Goal: Task Accomplishment & Management: Manage account settings

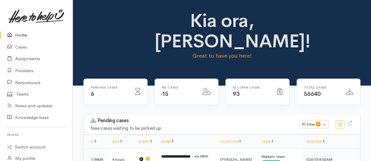
scroll to position [63, 0]
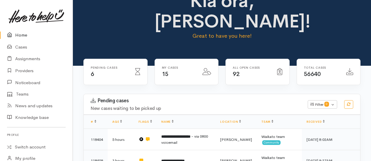
scroll to position [29, 0]
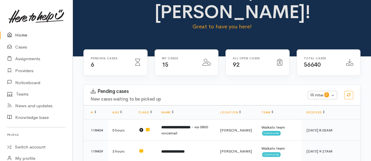
click at [19, 31] on link "Home" at bounding box center [36, 35] width 73 height 12
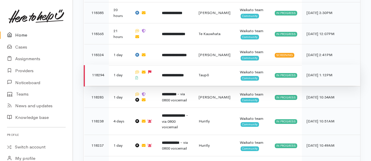
scroll to position [323, 0]
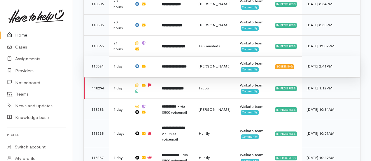
click at [178, 64] on b "**********" at bounding box center [174, 66] width 25 height 4
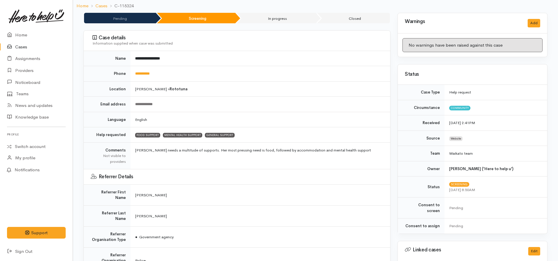
scroll to position [19, 0]
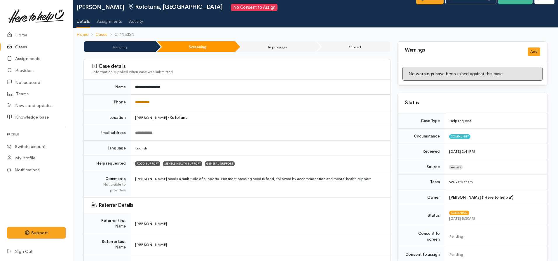
click at [146, 101] on link "**********" at bounding box center [142, 102] width 15 height 4
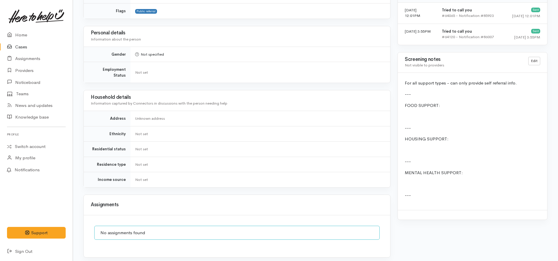
scroll to position [515, 0]
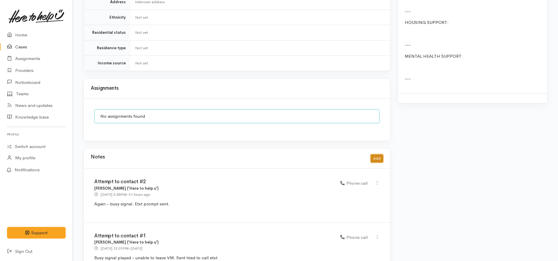
click at [371, 155] on button "Add" at bounding box center [376, 159] width 13 height 8
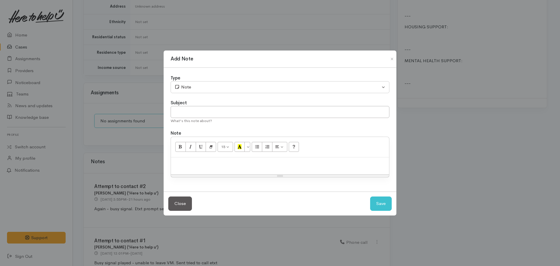
click at [171, 156] on div at bounding box center [280, 165] width 218 height 17
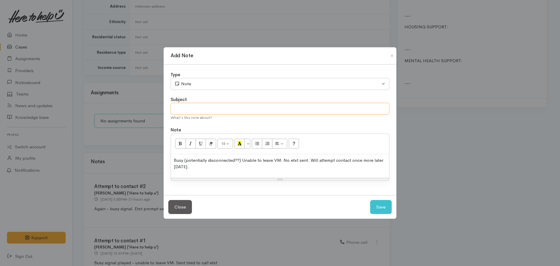
click at [175, 107] on input "text" at bounding box center [280, 109] width 219 height 12
type input "Attempt to contact #3"
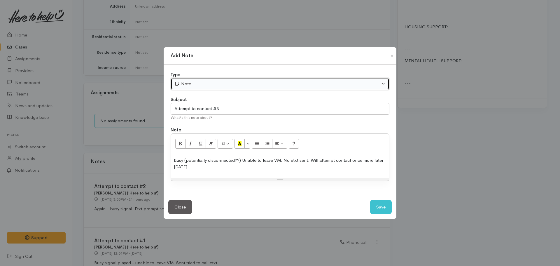
click at [195, 82] on div "Note" at bounding box center [277, 83] width 206 height 7
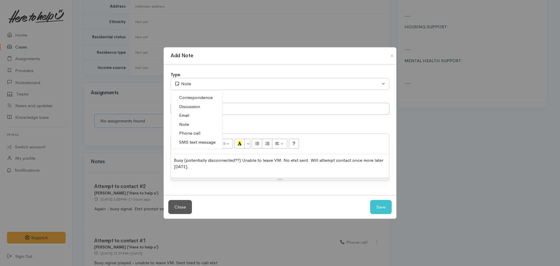
click at [192, 133] on span "Phone call" at bounding box center [189, 133] width 21 height 7
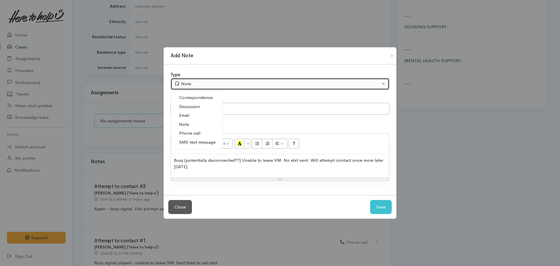
select select "3"
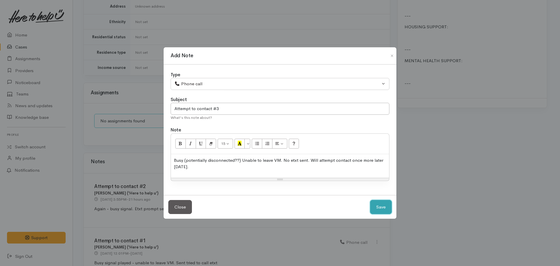
click at [371, 156] on button "Save" at bounding box center [381, 207] width 22 height 14
select select "1"
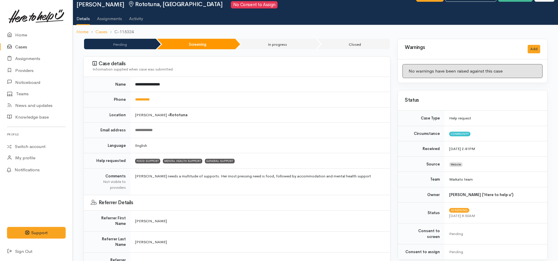
scroll to position [0, 0]
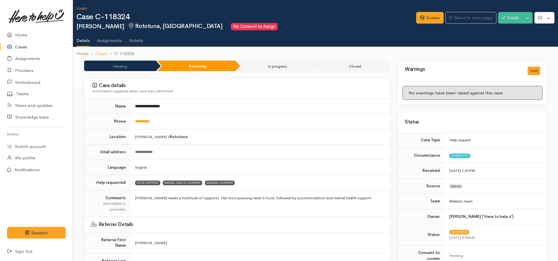
click at [80, 52] on link "Home" at bounding box center [82, 53] width 12 height 7
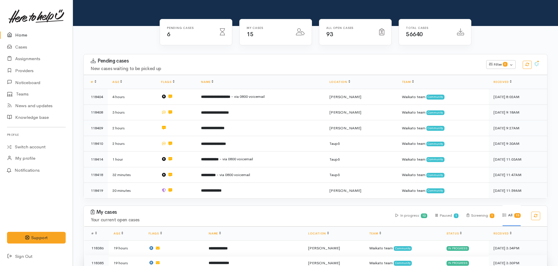
scroll to position [39, 0]
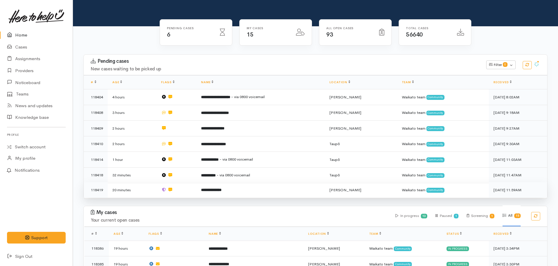
click at [207, 160] on b "**********" at bounding box center [211, 190] width 20 height 4
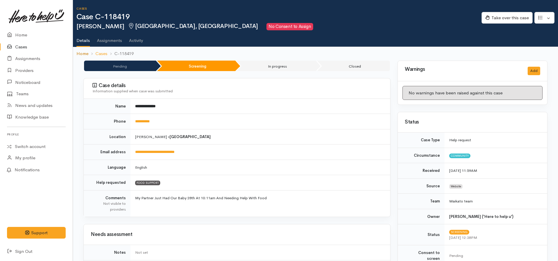
click at [82, 52] on link "Home" at bounding box center [82, 53] width 12 height 7
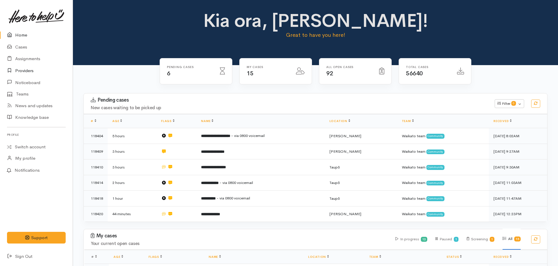
click at [22, 71] on link "Providers" at bounding box center [36, 71] width 73 height 12
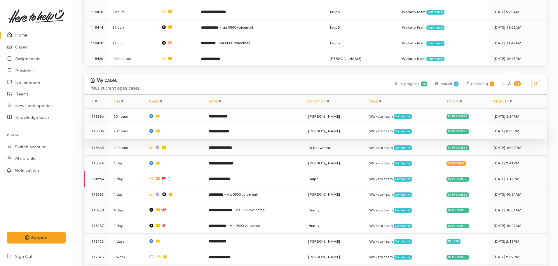
scroll to position [233, 0]
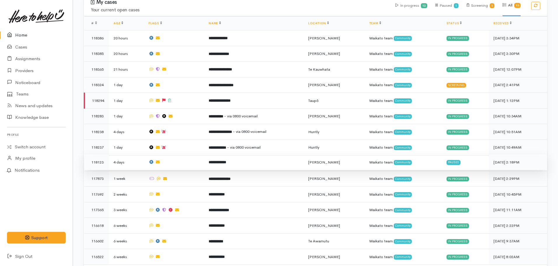
click at [221, 160] on b "**********" at bounding box center [217, 162] width 17 height 4
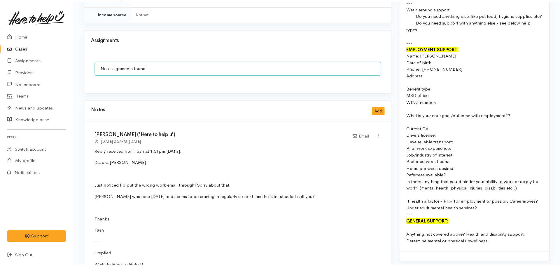
scroll to position [554, 0]
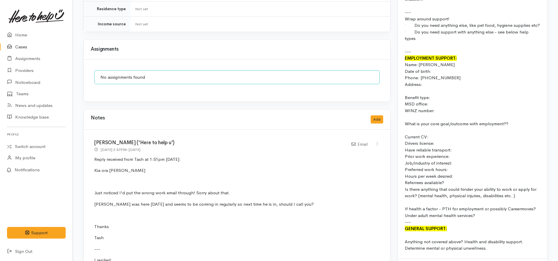
click at [375, 114] on div "Notes Add" at bounding box center [237, 120] width 292 height 12
click at [375, 115] on button "Add" at bounding box center [376, 119] width 13 height 8
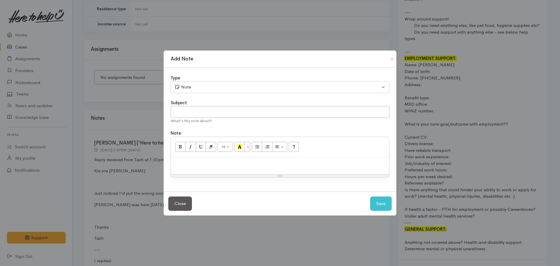
click at [190, 163] on p at bounding box center [280, 163] width 212 height 7
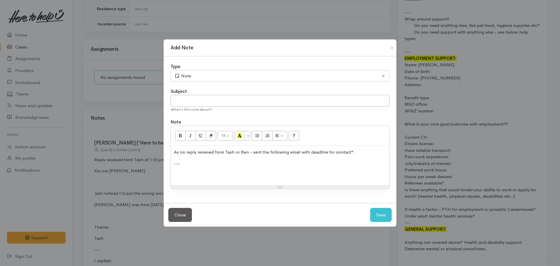
click at [351, 153] on p "As no reply received from Tash or Ben - sent the following email with deadline …" at bounding box center [280, 152] width 212 height 7
click at [195, 174] on p at bounding box center [280, 174] width 212 height 7
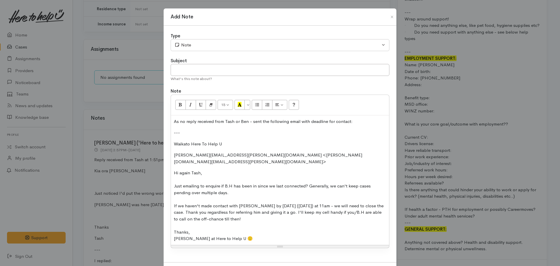
click at [197, 39] on div "Type" at bounding box center [280, 36] width 219 height 7
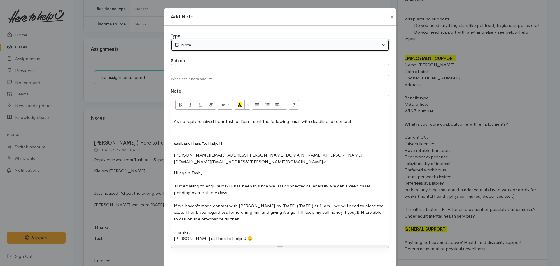
click at [197, 44] on div "Note" at bounding box center [277, 45] width 206 height 7
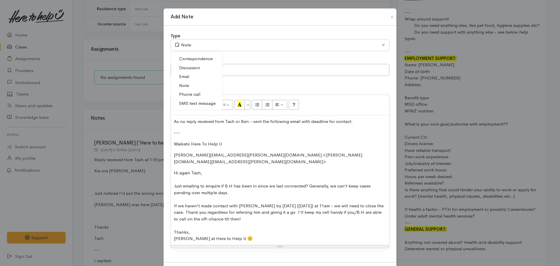
click at [185, 79] on span "Email" at bounding box center [184, 76] width 10 height 7
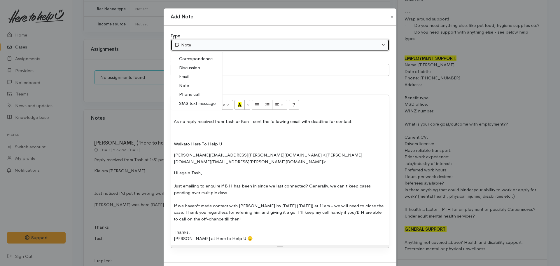
select select "2"
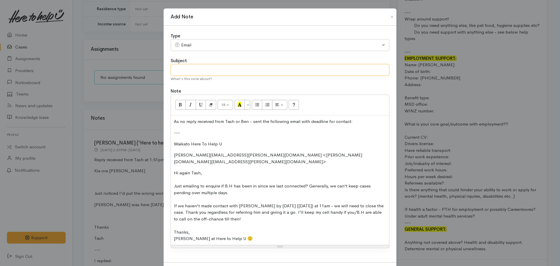
click at [214, 69] on input "text" at bounding box center [280, 70] width 219 height 12
type input "Email with deadline for contact"
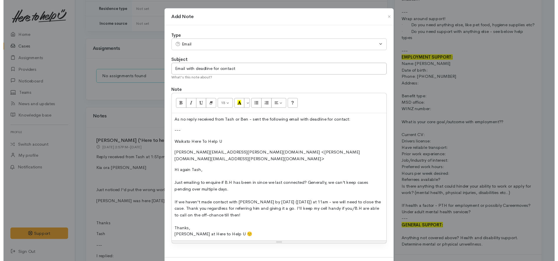
scroll to position [9, 0]
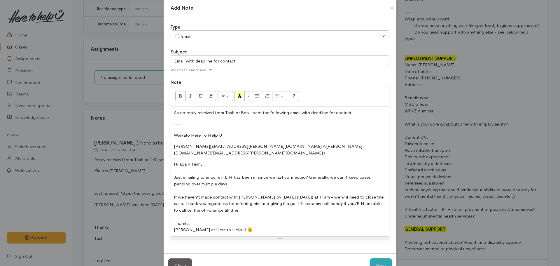
click at [370, 258] on button "Save" at bounding box center [381, 265] width 22 height 14
select select "1"
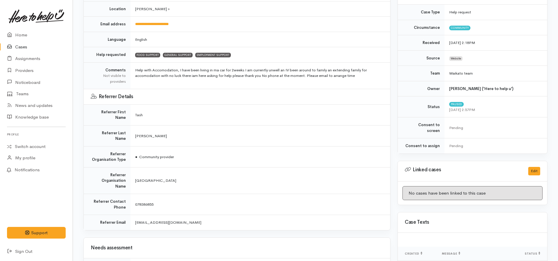
scroll to position [29, 0]
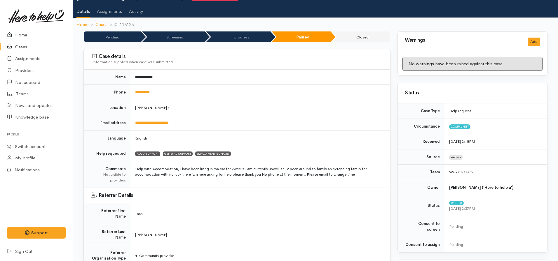
click at [15, 34] on icon at bounding box center [11, 34] width 8 height 7
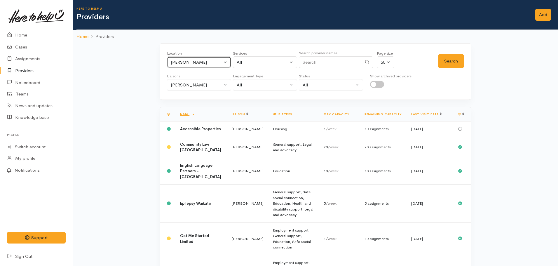
click at [200, 57] on button "[PERSON_NAME]" at bounding box center [199, 62] width 64 height 12
type input "Matamata"
click at [188, 94] on li "Matamata-Piako" at bounding box center [199, 90] width 64 height 10
click at [192, 99] on span "Matamata" at bounding box center [187, 100] width 20 height 7
select select "22"
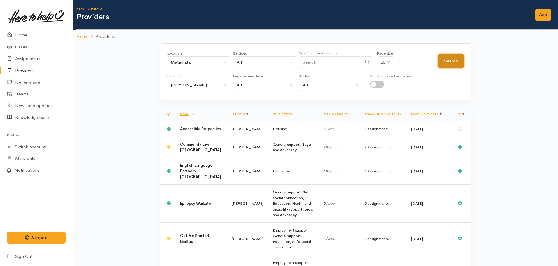
click at [455, 65] on button "Search" at bounding box center [451, 61] width 26 height 14
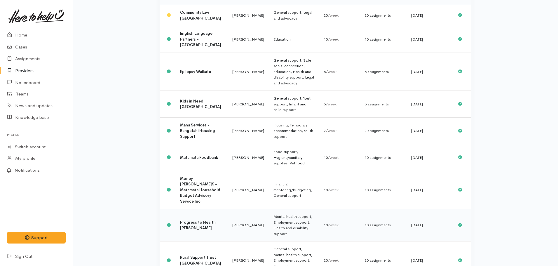
scroll to position [117, 0]
click at [188, 154] on b "Matamata Foodbank" at bounding box center [199, 156] width 38 height 5
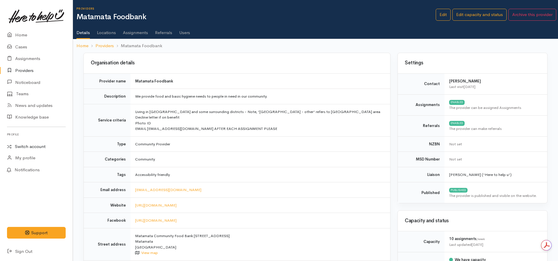
click at [34, 149] on link "Switch account" at bounding box center [36, 146] width 73 height 11
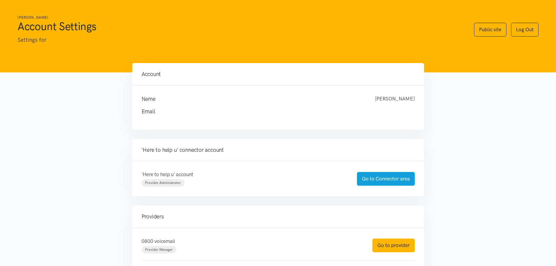
scroll to position [99, 0]
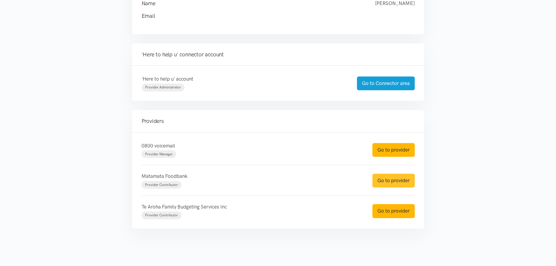
click at [394, 183] on link "Go to provider" at bounding box center [393, 181] width 42 height 14
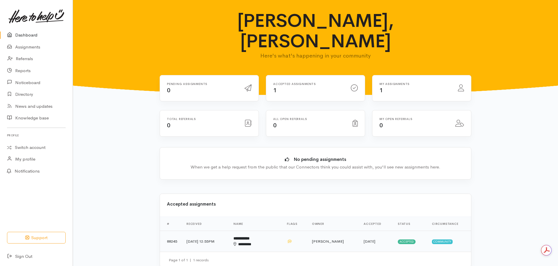
click at [262, 241] on div "********" at bounding box center [249, 244] width 33 height 6
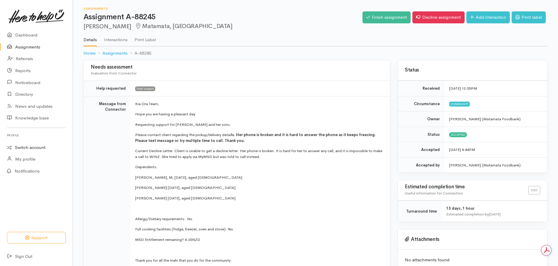
drag, startPoint x: 36, startPoint y: 148, endPoint x: 27, endPoint y: 149, distance: 9.4
click at [36, 148] on link "Switch account" at bounding box center [36, 147] width 73 height 11
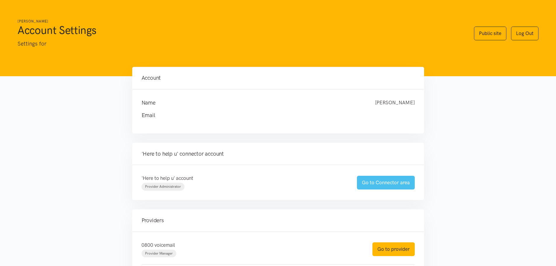
click at [378, 183] on link "Go to Connector area" at bounding box center [386, 183] width 58 height 14
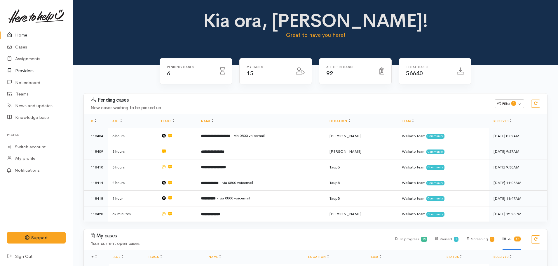
click at [31, 69] on link "Providers" at bounding box center [36, 71] width 73 height 12
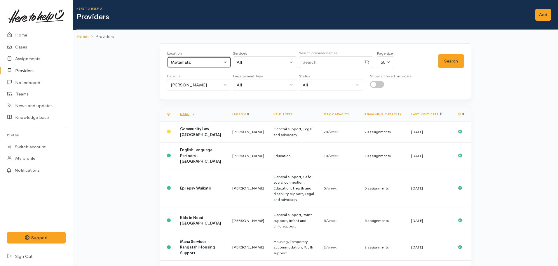
click at [201, 61] on div "Matamata" at bounding box center [196, 62] width 51 height 7
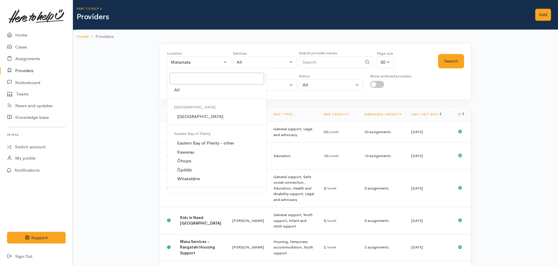
click at [111, 143] on div "Location All Tauranga Eastern Bay of Plenty - other Kawerau Ōhope Ōpōtiki Whaka…" at bounding box center [315, 241] width 485 height 396
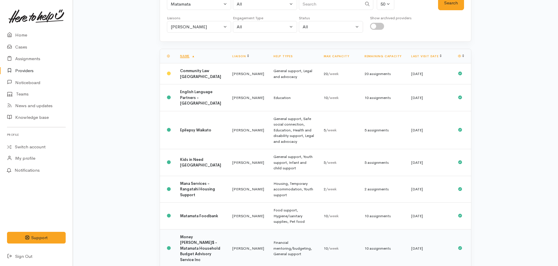
scroll to position [58, 0]
click at [186, 213] on b "Matamata Foodbank" at bounding box center [199, 215] width 38 height 5
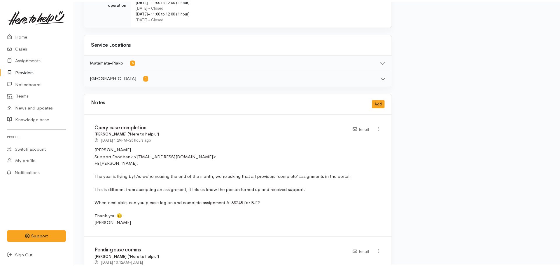
scroll to position [321, 0]
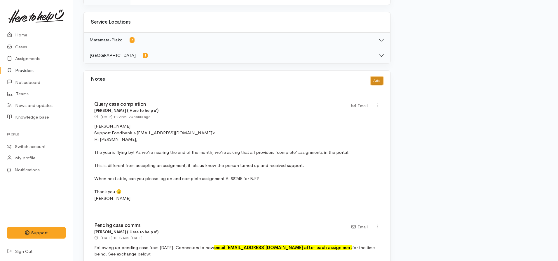
click at [379, 85] on button "Add" at bounding box center [376, 81] width 13 height 8
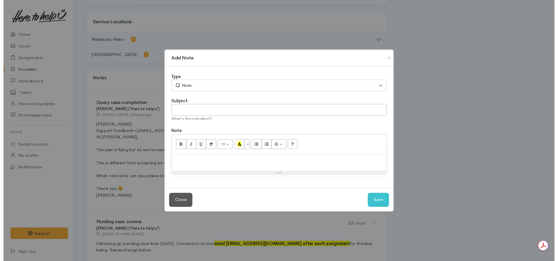
scroll to position [0, 0]
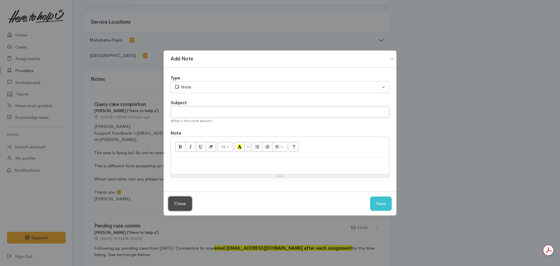
click at [177, 203] on button "Close" at bounding box center [180, 203] width 24 height 14
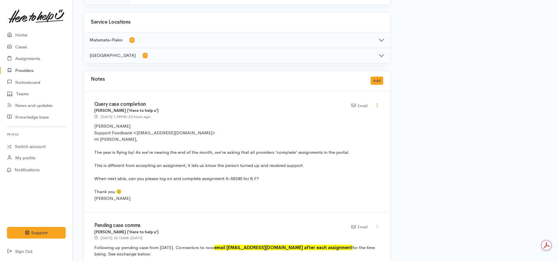
click at [379, 106] on icon at bounding box center [376, 105] width 5 height 5
click at [350, 118] on link "Edit" at bounding box center [356, 116] width 46 height 9
type input "Query case completion"
select select "2"
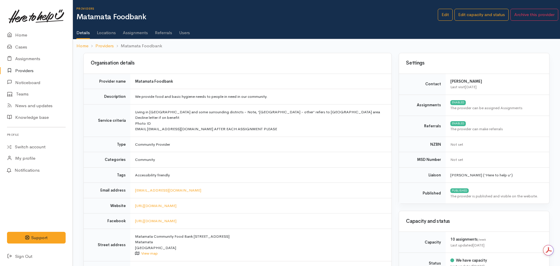
select select "2"
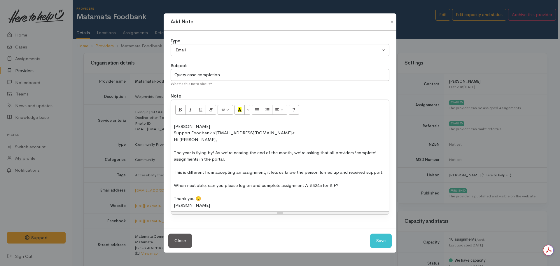
click at [200, 204] on div "Nicole" at bounding box center [280, 205] width 212 height 7
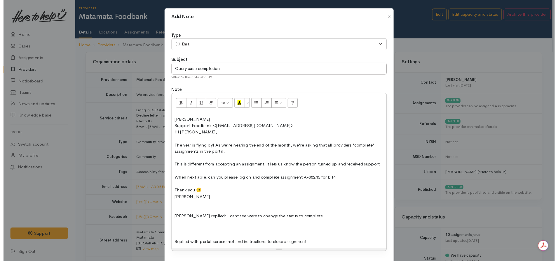
scroll to position [36, 0]
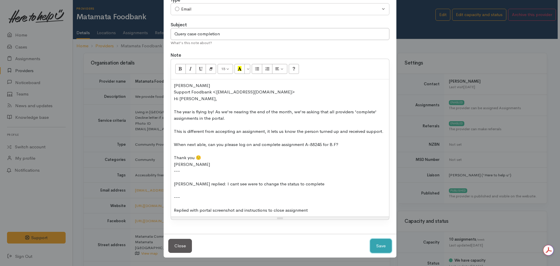
click at [370, 239] on button "Save" at bounding box center [381, 246] width 22 height 14
select select "1"
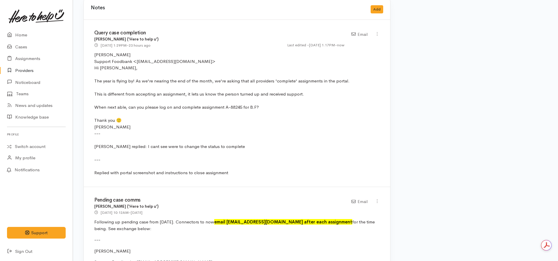
scroll to position [321, 0]
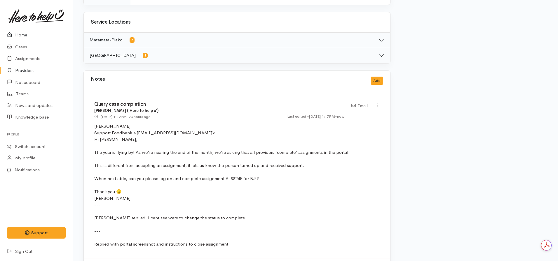
click at [20, 34] on link "Home" at bounding box center [36, 35] width 73 height 12
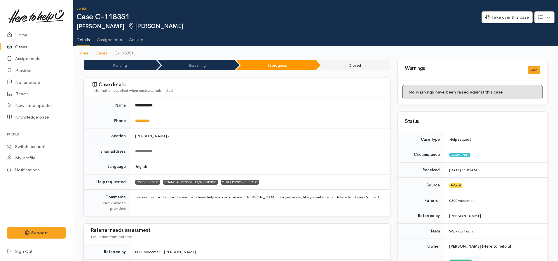
scroll to position [516, 0]
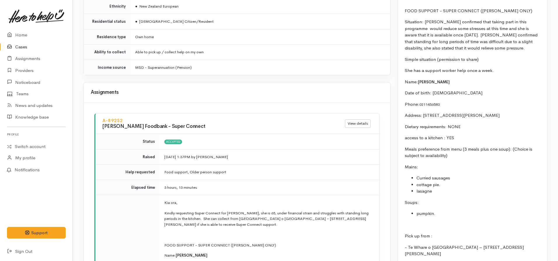
click at [23, 52] on link "Cases" at bounding box center [36, 47] width 73 height 12
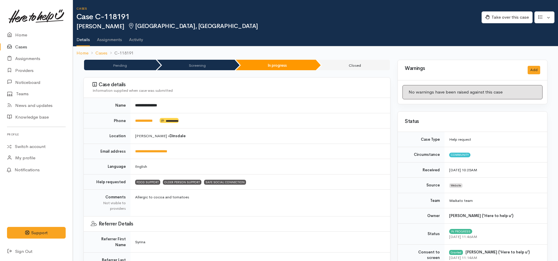
scroll to position [1012, 0]
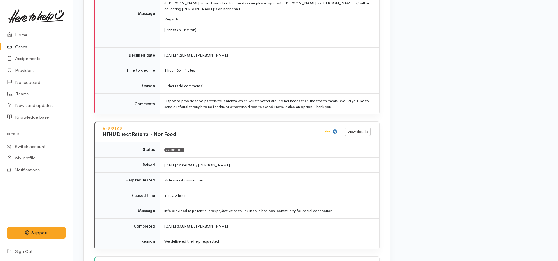
drag, startPoint x: 27, startPoint y: 47, endPoint x: 31, endPoint y: 47, distance: 4.1
click at [27, 47] on link "Cases" at bounding box center [36, 47] width 73 height 12
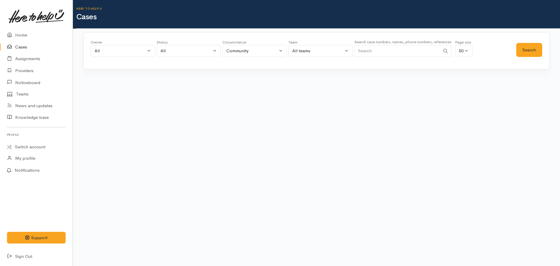
click at [402, 52] on input "Search" at bounding box center [397, 51] width 86 height 12
type input "0220435814"
click at [539, 52] on button "Search" at bounding box center [529, 50] width 26 height 14
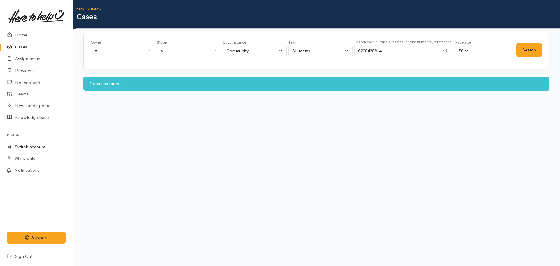
click at [37, 147] on link "Switch account" at bounding box center [36, 146] width 73 height 11
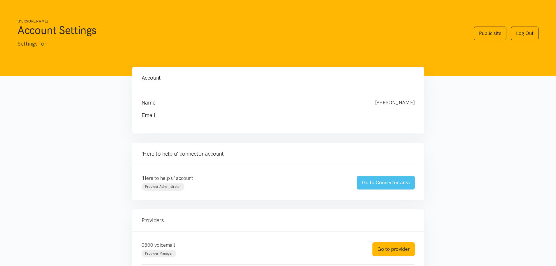
click at [383, 189] on link "Go to Connector area" at bounding box center [386, 183] width 58 height 14
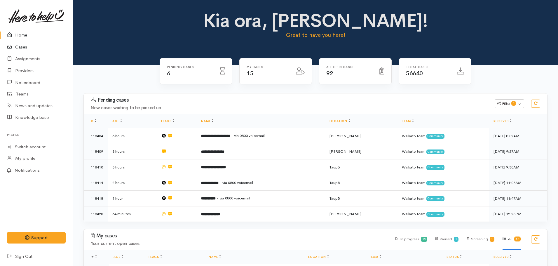
click at [21, 49] on link "Cases" at bounding box center [36, 47] width 73 height 12
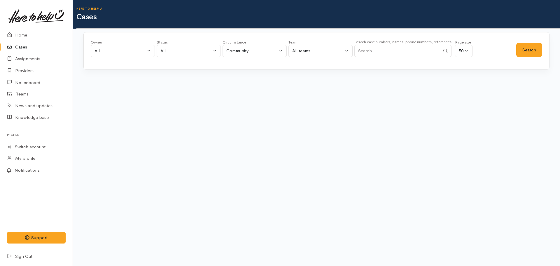
click at [388, 52] on input "Search" at bounding box center [397, 51] width 86 height 12
type input "R"
click at [40, 148] on link "Switch account" at bounding box center [36, 146] width 73 height 11
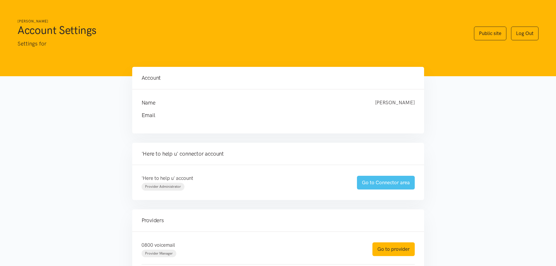
click at [386, 181] on link "Go to Connector area" at bounding box center [386, 183] width 58 height 14
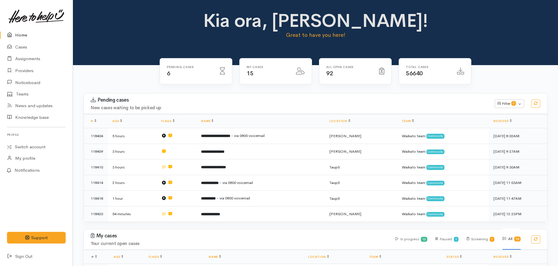
click at [39, 141] on div "Home Cases Assignments Providers Noticeboard Teams News and updates Knowledge b…" at bounding box center [36, 145] width 73 height 233
click at [39, 146] on link "Switch account" at bounding box center [36, 146] width 73 height 11
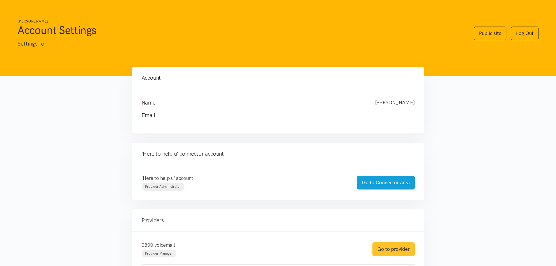
click at [396, 248] on link "Go to provider" at bounding box center [393, 249] width 42 height 14
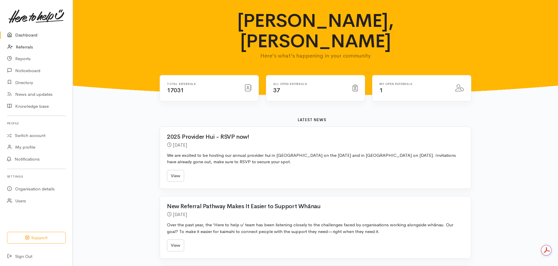
click at [32, 48] on link "Referrals" at bounding box center [36, 47] width 73 height 12
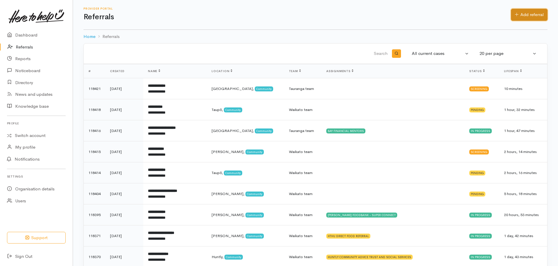
click at [538, 15] on link "Add referral" at bounding box center [529, 15] width 36 height 12
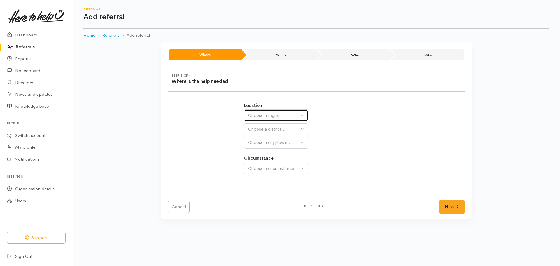
click at [276, 113] on div "Choose a region..." at bounding box center [273, 115] width 51 height 7
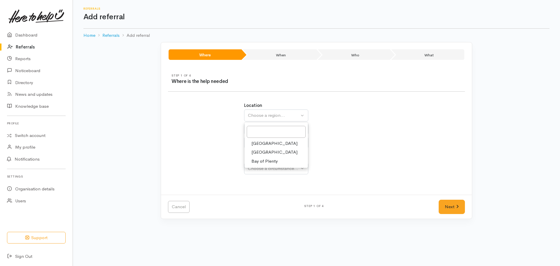
click at [262, 151] on span "Waikato" at bounding box center [274, 152] width 46 height 7
select select "3"
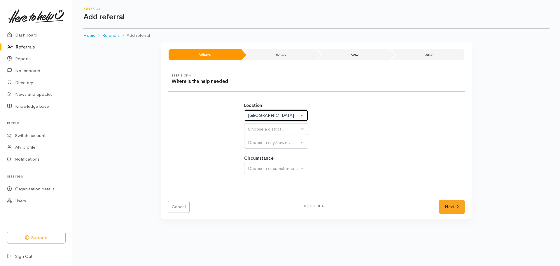
select select
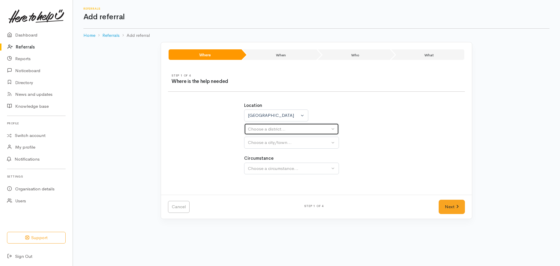
click at [265, 125] on button "Choose a district..." at bounding box center [291, 129] width 95 height 12
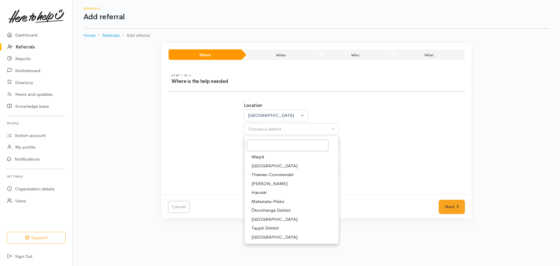
drag, startPoint x: 262, startPoint y: 185, endPoint x: 261, endPoint y: 182, distance: 3.0
click at [261, 183] on span "Hamilton" at bounding box center [269, 183] width 36 height 7
select select "4"
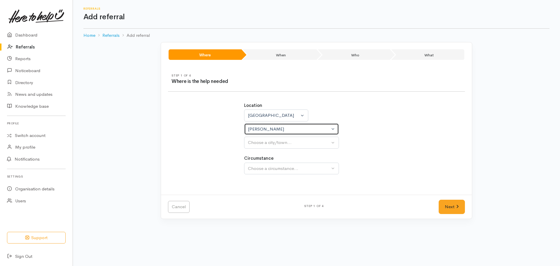
select select
click at [267, 143] on div "Choose a city/town..." at bounding box center [289, 142] width 82 height 7
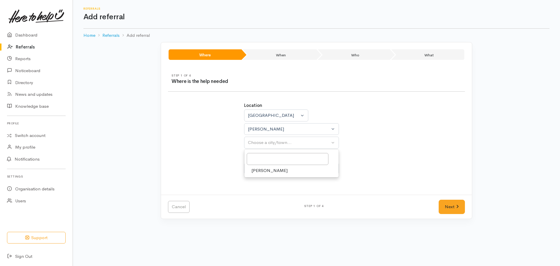
drag, startPoint x: 274, startPoint y: 172, endPoint x: 279, endPoint y: 172, distance: 5.6
click at [274, 171] on link "[PERSON_NAME]" at bounding box center [291, 170] width 94 height 9
select select "1"
click at [279, 172] on button "Choose a circumstance..." at bounding box center [291, 168] width 95 height 12
drag, startPoint x: 268, startPoint y: 194, endPoint x: 275, endPoint y: 196, distance: 7.6
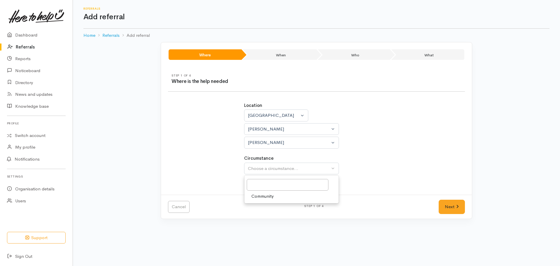
click at [269, 195] on span "Community" at bounding box center [262, 196] width 22 height 7
select select "2"
click at [458, 204] on link "Next" at bounding box center [452, 206] width 26 height 14
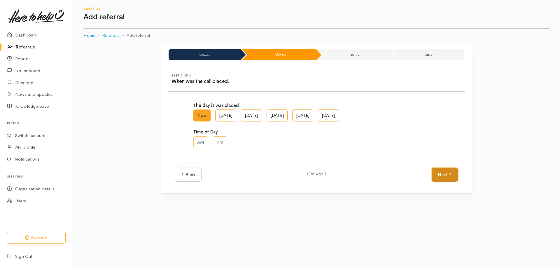
click at [444, 179] on link "Next" at bounding box center [445, 174] width 26 height 14
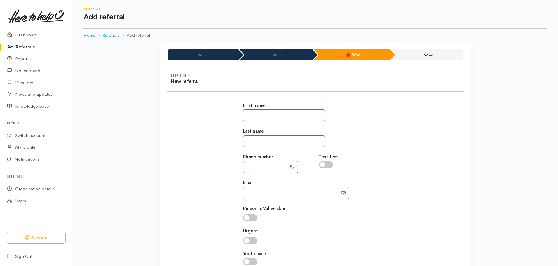
click at [290, 124] on div "First name Last name Phone number Text first Email" at bounding box center [315, 186] width 152 height 183
click at [286, 115] on input "text" at bounding box center [284, 115] width 82 height 12
type input "******"
click at [253, 145] on input "text" at bounding box center [284, 141] width 82 height 12
type input "****"
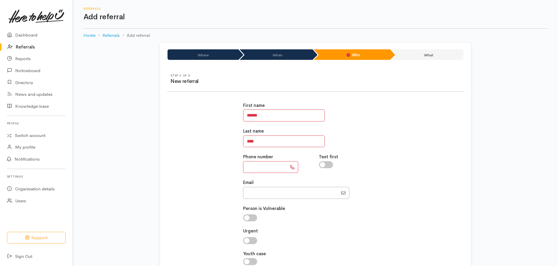
click at [268, 168] on input "text" at bounding box center [265, 167] width 44 height 12
type input "**********"
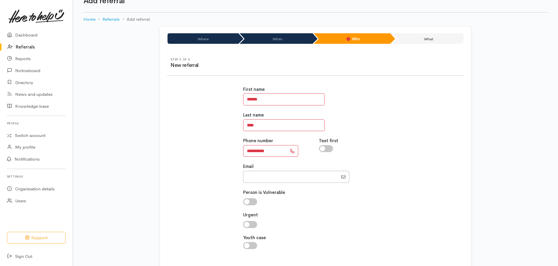
scroll to position [50, 0]
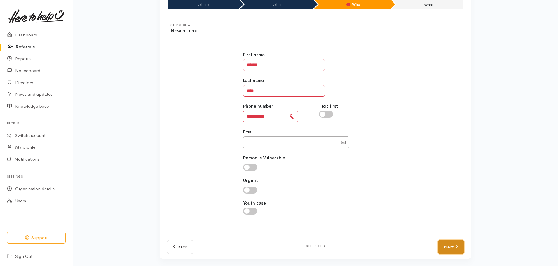
click at [451, 248] on link "Next" at bounding box center [450, 247] width 26 height 14
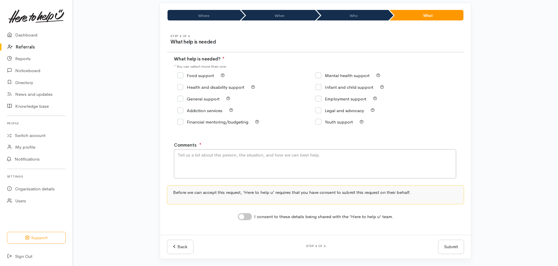
scroll to position [39, 0]
click at [181, 74] on input "Food support" at bounding box center [195, 75] width 36 height 4
checkbox input "true"
click at [206, 158] on textarea "Comments" at bounding box center [315, 163] width 282 height 29
click at [295, 155] on textarea "Querying super connect support for her 89yr old father" at bounding box center [315, 163] width 282 height 29
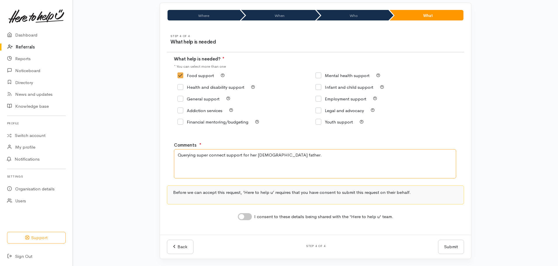
type textarea "Querying super connect support for her 89yr old father."
click at [242, 216] on input "I consent to these details being shared with the 'Here to help u' team." at bounding box center [245, 216] width 14 height 7
checkbox input "true"
click at [242, 155] on textarea "Querying super connect support for her 89yr old father." at bounding box center [315, 163] width 282 height 29
type textarea "Querying super connect support eligibilty for her 89yr old father."
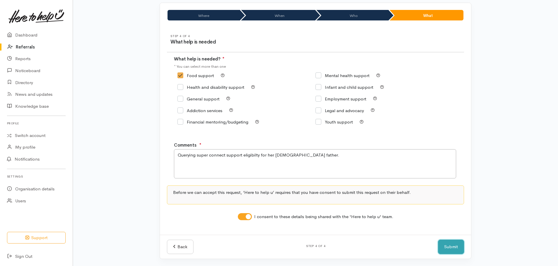
click at [454, 250] on button "Submit" at bounding box center [451, 246] width 26 height 14
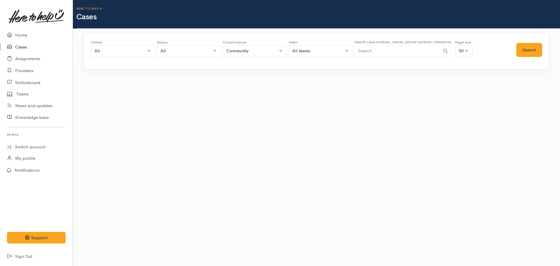
click at [400, 49] on input "Search" at bounding box center [397, 51] width 86 height 12
type input "0220382709"
click at [522, 54] on button "Search" at bounding box center [529, 50] width 26 height 14
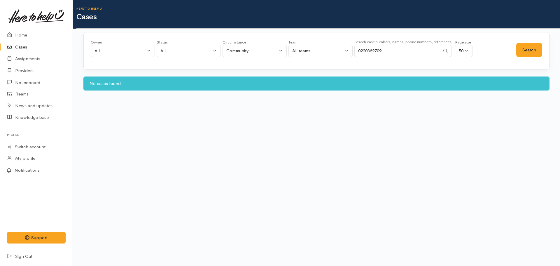
drag, startPoint x: 393, startPoint y: 49, endPoint x: 333, endPoint y: 48, distance: 60.1
click at [333, 48] on div "Owner All My cases Aandrea Murray ('Here to help u') Akash Prakash ('Here to he…" at bounding box center [303, 49] width 425 height 21
paste input "64220382749."
type input "64220382749"
click at [524, 54] on button "Search" at bounding box center [529, 50] width 26 height 14
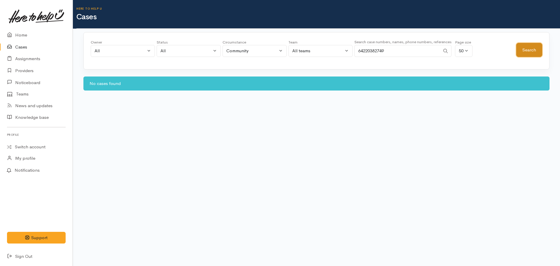
click at [528, 52] on button "Search" at bounding box center [529, 50] width 26 height 14
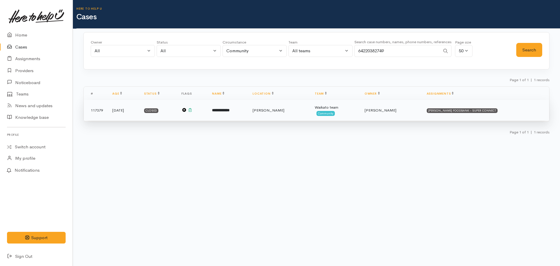
click at [248, 107] on td "**********" at bounding box center [227, 110] width 41 height 21
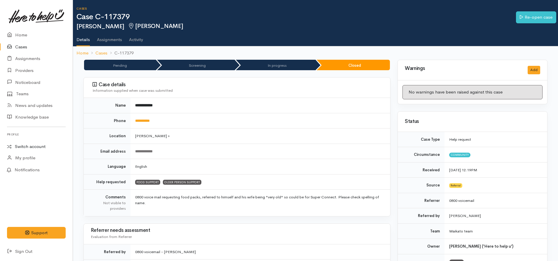
click at [27, 146] on link "Switch account" at bounding box center [36, 146] width 73 height 11
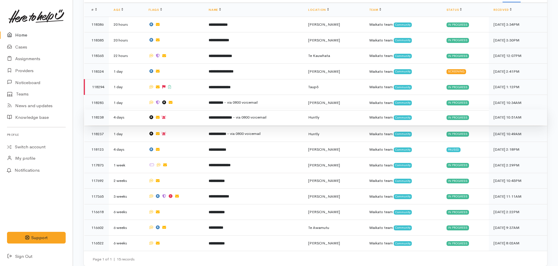
scroll to position [294, 0]
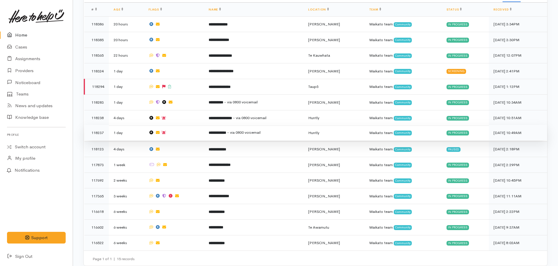
click at [226, 131] on b "**********" at bounding box center [217, 133] width 17 height 4
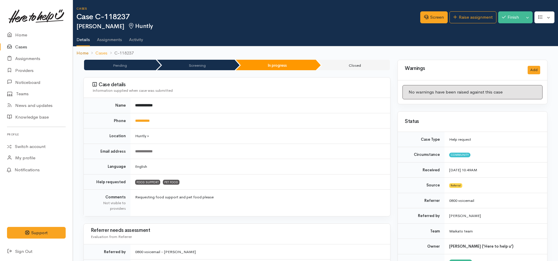
click at [83, 53] on link "Home" at bounding box center [82, 53] width 12 height 7
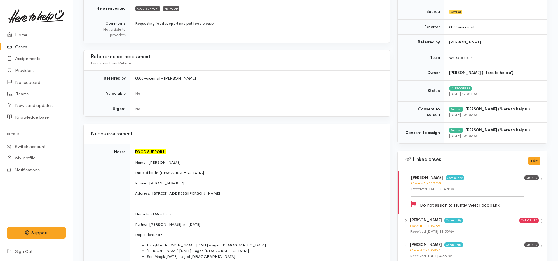
scroll to position [175, 0]
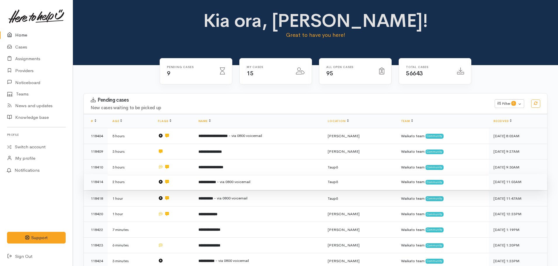
scroll to position [58, 0]
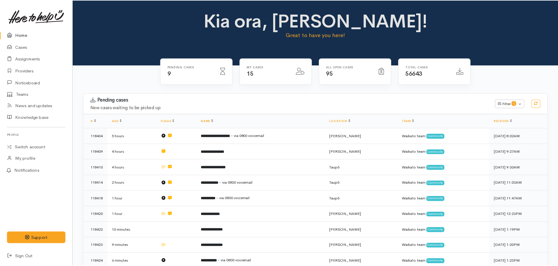
scroll to position [58, 0]
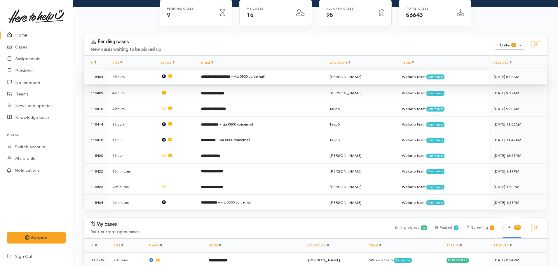
click at [230, 77] on b "**********" at bounding box center [215, 77] width 29 height 4
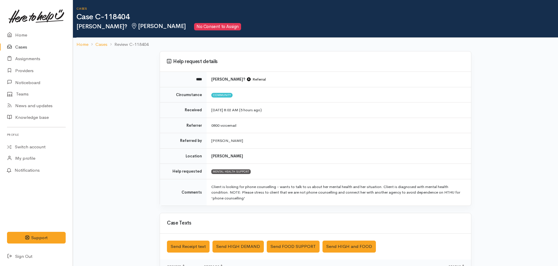
scroll to position [143, 0]
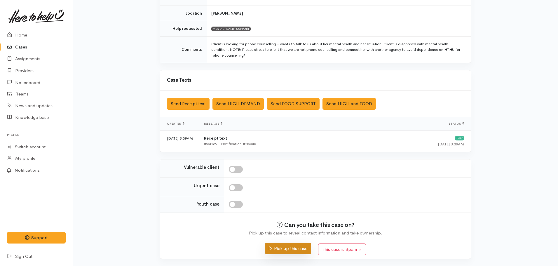
click at [287, 243] on button "Pick up this case" at bounding box center [288, 248] width 46 height 12
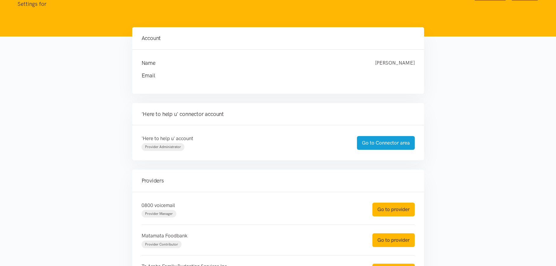
scroll to position [99, 0]
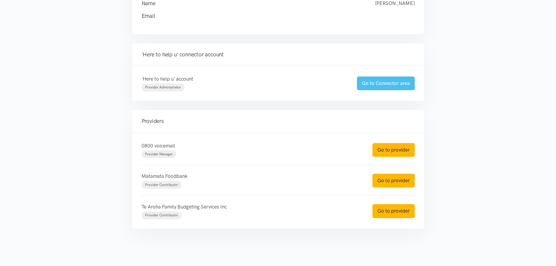
click at [381, 89] on link "Go to Connector area" at bounding box center [386, 83] width 58 height 14
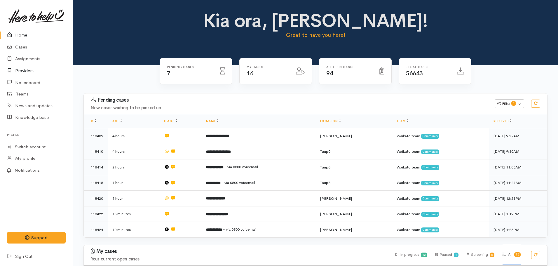
click at [26, 67] on link "Providers" at bounding box center [36, 71] width 73 height 12
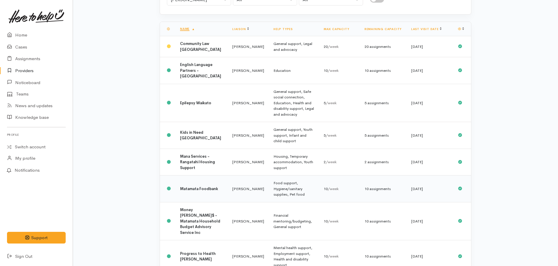
scroll to position [87, 0]
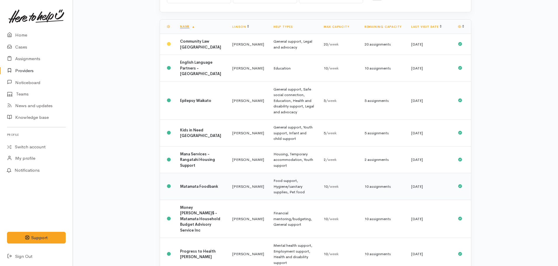
click at [185, 184] on b "Matamata Foodbank" at bounding box center [199, 186] width 38 height 5
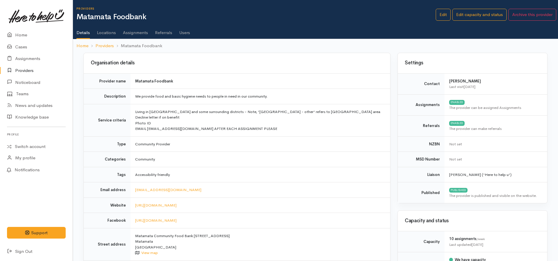
click at [139, 30] on link "Assignments" at bounding box center [135, 30] width 25 height 16
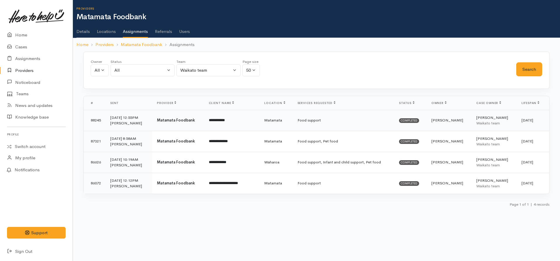
click at [253, 120] on td "**********" at bounding box center [232, 120] width 56 height 21
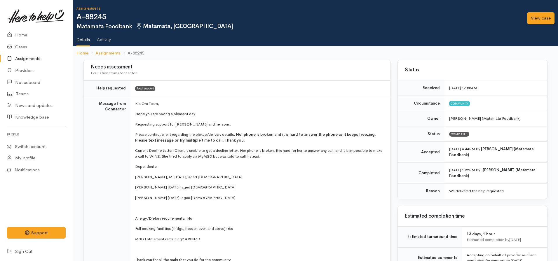
click at [533, 10] on div "View case" at bounding box center [540, 18] width 34 height 19
click at [537, 18] on link "View case" at bounding box center [540, 18] width 27 height 12
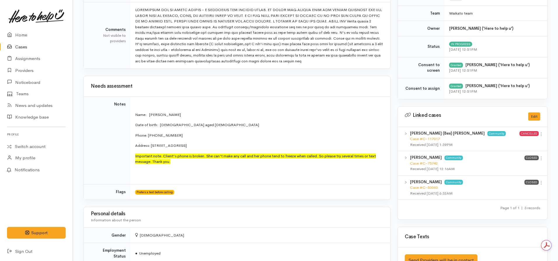
scroll to position [292, 0]
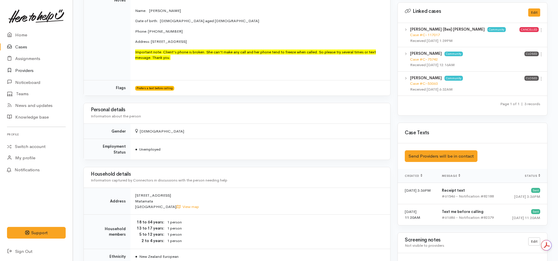
click at [27, 71] on link "Providers" at bounding box center [36, 71] width 73 height 12
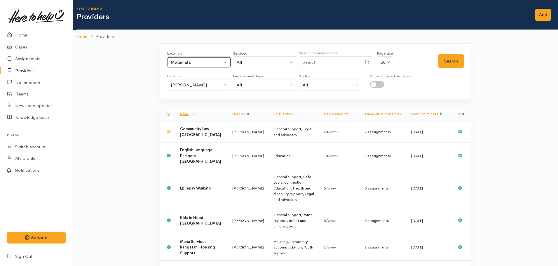
click at [178, 62] on div "Matamata" at bounding box center [196, 62] width 51 height 7
type input "[PERSON_NAME]"
click at [202, 100] on link "[PERSON_NAME]" at bounding box center [199, 100] width 64 height 9
select select "1"
click at [447, 62] on button "Search" at bounding box center [451, 61] width 26 height 14
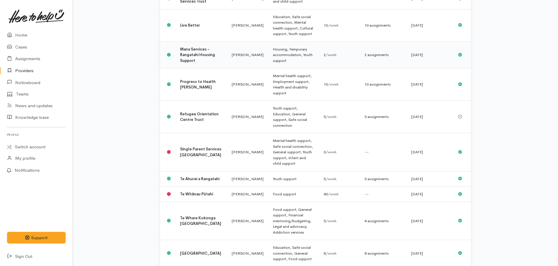
scroll to position [406, 0]
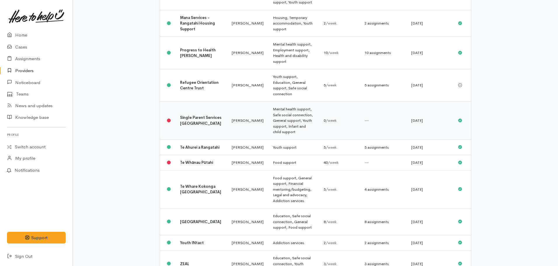
click at [189, 115] on b "Single Parent Services Waikato" at bounding box center [200, 120] width 41 height 11
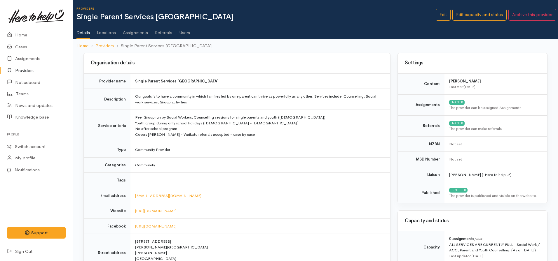
click at [134, 27] on link "Assignments" at bounding box center [135, 30] width 25 height 16
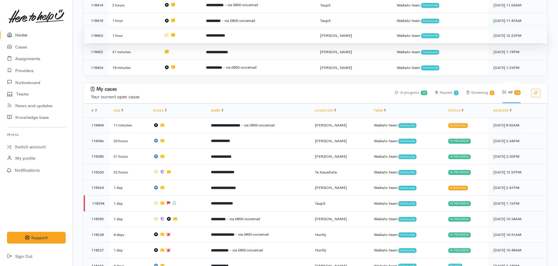
scroll to position [146, 0]
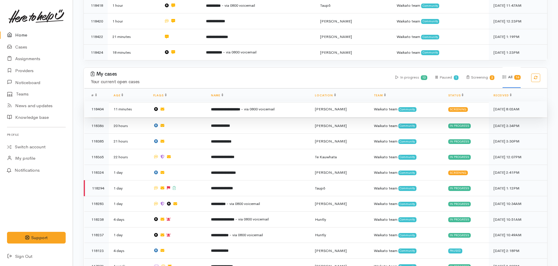
click at [222, 104] on td "**********" at bounding box center [258, 109] width 104 height 16
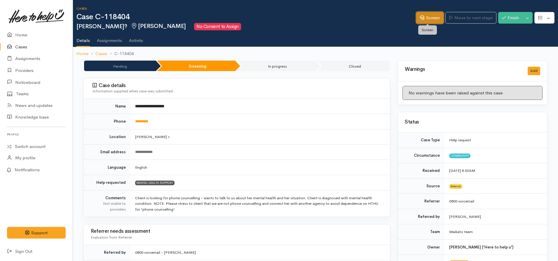
click at [423, 17] on link "Screen" at bounding box center [429, 18] width 27 height 12
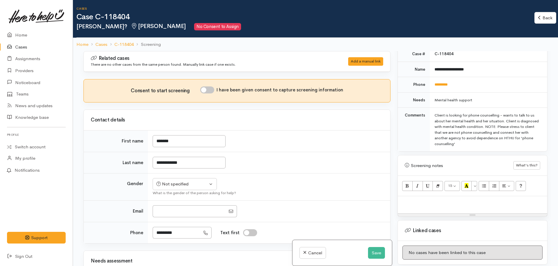
scroll to position [292, 0]
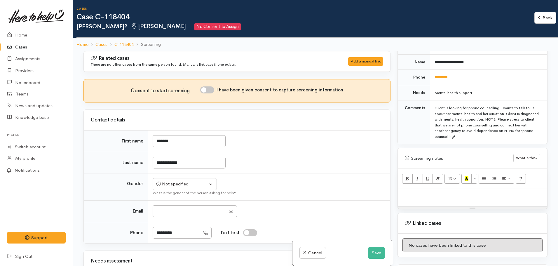
click at [409, 192] on p at bounding box center [471, 195] width 143 height 7
paste div
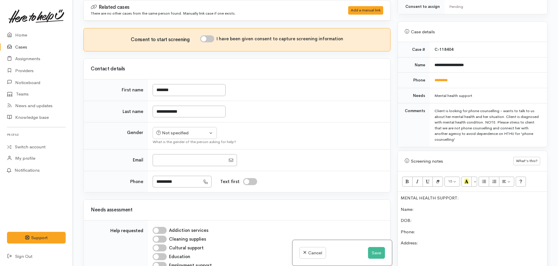
scroll to position [236, 0]
click at [447, 80] on link "*********" at bounding box center [440, 82] width 13 height 4
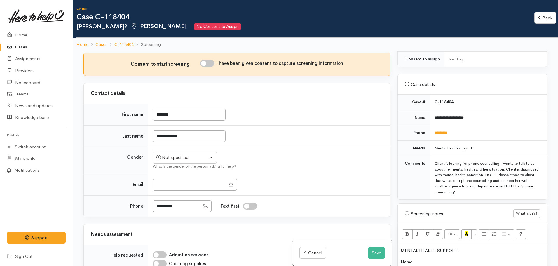
scroll to position [58, 0]
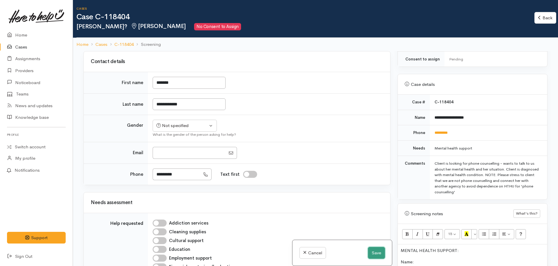
click at [377, 249] on button "Save" at bounding box center [376, 253] width 17 height 12
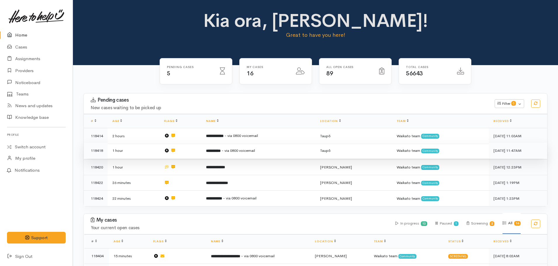
click at [218, 154] on td "**********" at bounding box center [258, 151] width 114 height 16
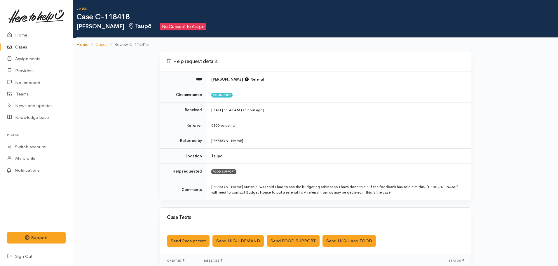
click at [80, 44] on link "Home" at bounding box center [82, 44] width 12 height 7
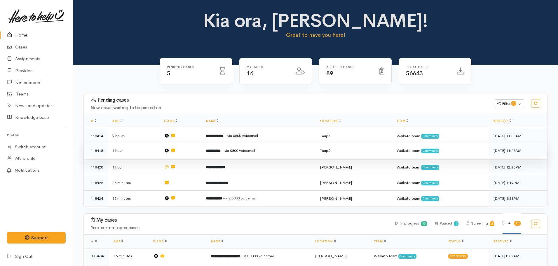
click at [231, 154] on td "**********" at bounding box center [258, 151] width 114 height 16
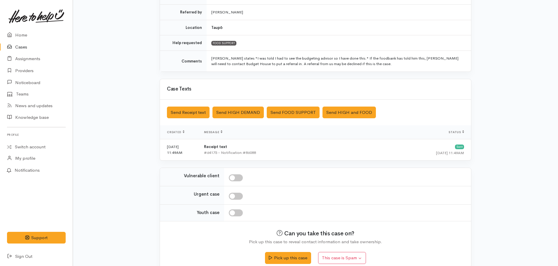
scroll to position [137, 0]
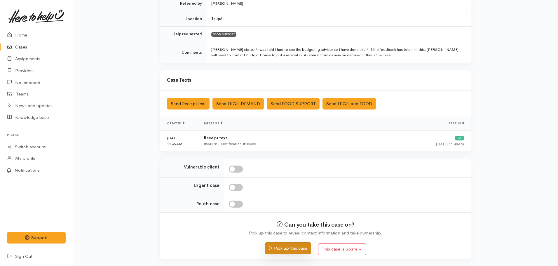
click at [285, 243] on button "Pick up this case" at bounding box center [288, 248] width 46 height 12
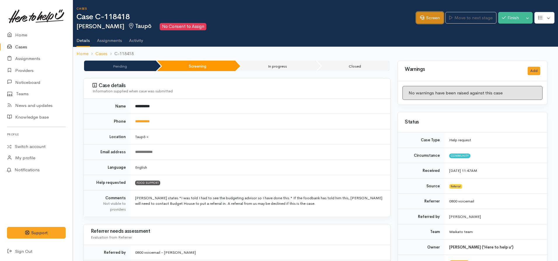
click at [416, 18] on link "Screen" at bounding box center [429, 18] width 27 height 12
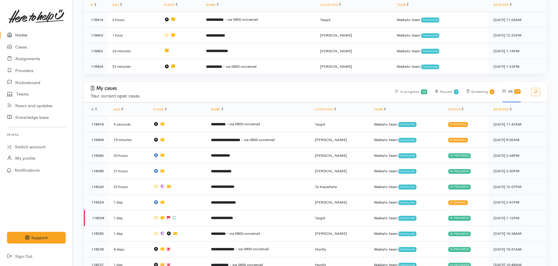
scroll to position [73, 0]
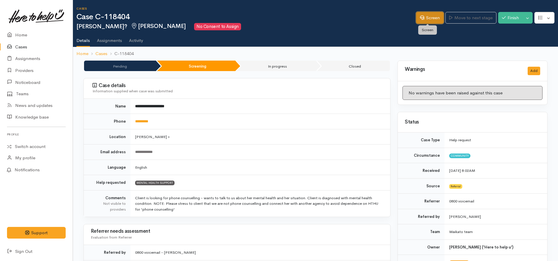
click at [422, 16] on link "Screen" at bounding box center [429, 18] width 27 height 12
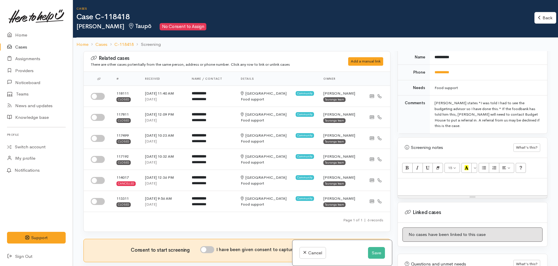
scroll to position [330, 0]
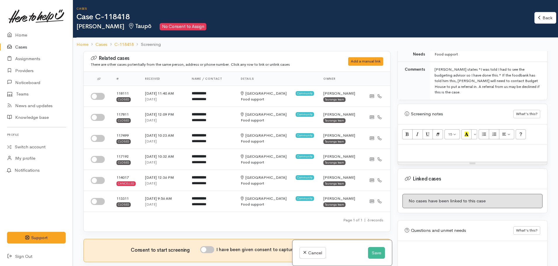
click at [422, 148] on p at bounding box center [471, 151] width 143 height 7
paste div
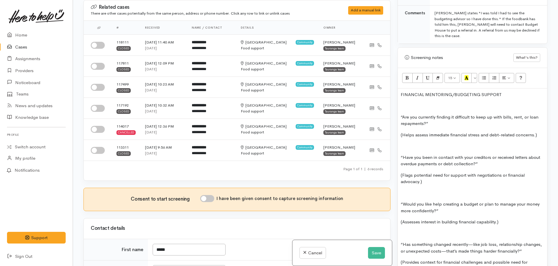
scroll to position [329, 0]
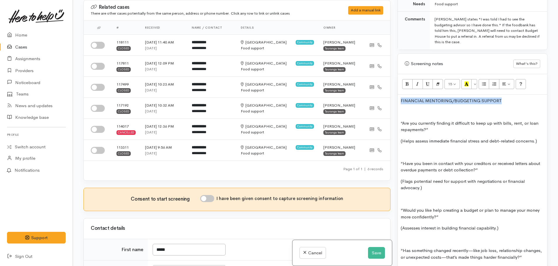
drag, startPoint x: 507, startPoint y: 91, endPoint x: 398, endPoint y: 82, distance: 109.7
click at [398, 82] on div "15 8 9 10 11 12 14 18 24 36 Background Color Transparent Select #ffff00 Text Co…" at bounding box center [472, 210] width 149 height 273
click at [407, 81] on icon "Bold (CTRL+B)" at bounding box center [407, 83] width 4 height 5
click at [467, 81] on icon "Recent Color" at bounding box center [466, 83] width 4 height 5
click at [410, 96] on div "FINANCIAL MENTORING/BUDGETING SUPPORT “Are you currently finding it difficult t…" at bounding box center [472, 218] width 149 height 249
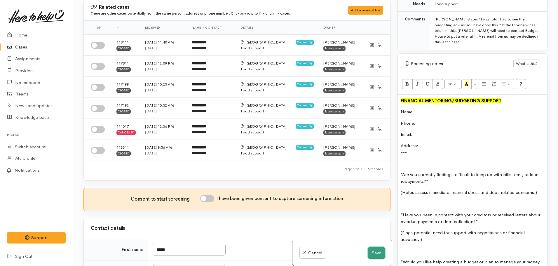
click at [376, 251] on button "Save" at bounding box center [376, 253] width 17 height 12
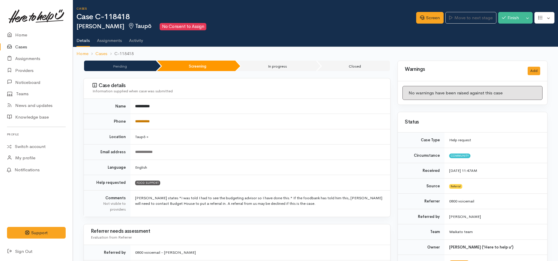
click at [149, 120] on link "**********" at bounding box center [142, 122] width 15 height 4
click at [425, 18] on link "Screen" at bounding box center [429, 18] width 27 height 12
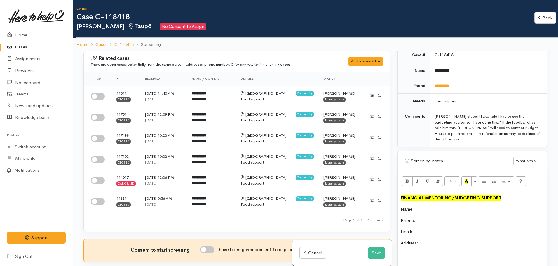
scroll to position [292, 0]
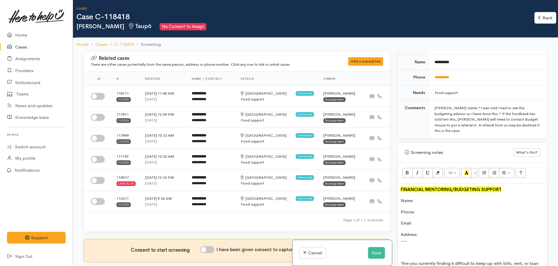
click at [437, 231] on p "Address: ---" at bounding box center [471, 237] width 143 height 13
drag, startPoint x: 454, startPoint y: 101, endPoint x: 466, endPoint y: 108, distance: 14.3
click at [466, 108] on div "[PERSON_NAME] states "I was told I had to see the budgeting advisor so I have d…" at bounding box center [487, 119] width 106 height 29
click at [526, 119] on div "[PERSON_NAME] states "I was told I had to see the budgeting advisor so I have d…" at bounding box center [487, 119] width 106 height 29
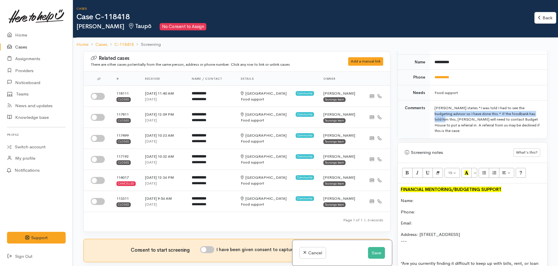
drag, startPoint x: 455, startPoint y: 100, endPoint x: 468, endPoint y: 110, distance: 16.6
click at [468, 110] on div "[PERSON_NAME] states "I was told I had to see the budgeting advisor so I have d…" at bounding box center [487, 119] width 106 height 29
click at [524, 118] on div "[PERSON_NAME] states "I was told I had to see the budgeting advisor so I have d…" at bounding box center [487, 119] width 106 height 29
click at [405, 249] on p at bounding box center [471, 252] width 143 height 7
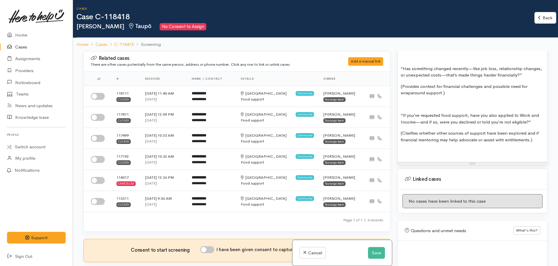
scroll to position [51, 0]
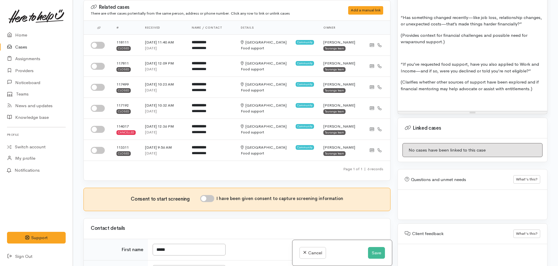
click at [424, 251] on textarea at bounding box center [472, 258] width 135 height 14
type textarea "j"
type textarea "Wants to make a complaint "she didn't want to help me - she didn't food -"
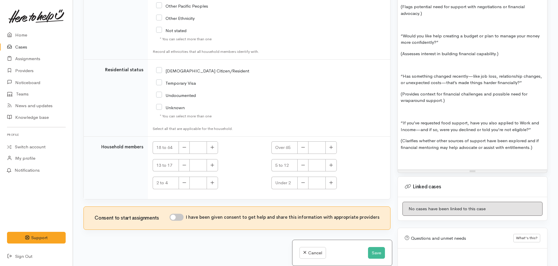
scroll to position [490, 0]
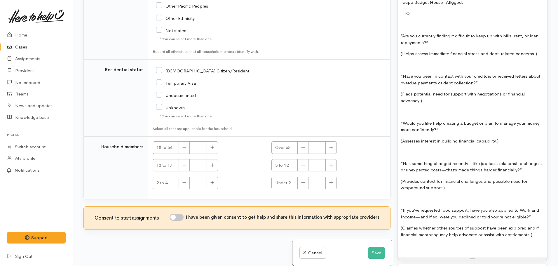
click at [453, 137] on div "FINANCIAL MENTORING/BUDGETING SUPPORT Name: Phone: Email: Address: 51 Kaimaniwa…" at bounding box center [472, 95] width 149 height 323
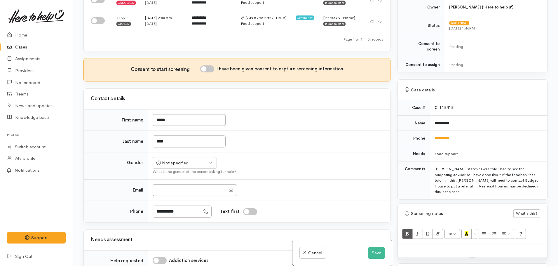
scroll to position [80, 0]
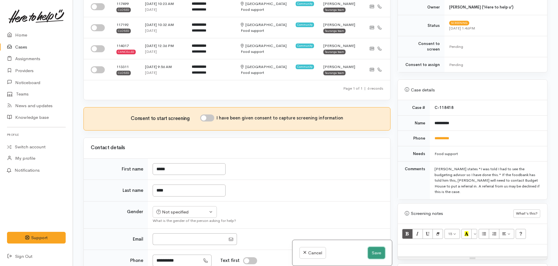
click at [374, 251] on button "Save" at bounding box center [376, 253] width 17 height 12
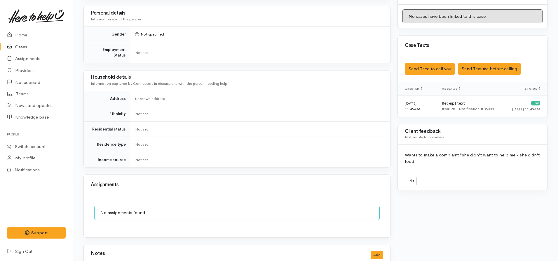
scroll to position [366, 0]
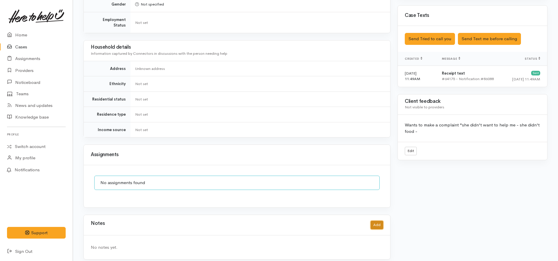
click at [379, 223] on button "Add" at bounding box center [376, 225] width 13 height 8
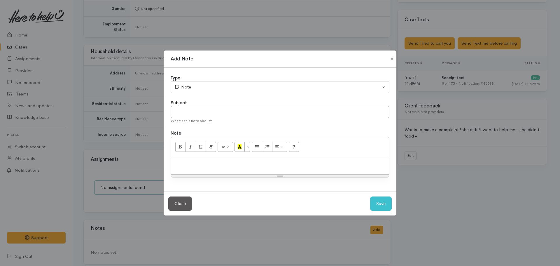
click at [259, 165] on p at bounding box center [280, 163] width 212 height 7
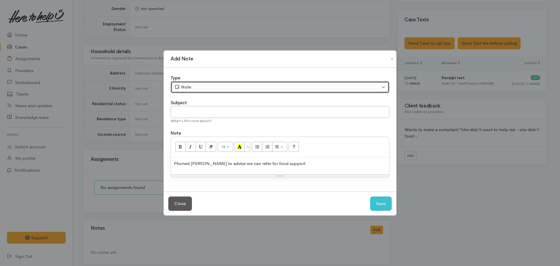
click at [218, 81] on button "Note" at bounding box center [280, 87] width 219 height 12
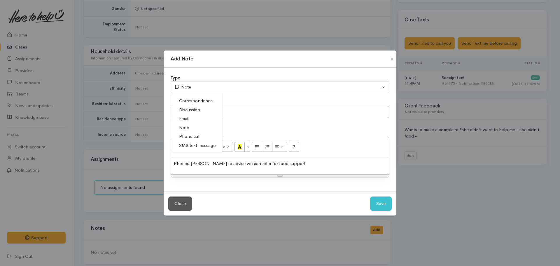
click at [188, 137] on span "Phone call" at bounding box center [189, 136] width 21 height 7
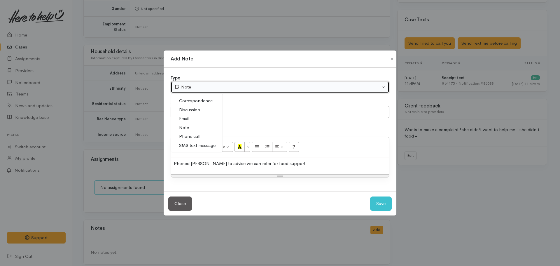
select select "3"
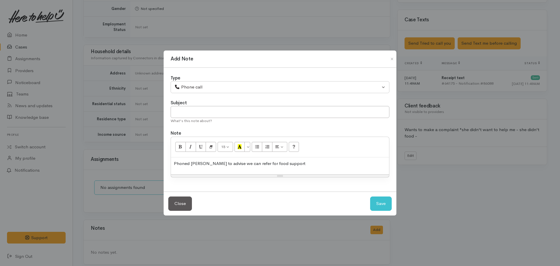
click at [285, 162] on p "Phoned James to advise we can refer for food support" at bounding box center [280, 163] width 212 height 7
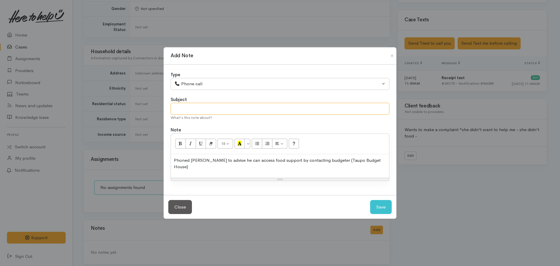
click at [254, 115] on input "text" at bounding box center [280, 109] width 219 height 12
click at [383, 167] on p "Phoned James to advise he can access food support by contacting budgeter (Taupo…" at bounding box center [280, 163] width 212 height 13
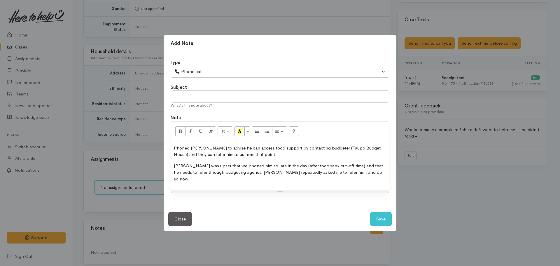
click at [354, 176] on p "James was upset that we phoned him so late in the day (after foodbank cut-off t…" at bounding box center [280, 172] width 212 height 20
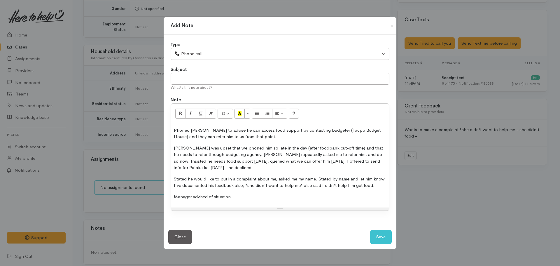
click at [171, 195] on div "Phoned James to advise he can access food support by contacting budgeter (Taupo…" at bounding box center [280, 166] width 218 height 84
drag, startPoint x: 197, startPoint y: 197, endPoint x: 174, endPoint y: 197, distance: 22.5
click at [174, 198] on p "SeManager advised of situation" at bounding box center [280, 196] width 212 height 7
click at [264, 194] on p "Service Delivery Lead advised of situation" at bounding box center [280, 196] width 212 height 7
click at [205, 81] on input "text" at bounding box center [280, 79] width 219 height 12
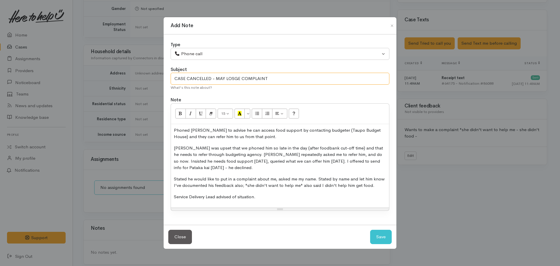
click at [234, 80] on input "CASE CANCELLED - MAY LOSGE COMPLAINT" at bounding box center [280, 79] width 219 height 12
type input "CASE CANCELLED - MAY LODGE COMPLAINT"
click at [280, 194] on p "Service Delivery Lead advised of situation." at bounding box center [280, 196] width 212 height 7
click at [380, 237] on button "Save" at bounding box center [381, 237] width 22 height 14
select select "1"
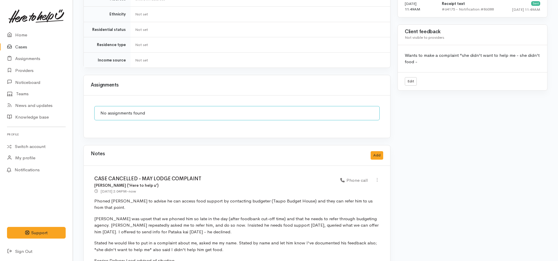
scroll to position [449, 0]
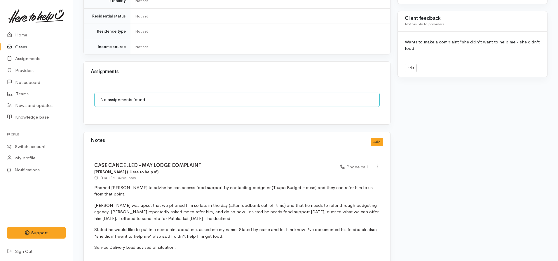
drag, startPoint x: 93, startPoint y: 225, endPoint x: 238, endPoint y: 224, distance: 145.2
click at [238, 224] on div "CASE CANCELLED - MAY LODGE COMPLAINT Nicole Rusk ('Here to help u') 30 Sep 2025…" at bounding box center [237, 210] width 306 height 114
copy p ""she didn't want to help me" also said I didn't help him get food."
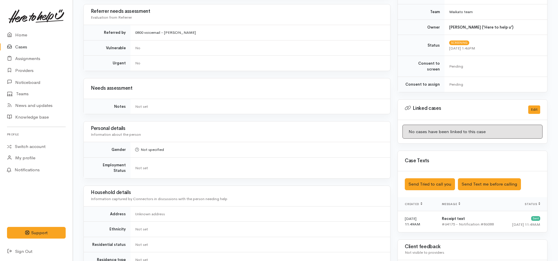
scroll to position [274, 0]
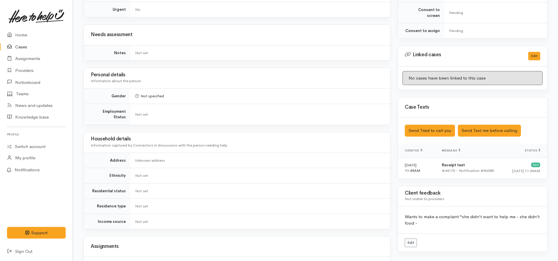
click at [407, 239] on link "Edit" at bounding box center [411, 243] width 12 height 8
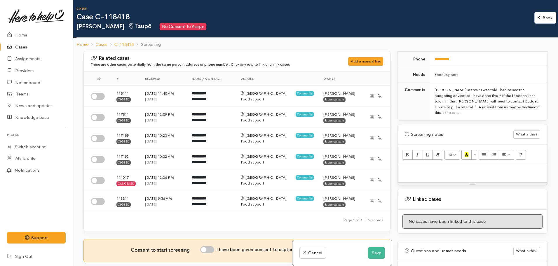
scroll to position [330, 0]
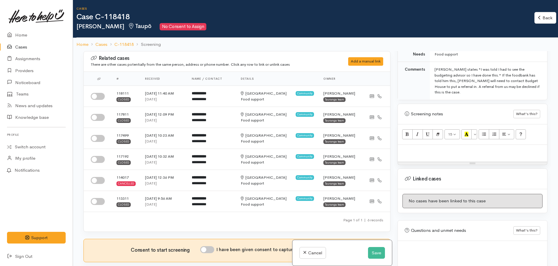
click at [434, 148] on p at bounding box center [471, 151] width 143 height 7
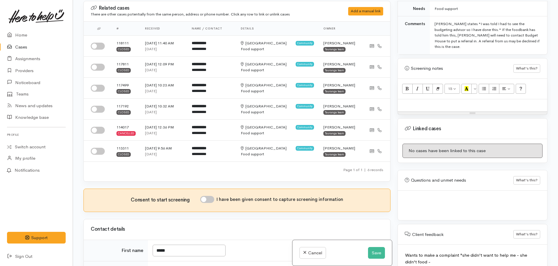
scroll to position [51, 0]
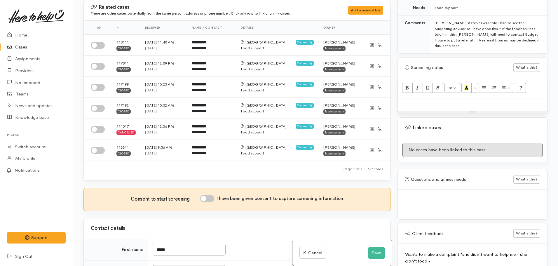
drag, startPoint x: 439, startPoint y: 248, endPoint x: 373, endPoint y: 230, distance: 68.3
click at [373, 230] on div "Related cases There are other cases potentially from the same person, address o…" at bounding box center [315, 133] width 471 height 266
paste textarea ""she didn't want to help me" also said I didn't help him get food."
click at [406, 251] on textarea "Wants to make a complaint "she didn't want to help me - she didn't food -" at bounding box center [472, 258] width 135 height 14
click at [433, 251] on textarea "Wants to make a complaint "she didn't want to help me - she didn't food -" at bounding box center [472, 258] width 135 height 14
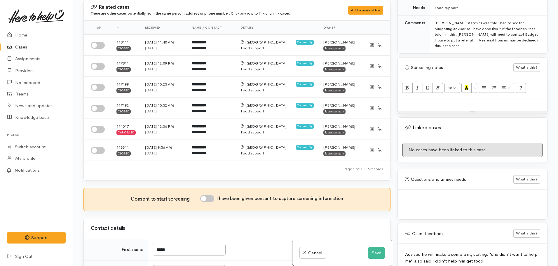
click at [422, 251] on textarea "Wants to make a complaint "she didn't want to help me - she didn't food -" at bounding box center [472, 258] width 135 height 14
type textarea "Advised me he will make a complaint, stating; "she didn't want to help me" also…"
click at [375, 250] on button "Save" at bounding box center [376, 253] width 17 height 12
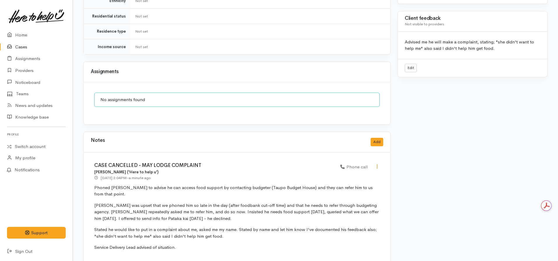
drag, startPoint x: 378, startPoint y: 160, endPoint x: 363, endPoint y: 164, distance: 15.7
click at [378, 164] on icon at bounding box center [376, 166] width 5 height 5
click at [347, 174] on link "Edit" at bounding box center [356, 178] width 46 height 9
select select "3"
type input "CASE CANCELLED - MAY LODGE COMPLAINT"
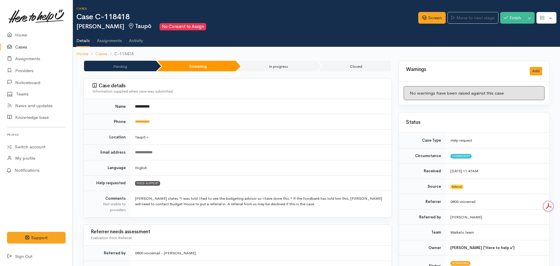
select select "3"
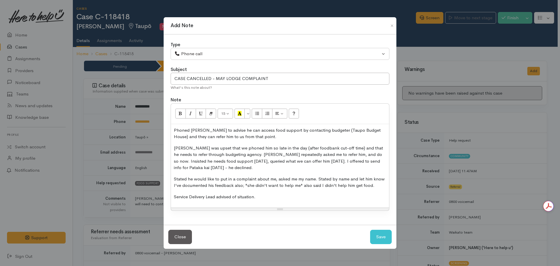
click at [270, 200] on div "Phoned James to advise he can access food support by contacting budgeter (Taupo…" at bounding box center [280, 166] width 218 height 84
click at [370, 230] on button "Save" at bounding box center [381, 237] width 22 height 14
select select "1"
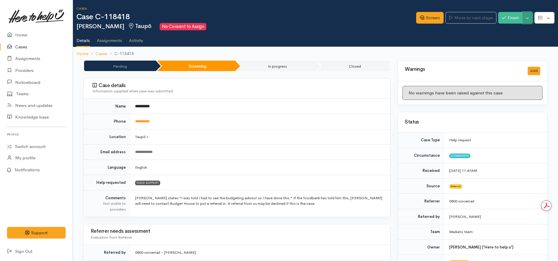
click at [526, 19] on button "Toggle Dropdown" at bounding box center [527, 18] width 10 height 12
click at [501, 42] on link "Cancel" at bounding box center [509, 40] width 46 height 9
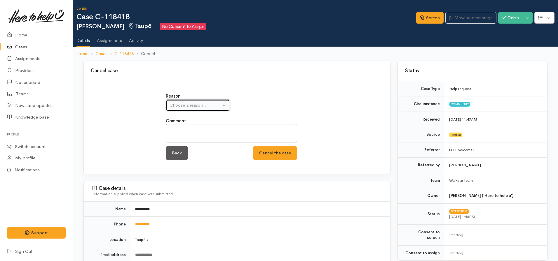
click at [200, 106] on div "Choose a reason..." at bounding box center [194, 105] width 51 height 7
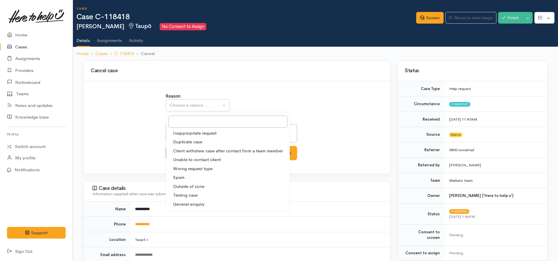
click at [190, 151] on span "Client withdrew case after contact from a team member" at bounding box center [228, 151] width 110 height 7
select select "3"
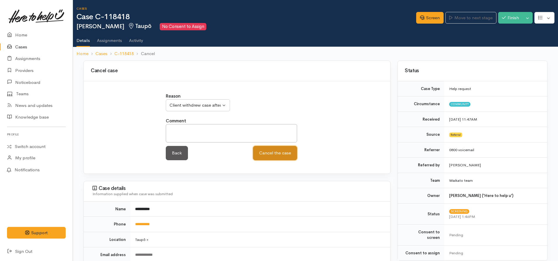
click at [277, 156] on button "Cancel the case" at bounding box center [275, 153] width 44 height 14
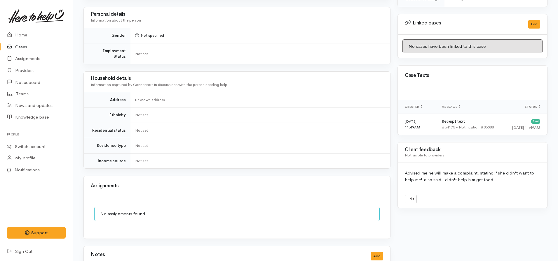
scroll to position [431, 0]
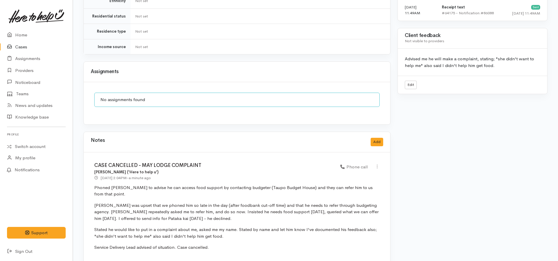
click at [23, 47] on link "Cases" at bounding box center [36, 47] width 73 height 12
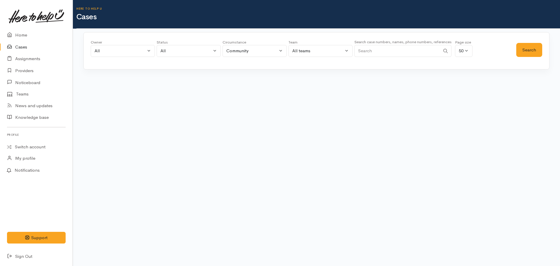
click at [366, 52] on input "Search" at bounding box center [397, 51] width 86 height 12
paste input "[PHONE_NUMBER]"
type input "[PHONE_NUMBER]"
click at [526, 48] on button "Search" at bounding box center [529, 50] width 26 height 14
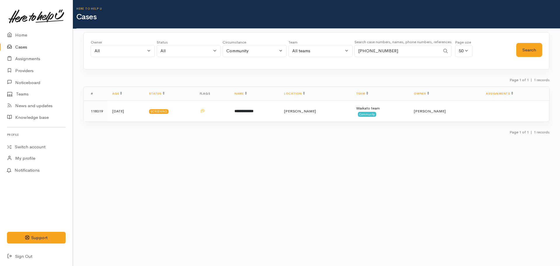
drag, startPoint x: 409, startPoint y: 47, endPoint x: 329, endPoint y: 50, distance: 80.9
click at [330, 50] on div "Owner All My cases [PERSON_NAME] ('Here to help u') [PERSON_NAME] ('Here to hel…" at bounding box center [303, 49] width 425 height 21
paste input "+64273977815"
type input "+64273977815"
click at [527, 45] on button "Search" at bounding box center [529, 50] width 26 height 14
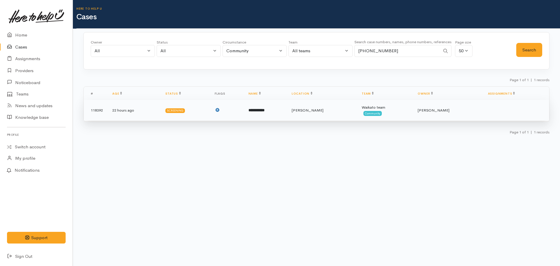
click at [260, 107] on td "**********" at bounding box center [265, 110] width 43 height 21
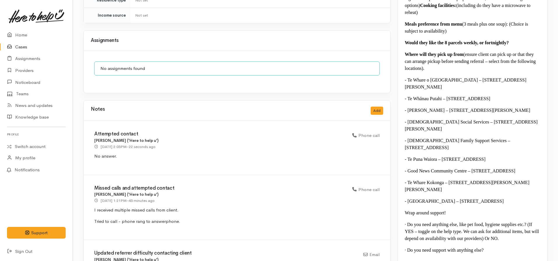
scroll to position [642, 0]
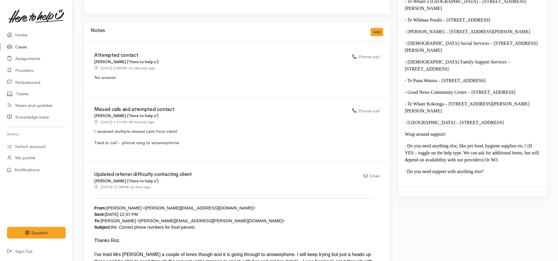
click at [24, 46] on link "Cases" at bounding box center [36, 47] width 73 height 12
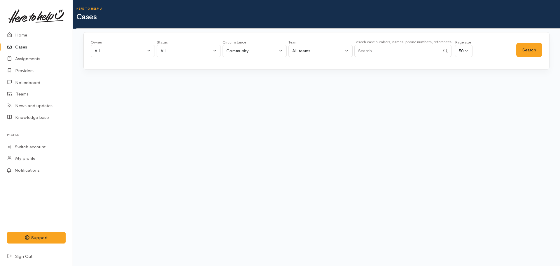
click at [393, 48] on input "Search" at bounding box center [397, 51] width 86 height 12
paste input "[PHONE_NUMBER]"
click at [524, 50] on button "Search" at bounding box center [529, 50] width 26 height 14
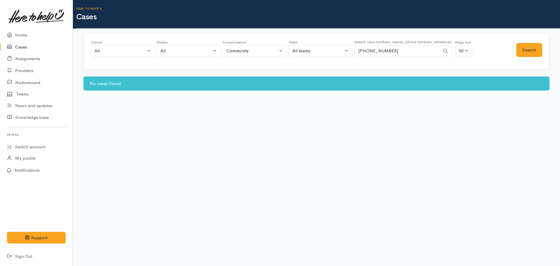
drag, startPoint x: 393, startPoint y: 52, endPoint x: 320, endPoint y: 42, distance: 73.9
click at [321, 49] on div "Owner All My cases Aandrea Murray ('Here to help u') Akash Prakash ('Here to he…" at bounding box center [303, 49] width 425 height 21
type input "118415"
click at [540, 48] on button "Search" at bounding box center [529, 50] width 26 height 14
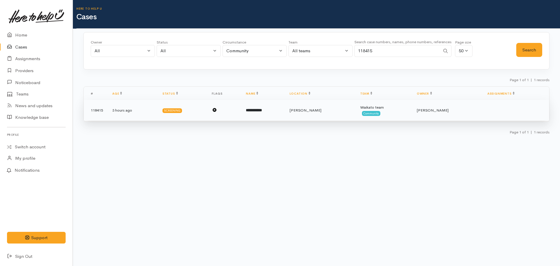
click at [285, 113] on td "**********" at bounding box center [262, 110] width 43 height 21
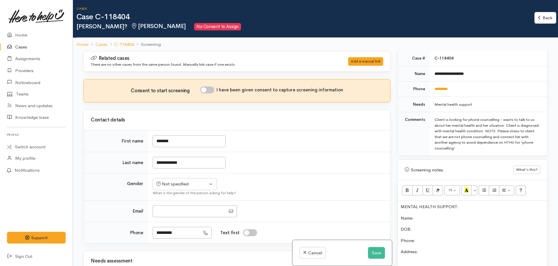
scroll to position [292, 0]
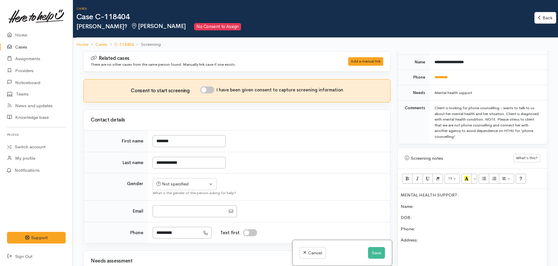
click at [442, 70] on td "*********" at bounding box center [488, 77] width 117 height 15
click at [442, 75] on link "*********" at bounding box center [440, 77] width 13 height 4
click at [433, 214] on p "DOB:" at bounding box center [471, 217] width 143 height 7
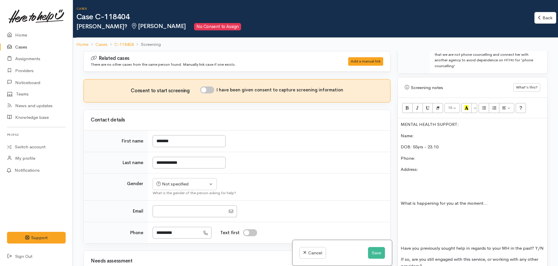
scroll to position [379, 0]
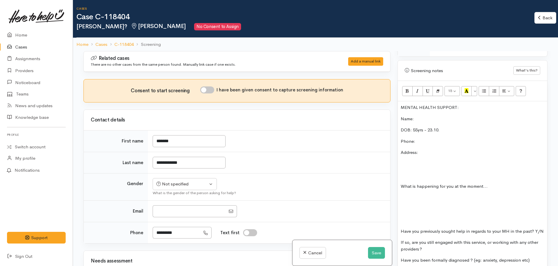
click at [414, 197] on div "MENTAL HEALTH SUPPORT: Name:  DOB: 55yrs - 23.10. Phone:   Address: What is hap…" at bounding box center [472, 214] width 149 height 226
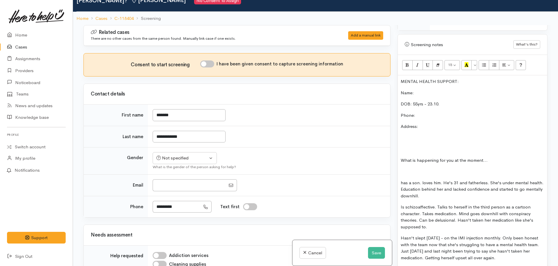
scroll to position [33, 0]
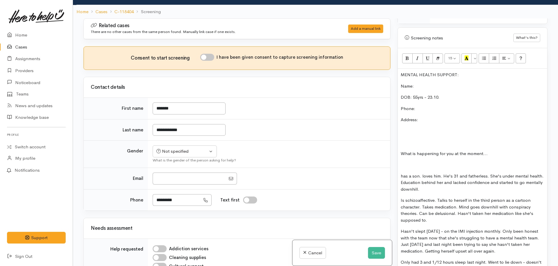
click at [432, 262] on p "Only had 3 and 1/12 hours sleep last night. Went to lie down - doesn't want to …" at bounding box center [471, 265] width 143 height 13
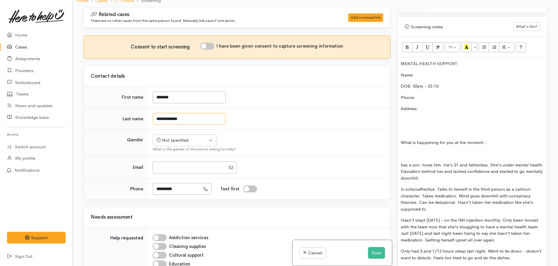
click at [181, 116] on input "**********" at bounding box center [189, 119] width 73 height 12
click at [184, 121] on input "**********" at bounding box center [189, 119] width 73 height 12
drag, startPoint x: 184, startPoint y: 121, endPoint x: 171, endPoint y: 120, distance: 12.6
click at [171, 120] on input "**********" at bounding box center [189, 119] width 73 height 12
click at [456, 186] on p "Is schizoaffective. Talks to herself in the third person as a cartoon character…" at bounding box center [471, 199] width 143 height 26
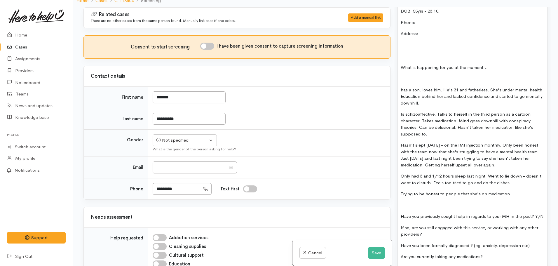
scroll to position [496, 0]
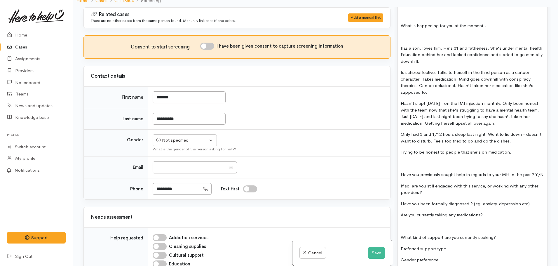
click at [518, 149] on p "Trying to be honest to people that she's on medication." at bounding box center [471, 152] width 143 height 7
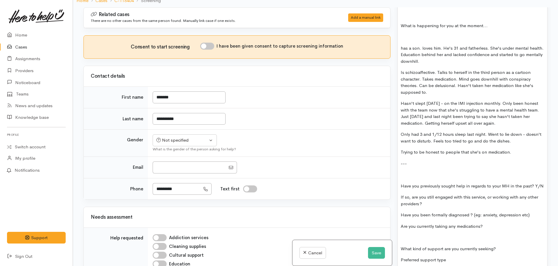
click at [520, 149] on p "Trying to be honest to people that she's on medication." at bounding box center [471, 152] width 143 height 7
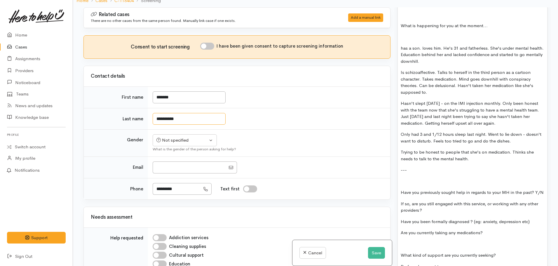
click at [171, 117] on input "**********" at bounding box center [189, 119] width 73 height 12
drag, startPoint x: 184, startPoint y: 122, endPoint x: 165, endPoint y: 123, distance: 19.3
click at [165, 123] on input "**********" at bounding box center [189, 119] width 73 height 12
click at [250, 112] on td "**********" at bounding box center [269, 119] width 242 height 22
click at [311, 113] on td "**********" at bounding box center [269, 119] width 242 height 22
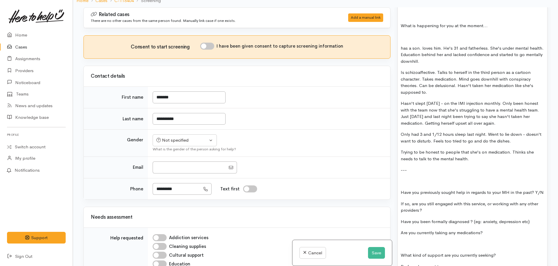
click at [458, 133] on p "Only had 3 and 1/12 hours sleep last night. Went to lie down - doesn't want to …" at bounding box center [471, 137] width 143 height 13
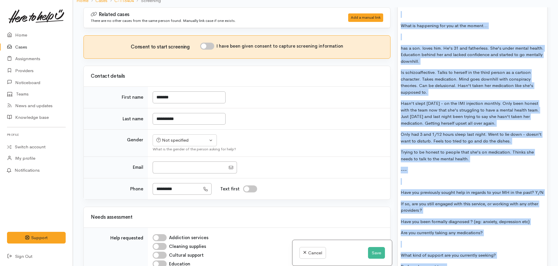
copy div "MENTAL HEALTH SUPPORT: Name:  DOB: 55yrs - 23.10. Phone:   Address: What is hap…"
click at [429, 107] on p "Hasn't slept Saturday - on the IMI injection monthly. Only been honest with the…" at bounding box center [471, 113] width 143 height 26
click at [470, 114] on p "Hasn't slept Saturday - on the IMI injection monthly. Only been honest with the…" at bounding box center [471, 113] width 143 height 26
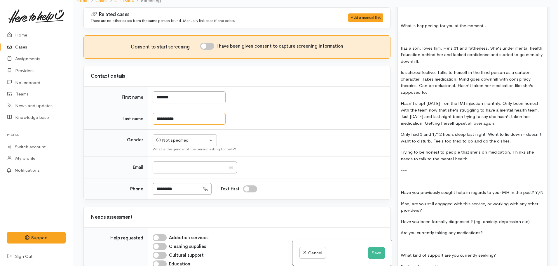
click at [169, 118] on input "**********" at bounding box center [189, 119] width 73 height 12
click at [169, 119] on input "**********" at bounding box center [189, 119] width 73 height 12
type input "**********"
click at [436, 109] on p "Hasn't slept Saturday - on the IMI injection monthly. Only been honest with the…" at bounding box center [471, 113] width 143 height 26
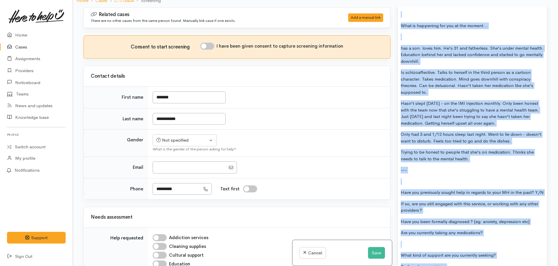
copy div "MENTAL HEALTH SUPPORT: Name:  DOB: 55yrs - 23.10. Phone:   Address: What is hap…"
click at [375, 248] on button "Save" at bounding box center [376, 253] width 17 height 12
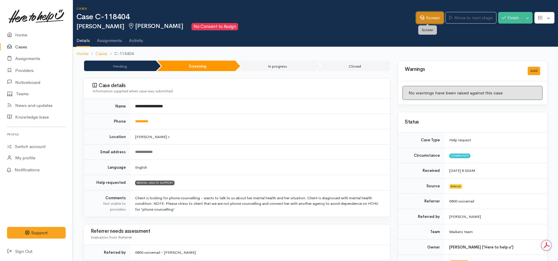
click at [416, 16] on link "Screen" at bounding box center [429, 18] width 27 height 12
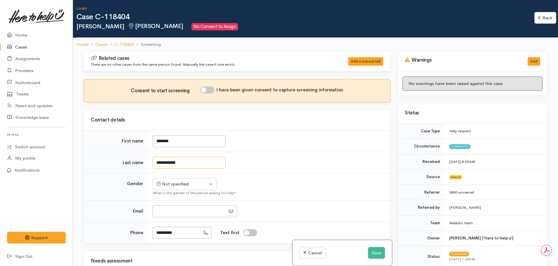
click at [174, 163] on input "**********" at bounding box center [189, 163] width 73 height 12
type input "**********"
click at [176, 181] on div "Not specified" at bounding box center [181, 184] width 51 height 7
click at [175, 215] on span "[DEMOGRAPHIC_DATA]" at bounding box center [189, 215] width 50 height 7
select select "[DEMOGRAPHIC_DATA]"
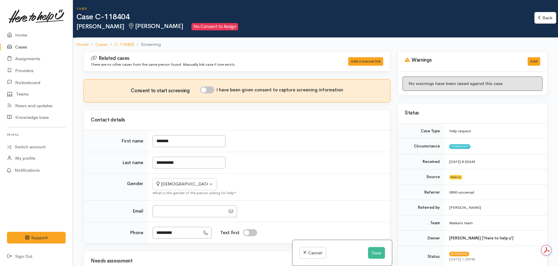
click at [208, 92] on input "I have been given consent to capture screening information" at bounding box center [207, 89] width 14 height 7
checkbox input "true"
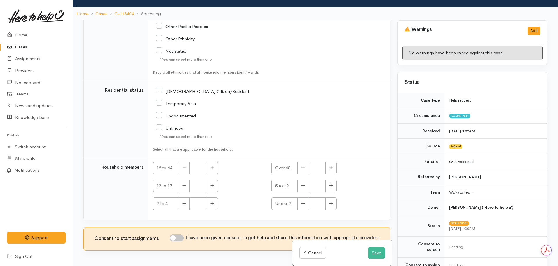
scroll to position [51, 0]
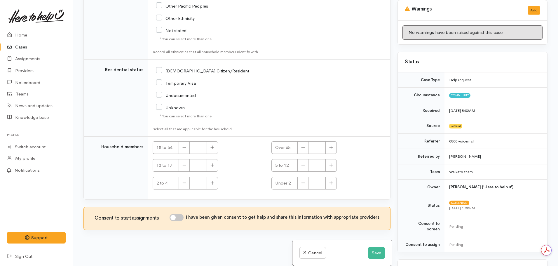
click at [178, 221] on div "I have been given consent to get help and share this information with appropria…" at bounding box center [274, 218] width 210 height 9
click at [177, 217] on input "I have been given consent to get help and share this information with appropria…" at bounding box center [176, 217] width 14 height 7
checkbox input "true"
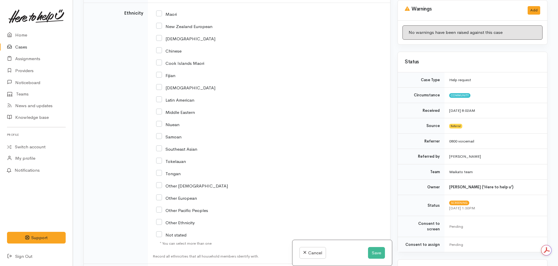
scroll to position [650, 0]
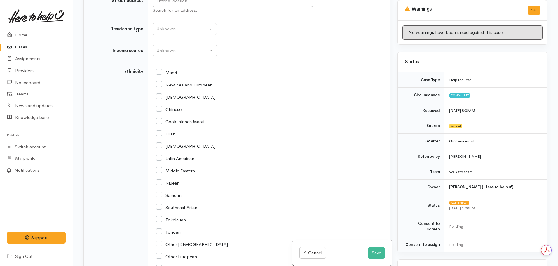
click at [157, 89] on div "New Zealand European" at bounding box center [267, 84] width 223 height 12
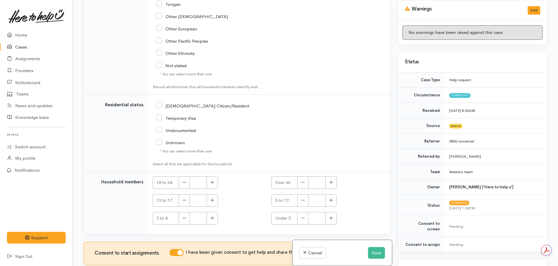
scroll to position [913, 0]
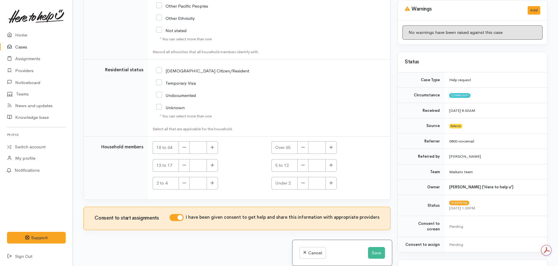
click at [158, 69] on input "[DEMOGRAPHIC_DATA] Citizen/Resident" at bounding box center [202, 70] width 93 height 5
checkbox input "true"
click at [370, 253] on button "Save" at bounding box center [376, 253] width 17 height 12
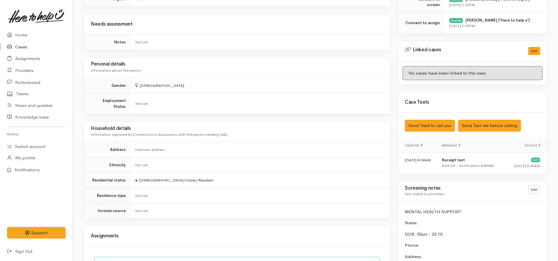
scroll to position [350, 0]
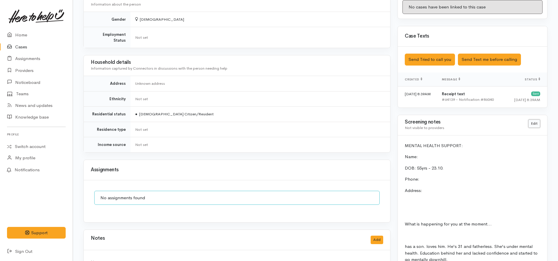
click at [533, 122] on link "Edit" at bounding box center [534, 124] width 12 height 8
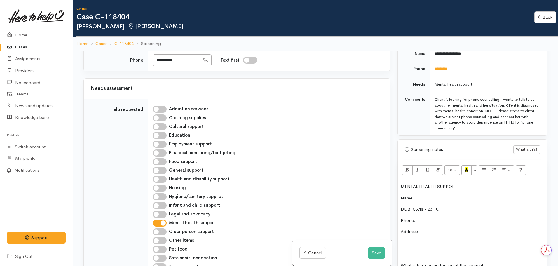
scroll to position [379, 0]
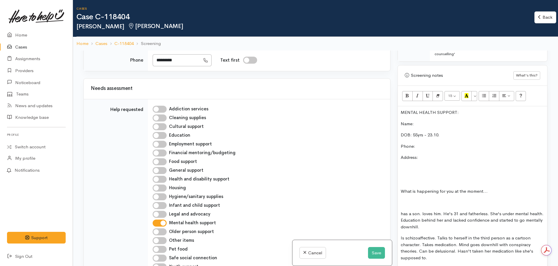
click at [444, 134] on p "DOB: 55yrs - 23.10." at bounding box center [471, 135] width 143 height 7
click at [416, 149] on p "Phone:" at bounding box center [471, 146] width 143 height 7
drag, startPoint x: 452, startPoint y: 136, endPoint x: 413, endPoint y: 134, distance: 39.1
click at [413, 134] on p "DOB: 55yrs - 23.10." at bounding box center [471, 135] width 143 height 7
click at [421, 147] on p "Phone:" at bounding box center [471, 146] width 143 height 7
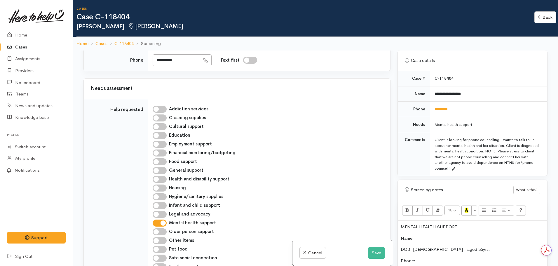
scroll to position [262, 0]
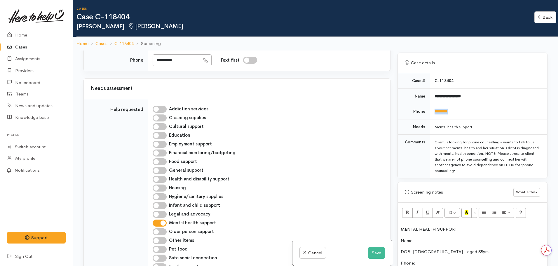
drag, startPoint x: 465, startPoint y: 108, endPoint x: 424, endPoint y: 107, distance: 41.1
click at [424, 107] on tr "Phone *********" at bounding box center [472, 111] width 149 height 15
copy tr "*********"
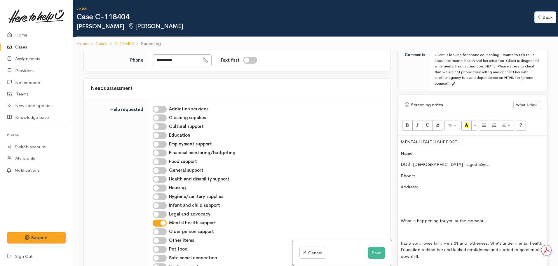
scroll to position [350, 0]
drag, startPoint x: 416, startPoint y: 172, endPoint x: 418, endPoint y: 174, distance: 3.0
click at [417, 172] on p "Phone:" at bounding box center [471, 175] width 143 height 7
click at [428, 150] on p "Name:" at bounding box center [471, 153] width 143 height 7
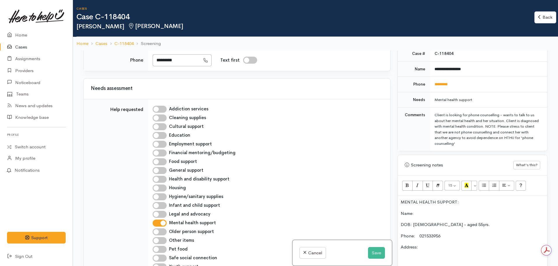
scroll to position [204, 0]
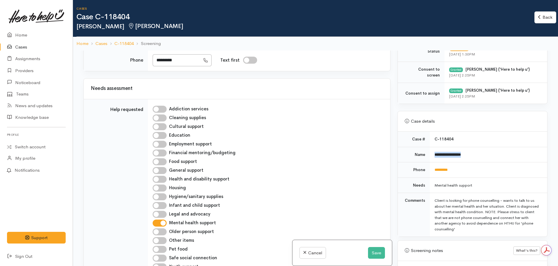
drag, startPoint x: 477, startPoint y: 152, endPoint x: 430, endPoint y: 154, distance: 46.7
click at [430, 154] on td "**********" at bounding box center [488, 154] width 117 height 15
copy b "**********"
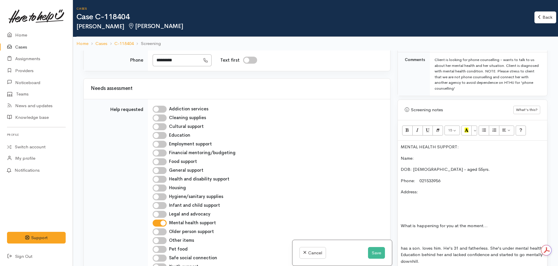
scroll to position [350, 0]
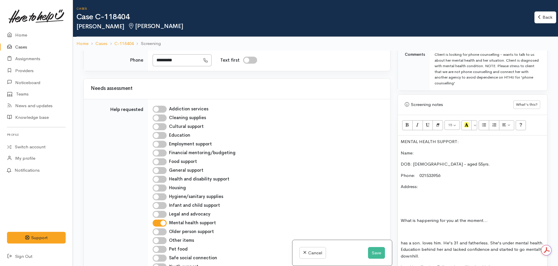
click at [428, 152] on p "Name:" at bounding box center [471, 153] width 143 height 7
drag, startPoint x: 432, startPoint y: 190, endPoint x: 394, endPoint y: 188, distance: 38.5
click at [394, 188] on div "Warnings Add No warnings have been raised against this case Add Warning Title ●…" at bounding box center [472, 183] width 157 height 266
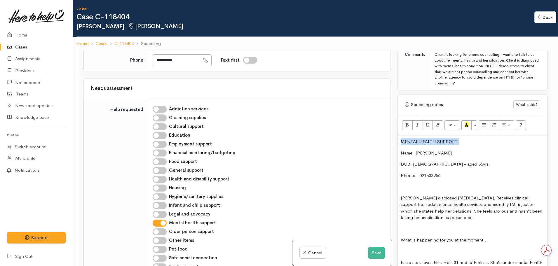
drag, startPoint x: 474, startPoint y: 143, endPoint x: 386, endPoint y: 136, distance: 88.4
click at [374, 143] on div "Related cases There are no other cases from the same person found. Manually lin…" at bounding box center [315, 183] width 471 height 266
drag, startPoint x: 407, startPoint y: 126, endPoint x: 432, endPoint y: 125, distance: 25.4
click at [407, 126] on icon "Bold (CTRL+B)" at bounding box center [407, 124] width 4 height 5
click at [468, 125] on icon "Recent Color" at bounding box center [466, 124] width 4 height 5
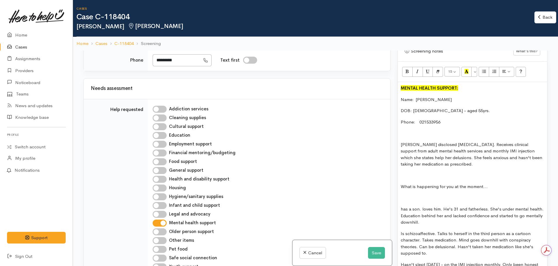
scroll to position [408, 0]
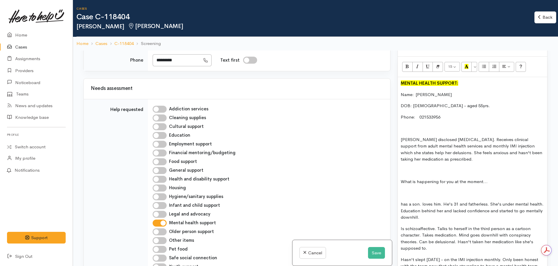
click at [475, 162] on div "MENTAL HEALTH SUPPORT: Name:  Natasha von Goethe DOB: 23.10.1969 - aged 55yrs. …" at bounding box center [472, 260] width 149 height 367
click at [469, 159] on p "Natasha disclosed schizoaffective disorder. Receives clinical support from adul…" at bounding box center [471, 149] width 143 height 26
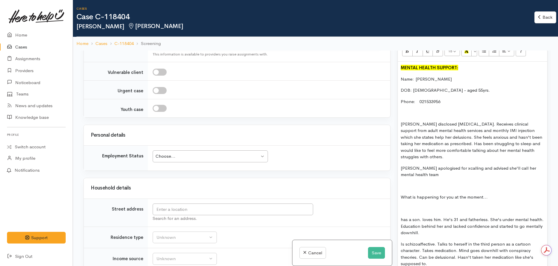
scroll to position [437, 0]
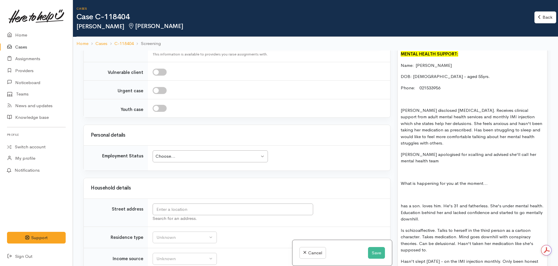
click at [450, 157] on p "Natasha apologised for xcalling and advised she'll call her mental health team" at bounding box center [471, 157] width 143 height 13
click at [443, 170] on p at bounding box center [471, 172] width 143 height 7
click at [439, 163] on p "Natasha apologized for calling and advised she'll call her mental health team" at bounding box center [471, 157] width 143 height 13
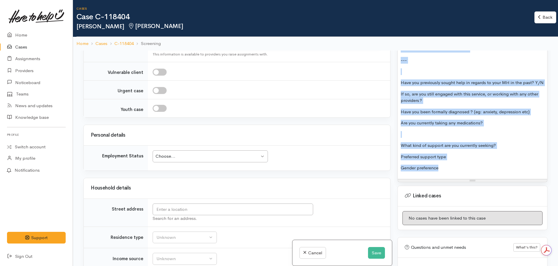
drag, startPoint x: 402, startPoint y: 190, endPoint x: 443, endPoint y: 223, distance: 52.9
click at [443, 223] on div "Warnings Add No warnings have been raised against this case Add Warning Title ●…" at bounding box center [472, 183] width 157 height 266
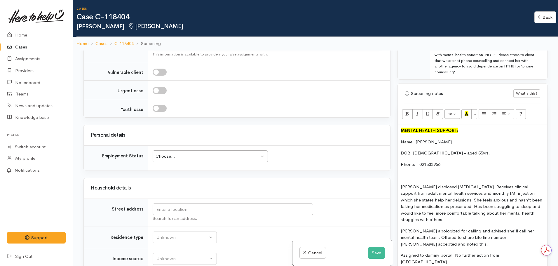
scroll to position [361, 0]
click at [416, 179] on div "MENTAL HEALTH SUPPORT: Name:  Natasha von Goethe DOB: 23.10.1969 - aged 55yrs. …" at bounding box center [472, 199] width 149 height 148
click at [413, 174] on p at bounding box center [471, 175] width 143 height 7
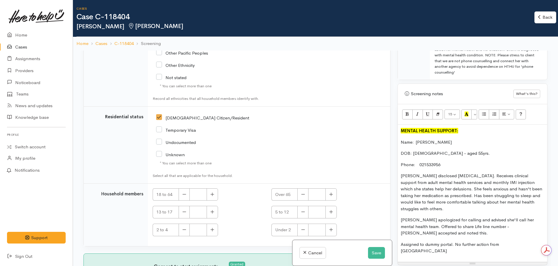
scroll to position [50, 0]
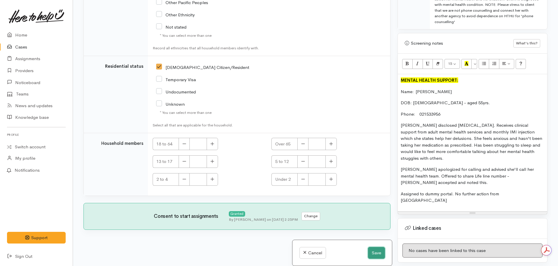
click at [372, 253] on button "Save" at bounding box center [376, 253] width 17 height 12
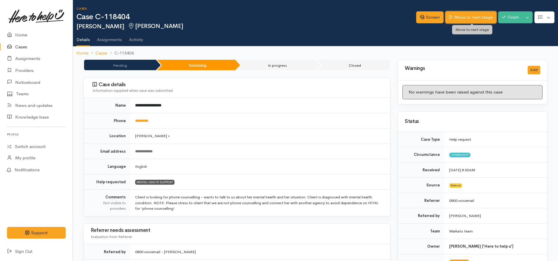
click at [461, 19] on link "Move to next stage" at bounding box center [470, 17] width 51 height 12
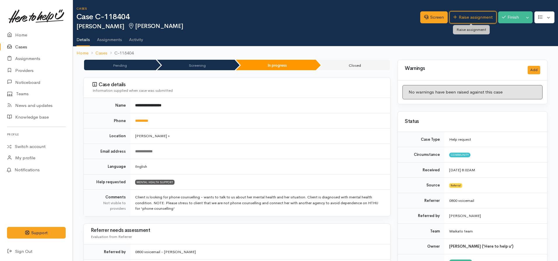
drag, startPoint x: 471, startPoint y: 17, endPoint x: 463, endPoint y: 29, distance: 14.3
click at [470, 17] on link "Raise assignment" at bounding box center [472, 17] width 47 height 12
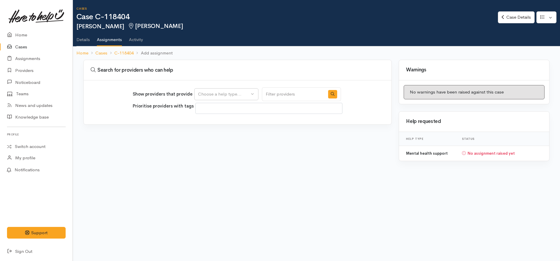
select select
click at [233, 94] on div "Choose a help type..." at bounding box center [223, 94] width 51 height 7
click at [218, 123] on span "Mental health support" at bounding box center [224, 122] width 45 height 7
select select "5"
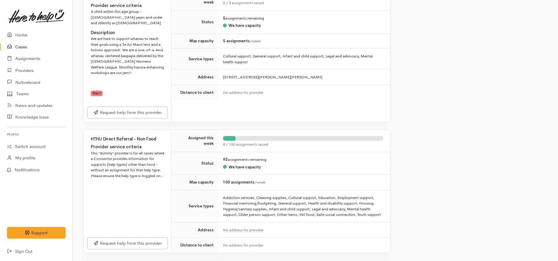
scroll to position [671, 0]
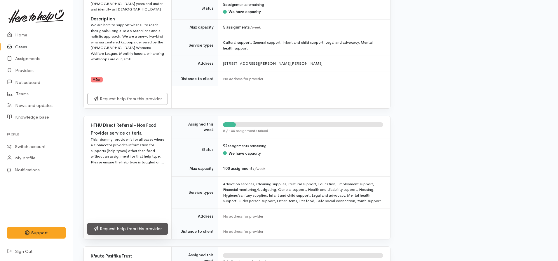
click at [131, 223] on link "Request help from this provider" at bounding box center [127, 229] width 80 height 12
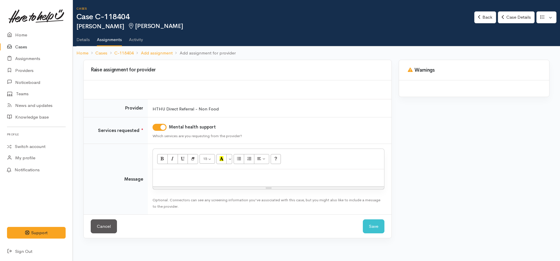
click at [178, 182] on div at bounding box center [268, 177] width 231 height 17
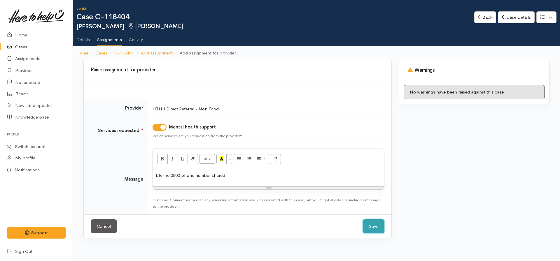
click button "Save" at bounding box center [374, 227] width 22 height 14
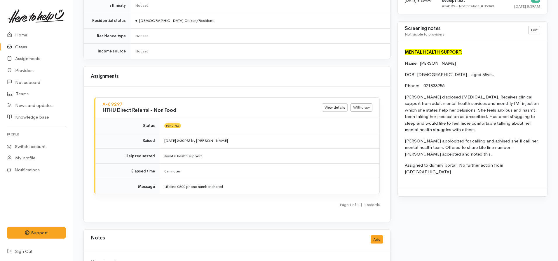
scroll to position [458, 0]
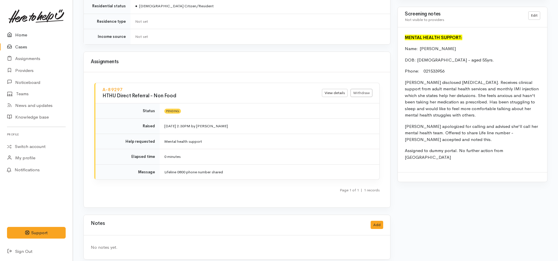
click at [26, 36] on link "Home" at bounding box center [36, 35] width 73 height 12
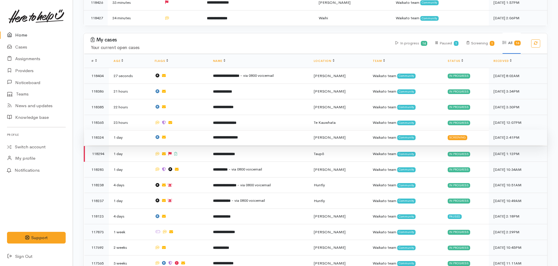
scroll to position [175, 0]
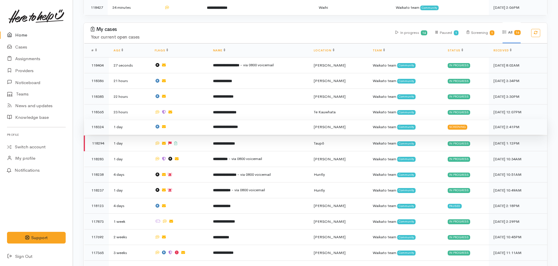
click at [227, 125] on b "**********" at bounding box center [225, 127] width 25 height 4
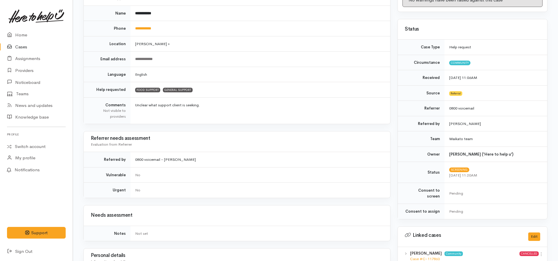
scroll to position [187, 0]
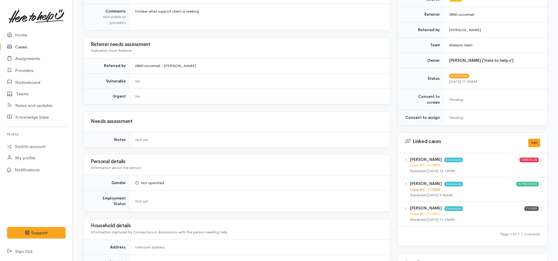
click at [426, 187] on link "Case #C-117604" at bounding box center [425, 189] width 30 height 5
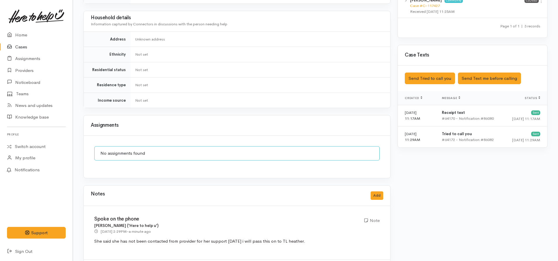
scroll to position [449, 0]
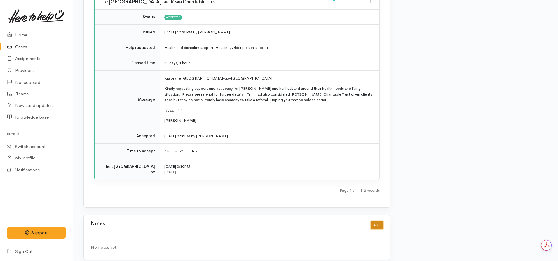
click at [377, 221] on button "Add" at bounding box center [376, 225] width 13 height 8
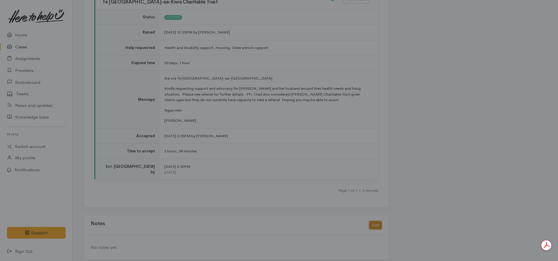
scroll to position [923, 0]
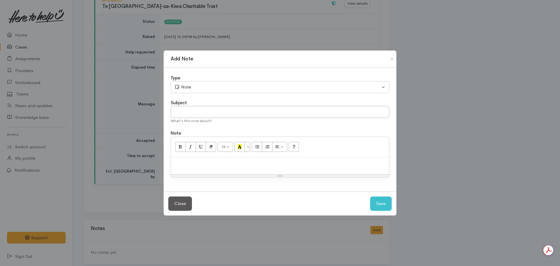
click at [224, 164] on p at bounding box center [280, 163] width 212 height 7
click at [247, 160] on p "Due to contact from client ad" at bounding box center [280, 163] width 212 height 7
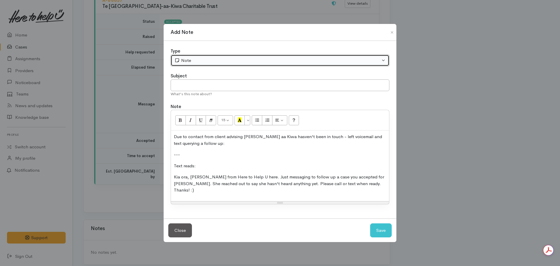
click at [213, 64] on div "Note" at bounding box center [277, 60] width 206 height 7
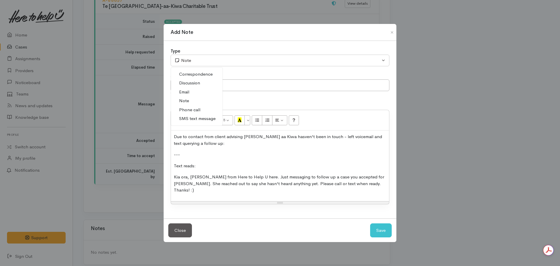
click at [197, 122] on span "SMS text message" at bounding box center [197, 118] width 36 height 7
select select "5"
click at [200, 88] on input "text" at bounding box center [280, 85] width 219 height 12
type input "Follow up with provider"
click at [370, 223] on button "Save" at bounding box center [381, 230] width 22 height 14
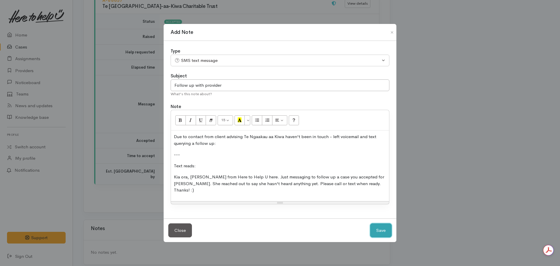
select select "1"
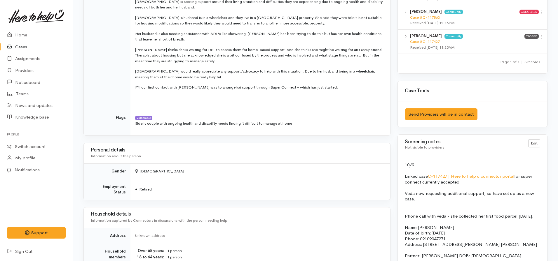
scroll to position [297, 0]
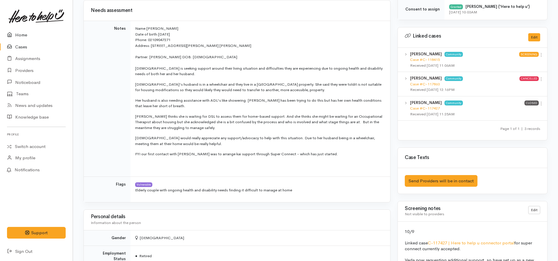
click at [15, 38] on link "Home" at bounding box center [36, 35] width 73 height 12
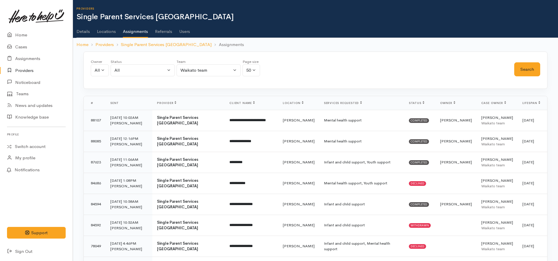
click at [82, 31] on link "Details" at bounding box center [82, 29] width 13 height 16
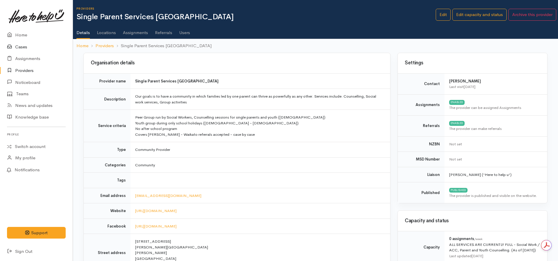
click at [29, 44] on link "Cases" at bounding box center [36, 47] width 73 height 12
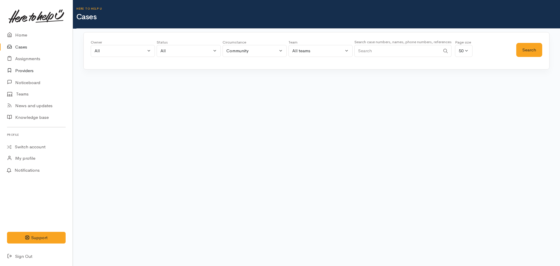
click at [27, 69] on link "Providers" at bounding box center [36, 71] width 73 height 12
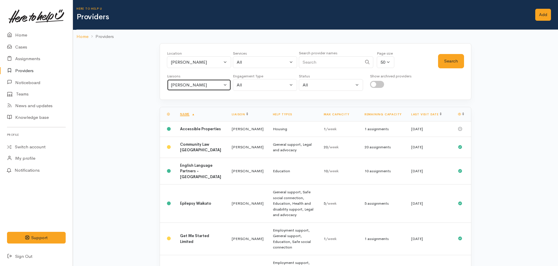
click at [195, 90] on button "[PERSON_NAME]" at bounding box center [199, 85] width 64 height 12
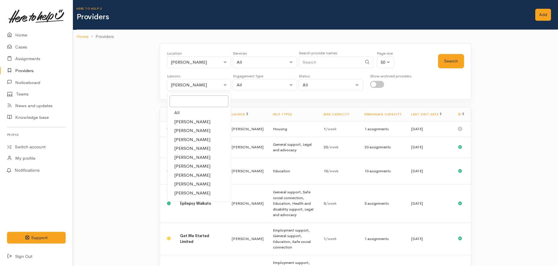
click at [178, 114] on span "All" at bounding box center [176, 112] width 5 height 7
select select "null"
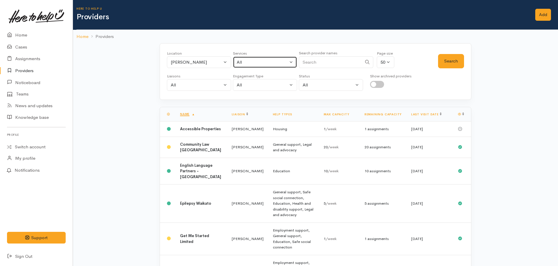
click at [282, 67] on button "All" at bounding box center [265, 62] width 64 height 12
type input "health"
click at [284, 97] on span "Health and disability support" at bounding box center [271, 100] width 57 height 7
select select "26"
click at [455, 57] on button "Search" at bounding box center [451, 61] width 26 height 14
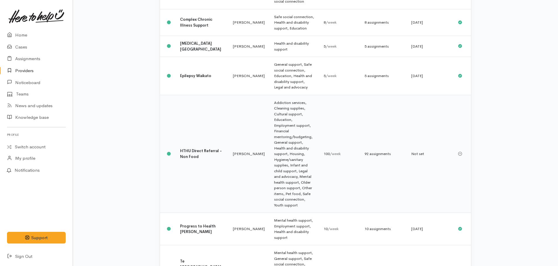
scroll to position [143, 0]
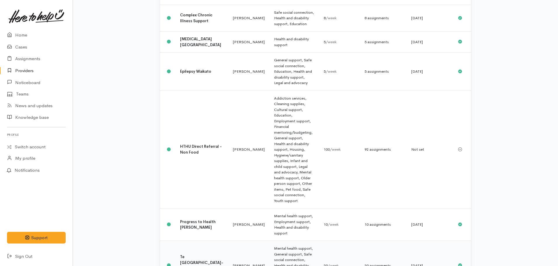
click at [192, 254] on b "Te [GEOGRAPHIC_DATA]-aa-Kiwa Charitable Trust" at bounding box center [201, 265] width 43 height 22
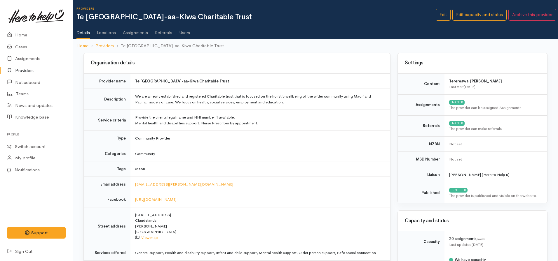
click at [136, 34] on link "Assignments" at bounding box center [135, 30] width 25 height 16
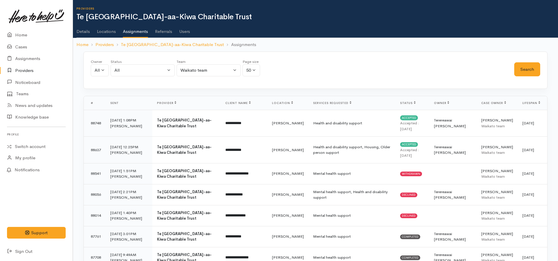
click at [188, 29] on link "Users" at bounding box center [184, 29] width 11 height 16
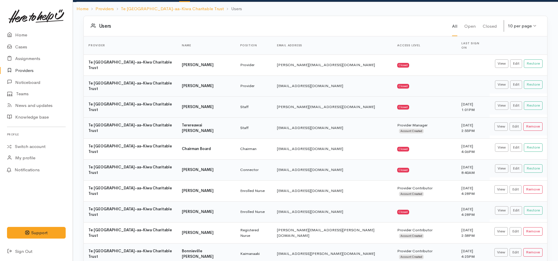
scroll to position [38, 0]
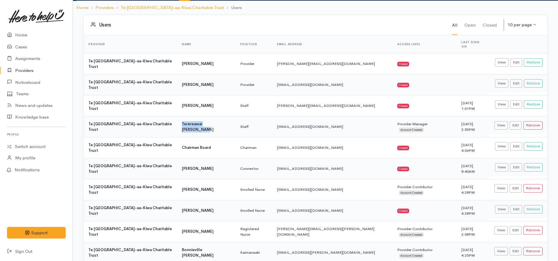
drag, startPoint x: 217, startPoint y: 112, endPoint x: 183, endPoint y: 112, distance: 34.1
click at [177, 116] on td "Terereawai [PERSON_NAME]" at bounding box center [206, 126] width 58 height 21
copy b "Terereawai Kipa-Kearns"
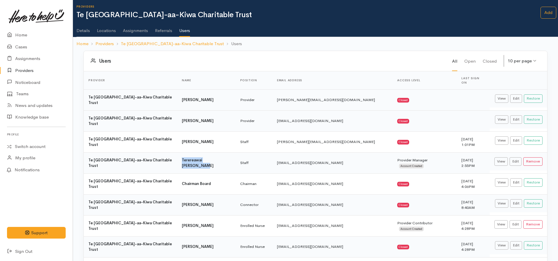
scroll to position [0, 0]
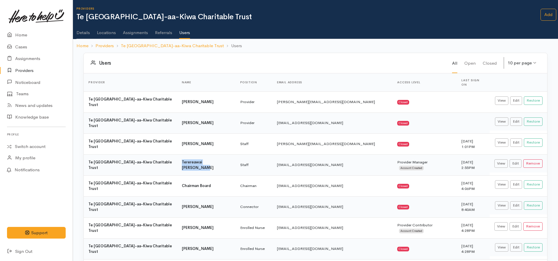
click at [128, 32] on link "Assignments" at bounding box center [135, 30] width 25 height 16
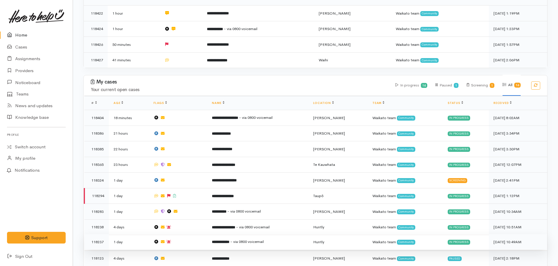
scroll to position [175, 0]
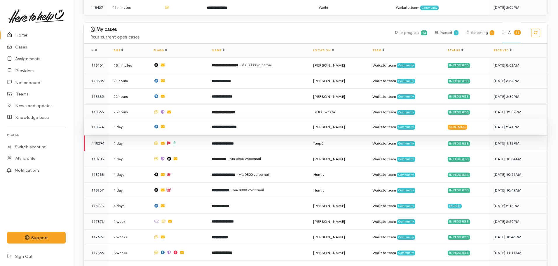
click at [232, 125] on b "**********" at bounding box center [224, 127] width 25 height 4
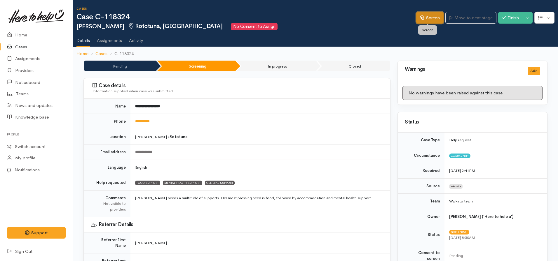
click at [420, 18] on icon at bounding box center [422, 17] width 4 height 4
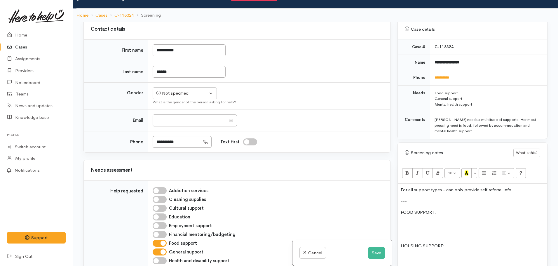
scroll to position [233, 0]
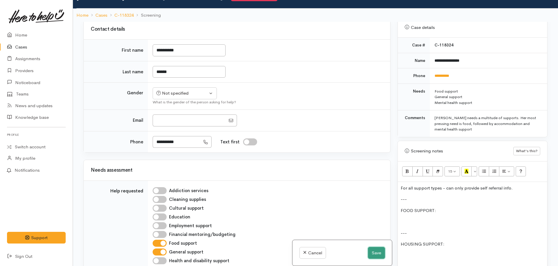
drag, startPoint x: 373, startPoint y: 253, endPoint x: 374, endPoint y: 246, distance: 6.7
click at [373, 253] on button "Save" at bounding box center [376, 253] width 17 height 12
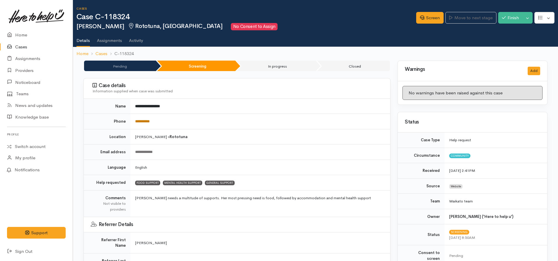
click at [139, 120] on link "**********" at bounding box center [142, 122] width 15 height 4
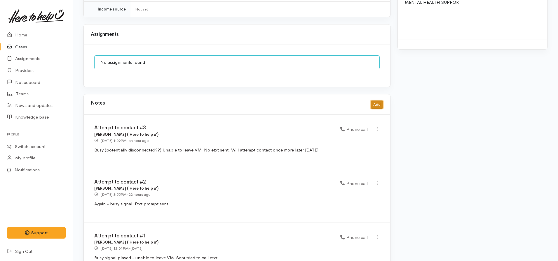
click at [381, 101] on button "Add" at bounding box center [376, 105] width 13 height 8
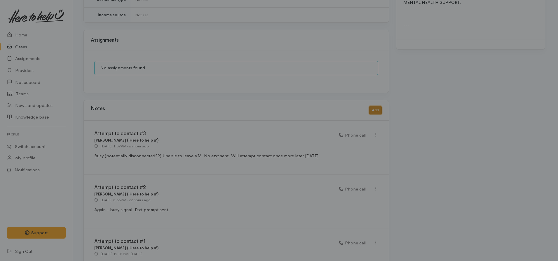
scroll to position [565, 0]
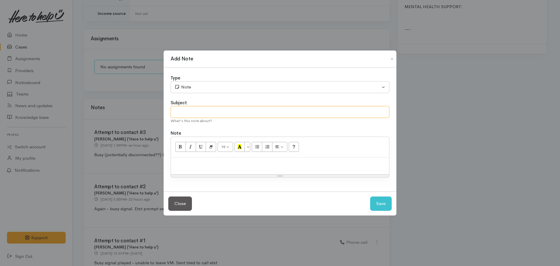
click at [209, 117] on input "text" at bounding box center [280, 112] width 219 height 12
type input "Attempt to contact #4"
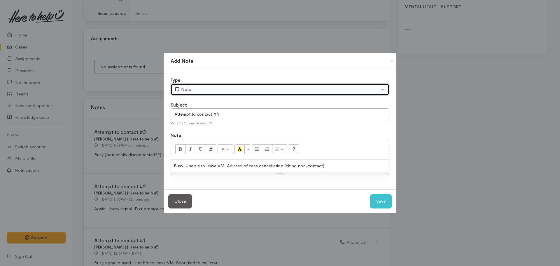
click at [193, 87] on div "Note" at bounding box center [277, 89] width 206 height 7
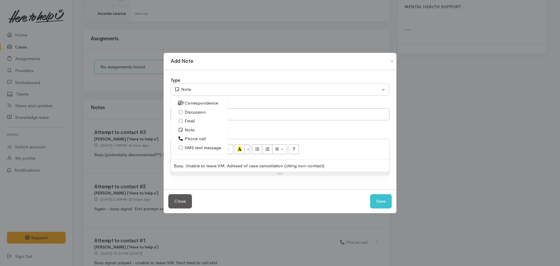
click at [195, 137] on span "Phone call" at bounding box center [195, 138] width 21 height 7
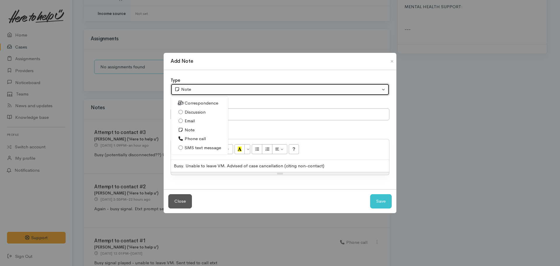
select select "3"
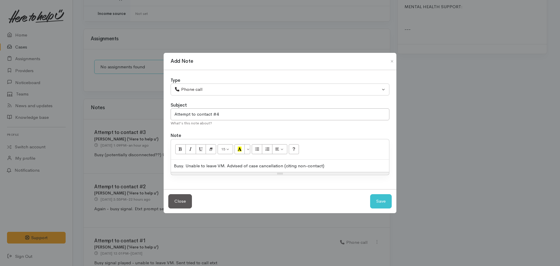
click at [337, 166] on div "Busy. Unable to leave VM. Advised of case cancellation (citing non-contact)" at bounding box center [280, 166] width 218 height 13
click at [282, 165] on div "Busy. Unable to leave VM. Advised of case cancellation, citing non-contact." at bounding box center [280, 166] width 218 height 13
click at [342, 167] on div "Busy. Unable to leave VM. Advised of case cancellation via text, citing non-con…" at bounding box center [280, 166] width 218 height 13
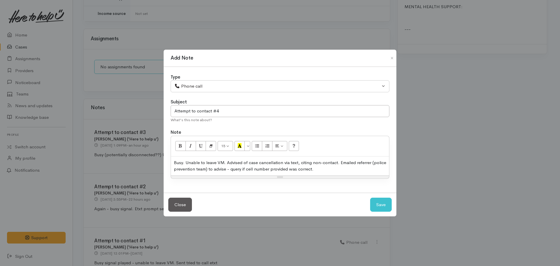
click at [227, 168] on div "Busy. Unable to leave VM. Advised of case cancellation via text, citing non-con…" at bounding box center [280, 165] width 218 height 19
click at [280, 169] on div "Busy. Unable to leave VM. Advised of case cancellation via text, citing non-con…" at bounding box center [280, 165] width 218 height 19
click at [370, 168] on div "Busy. Unable to leave VM. Advised of case cancellation via text, citing non-con…" at bounding box center [280, 165] width 218 height 19
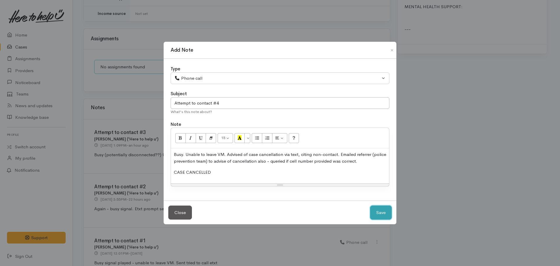
click at [370, 205] on button "Save" at bounding box center [381, 212] width 22 height 14
select select "1"
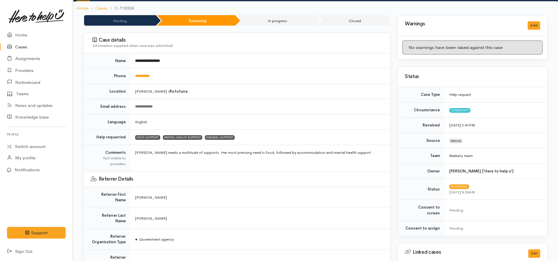
scroll to position [0, 0]
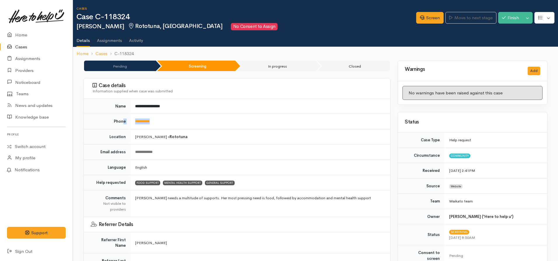
drag, startPoint x: 170, startPoint y: 118, endPoint x: 124, endPoint y: 120, distance: 46.7
click at [124, 120] on tr "**********" at bounding box center [237, 121] width 306 height 15
click at [167, 123] on td "**********" at bounding box center [260, 121] width 260 height 15
drag, startPoint x: 167, startPoint y: 122, endPoint x: 137, endPoint y: 121, distance: 29.2
click at [137, 121] on td "**********" at bounding box center [260, 121] width 260 height 15
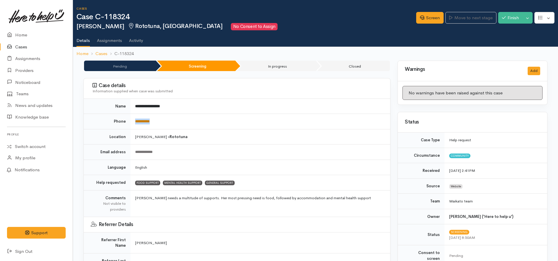
copy link "**********"
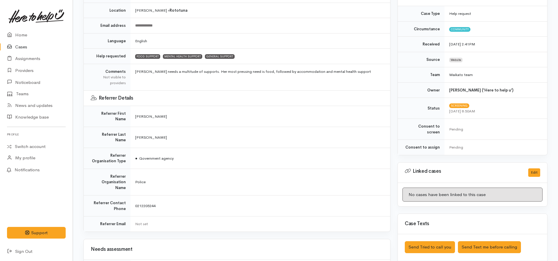
scroll to position [29, 0]
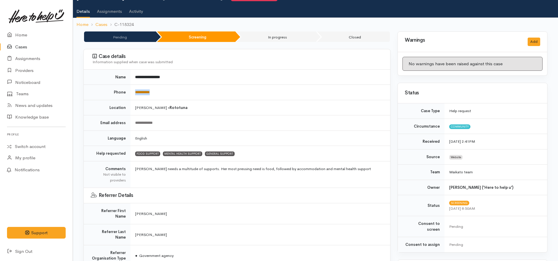
copy link "**********"
drag, startPoint x: 266, startPoint y: 107, endPoint x: 270, endPoint y: 108, distance: 3.9
click at [268, 107] on td "Hamilton » Rototuna" at bounding box center [260, 107] width 260 height 15
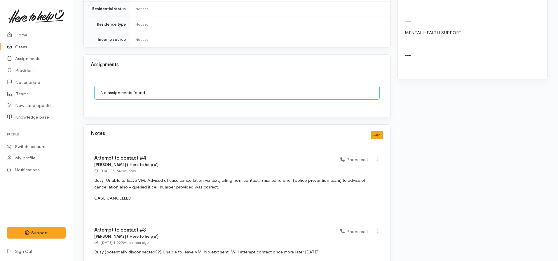
scroll to position [641, 0]
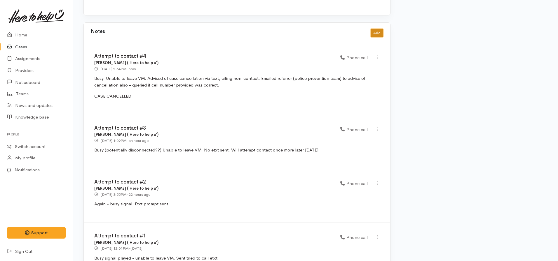
click at [379, 29] on button "Add" at bounding box center [376, 33] width 13 height 8
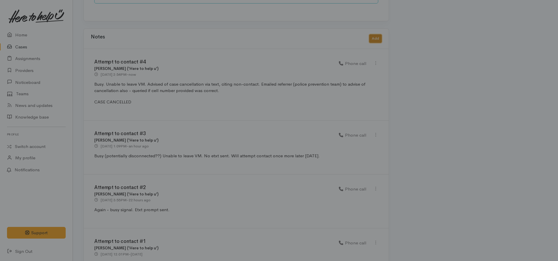
scroll to position [636, 0]
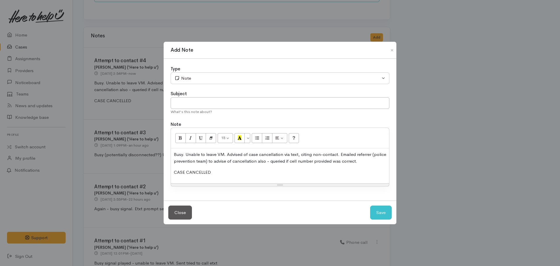
click at [246, 166] on div "Busy. Unable to leave VM. Advised of case cancellation via text, citing non-con…" at bounding box center [280, 165] width 218 height 35
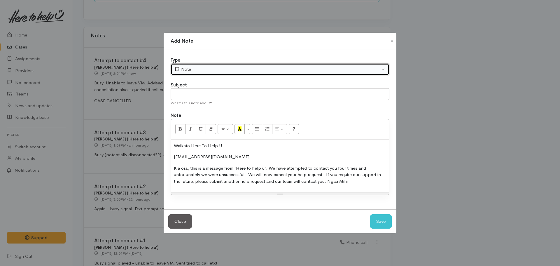
click at [198, 68] on div "Note" at bounding box center [277, 69] width 206 height 7
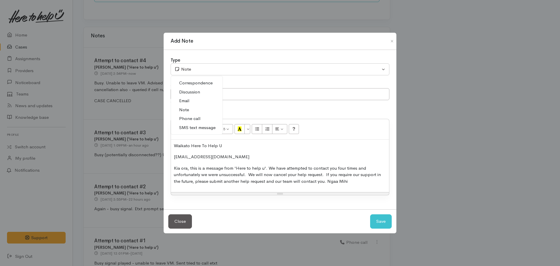
click at [195, 127] on span "SMS text message" at bounding box center [197, 127] width 36 height 7
select select "5"
click at [179, 99] on input "text" at bounding box center [280, 94] width 219 height 12
drag, startPoint x: 255, startPoint y: 103, endPoint x: 255, endPoint y: 98, distance: 5.0
click at [255, 102] on div "What's this note about?" at bounding box center [280, 103] width 219 height 6
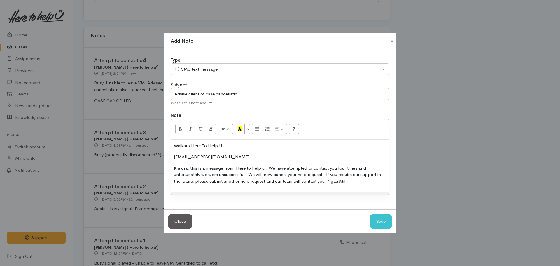
click at [255, 95] on input "Advise client of case cancellatio" at bounding box center [280, 94] width 219 height 12
type input "Advise client of case cancellation"
click at [370, 214] on button "Save" at bounding box center [381, 221] width 22 height 14
select select "1"
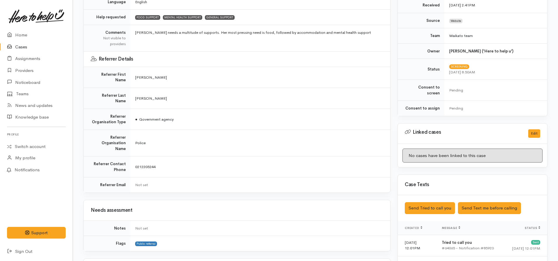
scroll to position [82, 0]
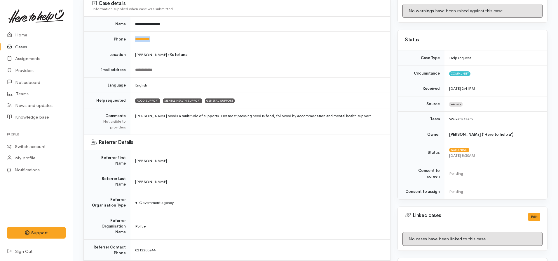
drag, startPoint x: 162, startPoint y: 41, endPoint x: 134, endPoint y: 40, distance: 28.0
click at [134, 40] on td "**********" at bounding box center [260, 39] width 260 height 15
copy link "**********"
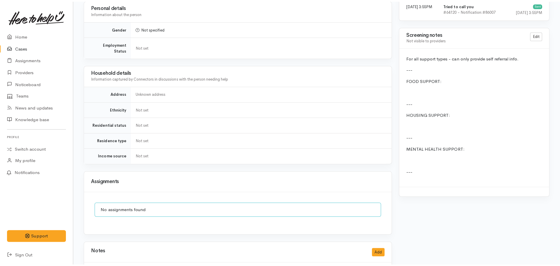
scroll to position [491, 0]
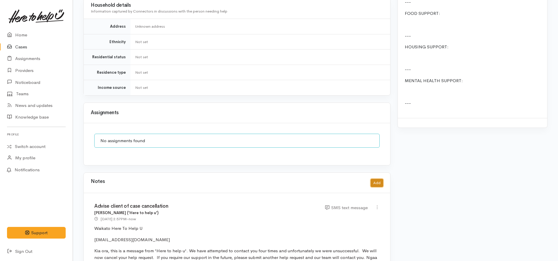
click at [375, 179] on button "Add" at bounding box center [376, 183] width 13 height 8
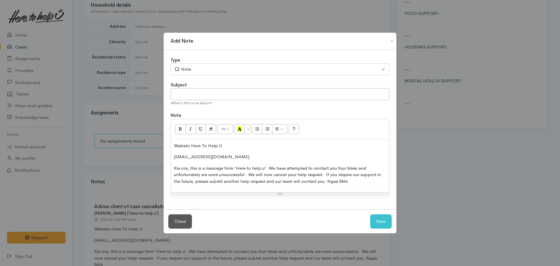
click at [250, 174] on p "Kia ora, this is a message from 'Here to help u'. We have attempted to contact …" at bounding box center [280, 175] width 212 height 20
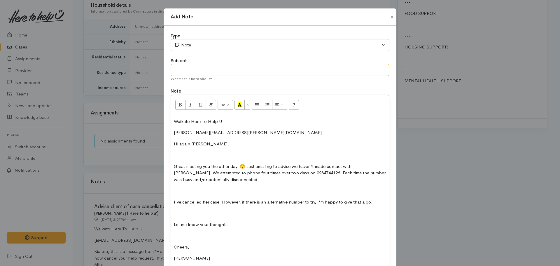
click at [205, 71] on input "text" at bounding box center [280, 70] width 219 height 12
type input "Advise police of case cancellation"
click at [234, 51] on div "Type Correspondence Discussion Email Note Phone call SMS text message Note Subj…" at bounding box center [280, 156] width 233 height 260
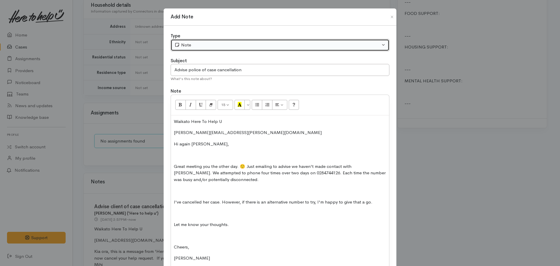
drag, startPoint x: 214, startPoint y: 47, endPoint x: 195, endPoint y: 47, distance: 19.0
click at [212, 47] on div "Note" at bounding box center [277, 45] width 206 height 7
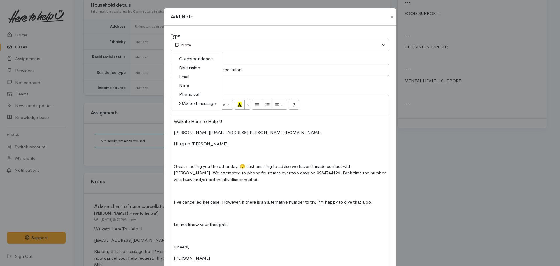
drag, startPoint x: 189, startPoint y: 75, endPoint x: 195, endPoint y: 81, distance: 8.7
click at [189, 75] on link "Email" at bounding box center [197, 76] width 52 height 9
select select "2"
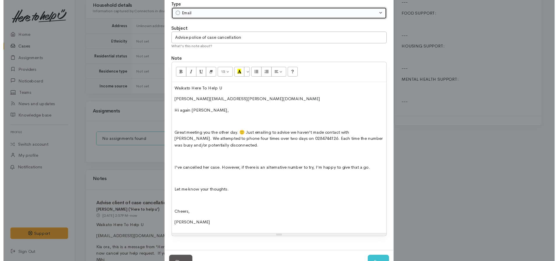
scroll to position [52, 0]
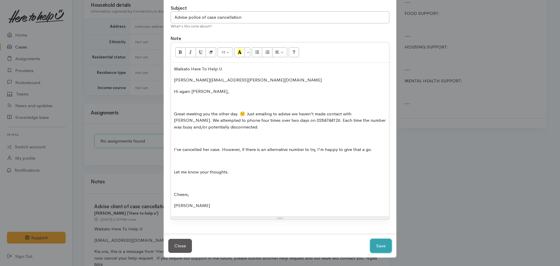
click at [382, 247] on button "Save" at bounding box center [381, 246] width 22 height 14
select select "1"
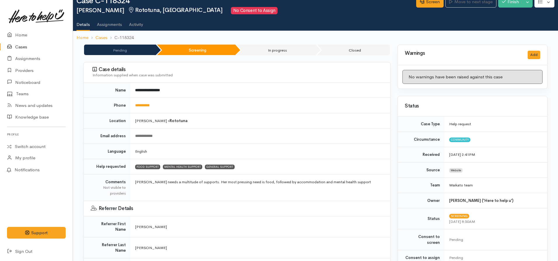
scroll to position [0, 0]
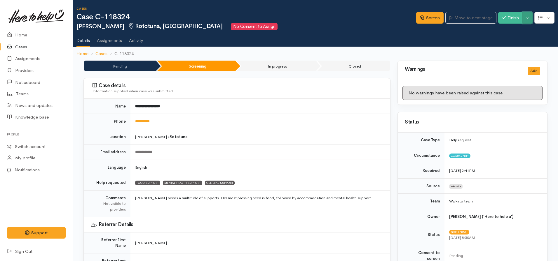
click at [526, 17] on button "Toggle Dropdown" at bounding box center [527, 18] width 10 height 12
click at [505, 40] on link "Cancel" at bounding box center [509, 40] width 46 height 9
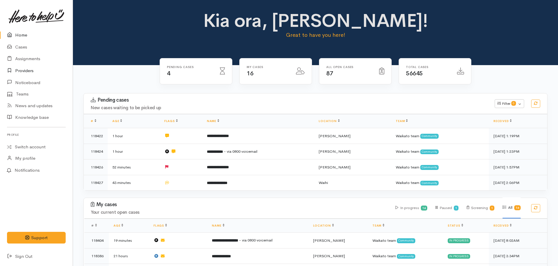
click at [30, 72] on link "Providers" at bounding box center [36, 71] width 73 height 12
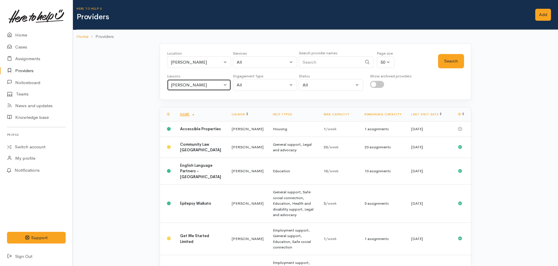
click at [197, 85] on div "[PERSON_NAME]" at bounding box center [196, 85] width 51 height 7
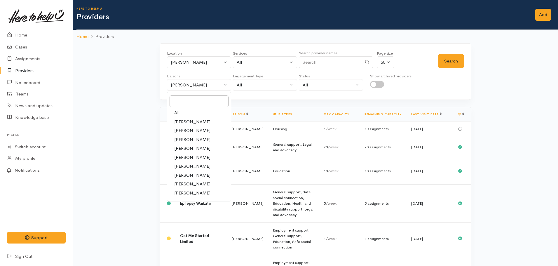
click at [183, 118] on link "[PERSON_NAME]" at bounding box center [199, 121] width 64 height 9
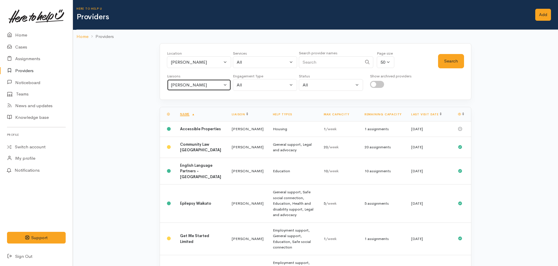
click at [194, 83] on div "[PERSON_NAME]" at bounding box center [196, 85] width 51 height 7
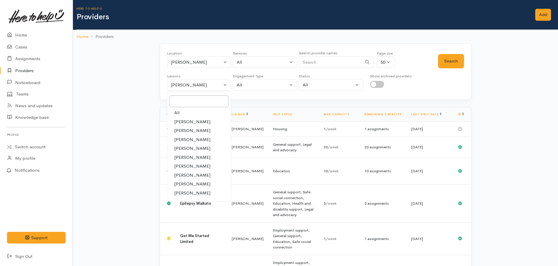
drag, startPoint x: 184, startPoint y: 113, endPoint x: 217, endPoint y: 83, distance: 44.6
click at [184, 112] on link "All" at bounding box center [199, 112] width 64 height 9
select select "null"
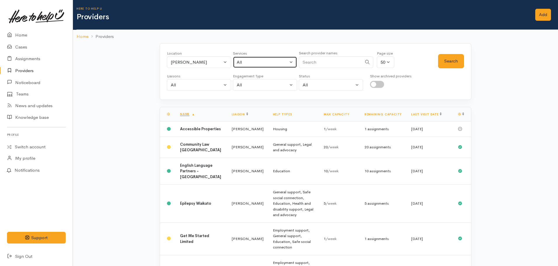
drag, startPoint x: 255, startPoint y: 62, endPoint x: 246, endPoint y: 62, distance: 9.0
click at [255, 62] on div "All" at bounding box center [262, 62] width 51 height 7
type input "police"
drag, startPoint x: 269, startPoint y: 72, endPoint x: 225, endPoint y: 77, distance: 44.9
click at [222, 79] on div "Location All [GEOGRAPHIC_DATA] Eastern Bay of Plenty - other Kawerau Ōhope Ōpōt…" at bounding box center [315, 71] width 311 height 57
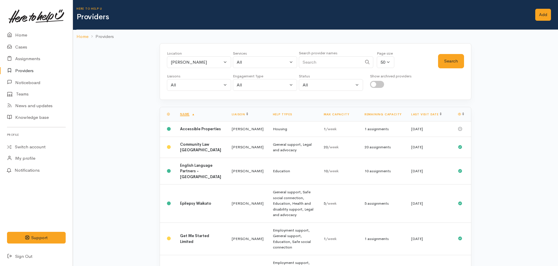
click at [319, 60] on input "Search" at bounding box center [330, 62] width 63 height 12
type input "police"
click at [453, 63] on button "Search" at bounding box center [451, 61] width 26 height 14
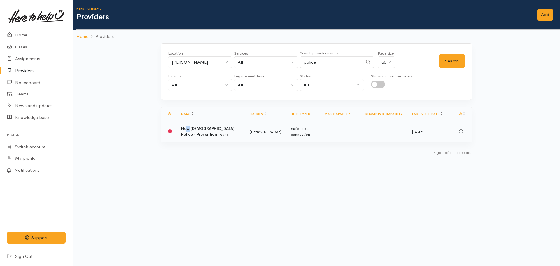
click at [188, 129] on b "New [DEMOGRAPHIC_DATA] Police - Prevention Team" at bounding box center [207, 131] width 53 height 11
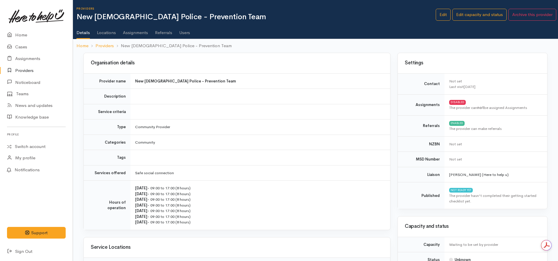
click at [166, 33] on link "Referrals" at bounding box center [163, 30] width 17 height 16
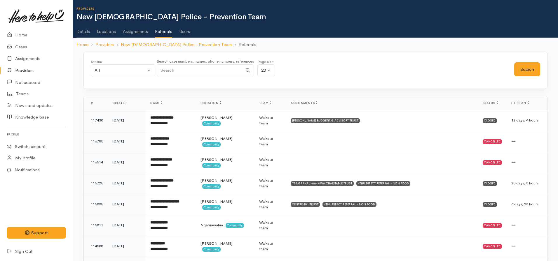
click at [189, 30] on link "Users" at bounding box center [184, 29] width 11 height 16
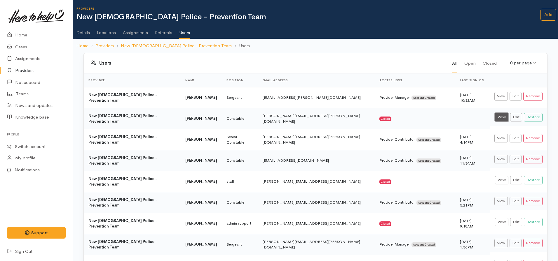
click at [496, 115] on link "View" at bounding box center [501, 117] width 13 height 8
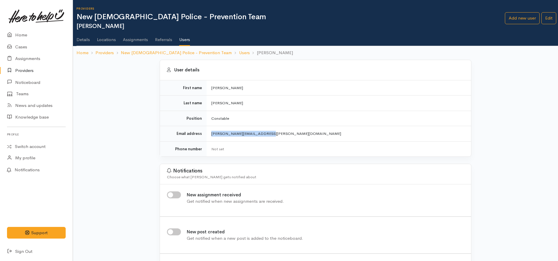
drag, startPoint x: 275, startPoint y: 137, endPoint x: 217, endPoint y: 134, distance: 57.5
click at [211, 137] on td "[PERSON_NAME][EMAIL_ADDRESS][PERSON_NAME][DOMAIN_NAME]" at bounding box center [338, 133] width 264 height 15
copy td "steven.smith@police.govt.nz"
click at [20, 45] on link "Cases" at bounding box center [36, 47] width 73 height 12
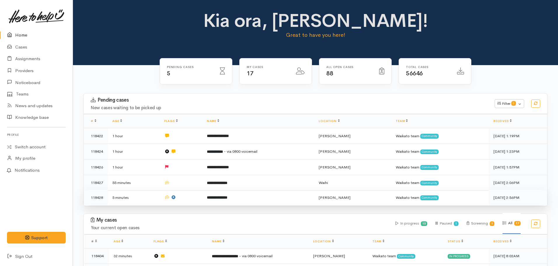
click at [206, 195] on td "**********" at bounding box center [258, 197] width 112 height 15
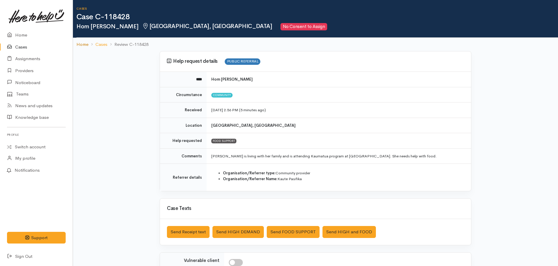
click at [84, 47] on link "Home" at bounding box center [82, 44] width 12 height 7
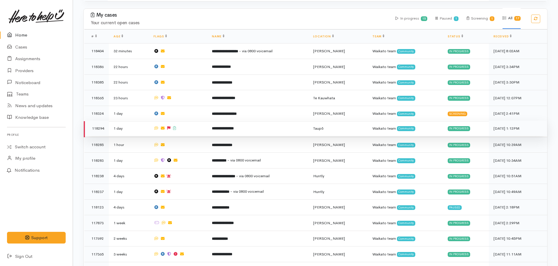
scroll to position [204, 0]
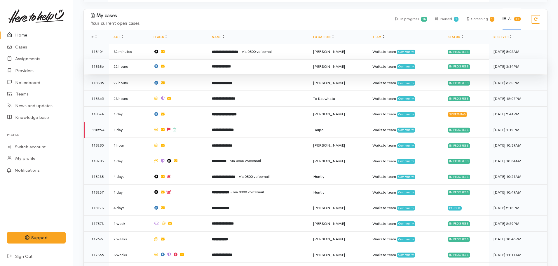
click at [231, 64] on b "**********" at bounding box center [221, 66] width 19 height 4
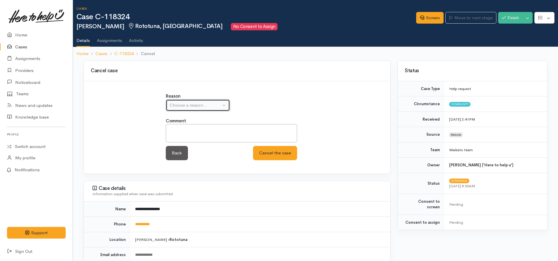
click at [186, 109] on button "Choose a reason..." at bounding box center [198, 105] width 64 height 12
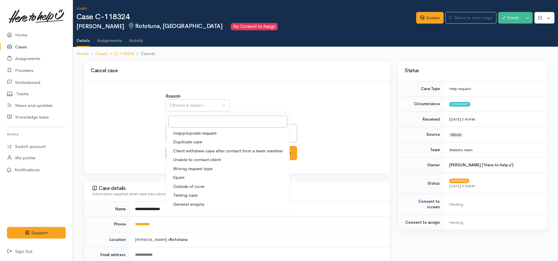
drag, startPoint x: 192, startPoint y: 160, endPoint x: 196, endPoint y: 146, distance: 14.6
click at [192, 160] on span "Unable to contact client" at bounding box center [197, 160] width 48 height 7
select select "4"
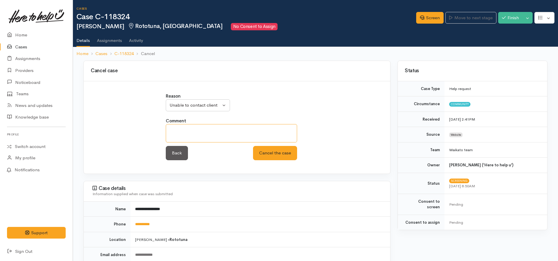
click at [198, 140] on textarea at bounding box center [231, 133] width 131 height 18
type textarea "Unable to contact or leave voicemails"
click at [253, 146] on button "Cancel the case" at bounding box center [275, 153] width 44 height 14
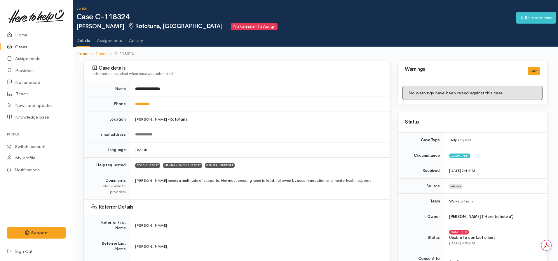
click at [83, 55] on link "Home" at bounding box center [82, 53] width 12 height 7
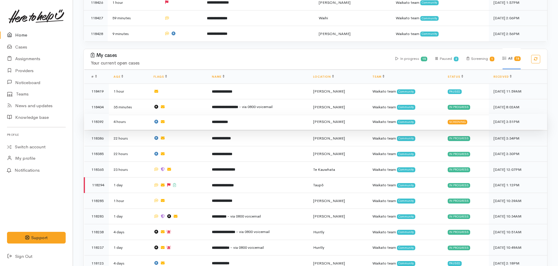
scroll to position [175, 0]
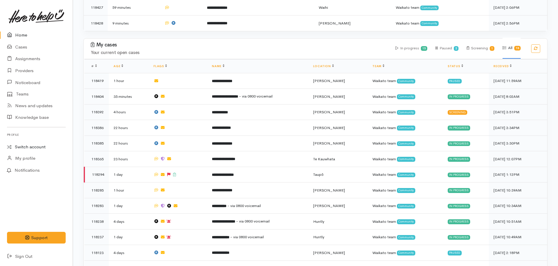
click at [26, 145] on link "Switch account" at bounding box center [36, 146] width 73 height 11
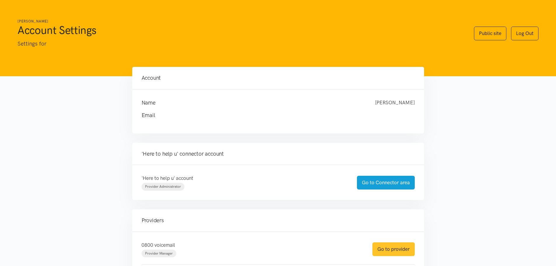
click at [393, 252] on link "Go to provider" at bounding box center [393, 249] width 42 height 14
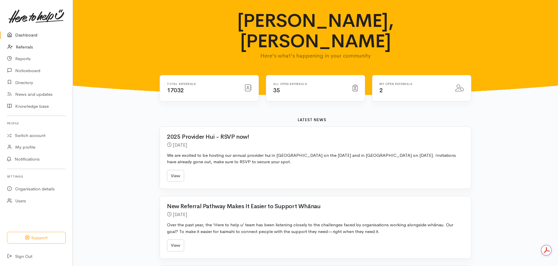
click at [23, 44] on link "Referrals" at bounding box center [36, 47] width 73 height 12
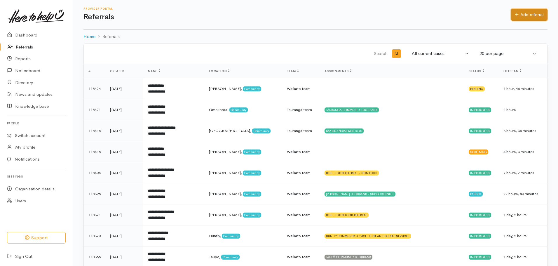
click at [525, 14] on link "Add referral" at bounding box center [529, 15] width 36 height 12
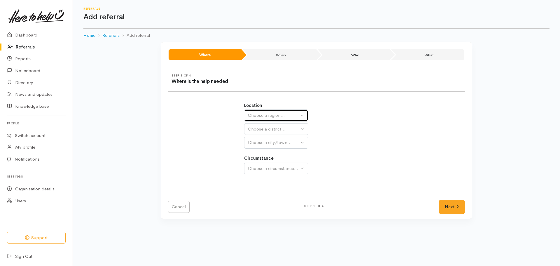
click at [261, 116] on div "Choose a region..." at bounding box center [273, 115] width 51 height 7
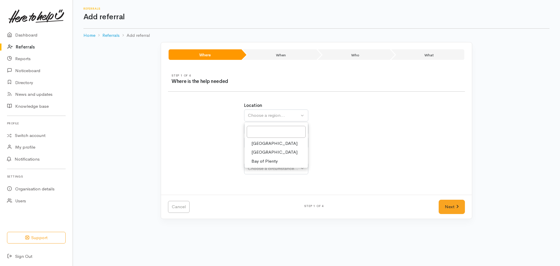
click at [265, 155] on link "Waikato" at bounding box center [276, 152] width 64 height 9
select select "3"
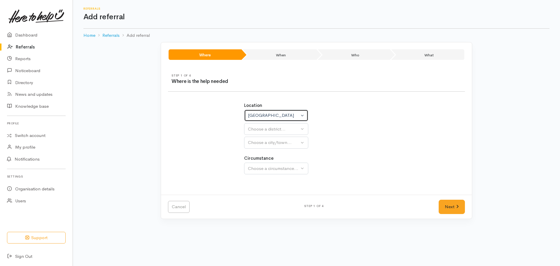
select select
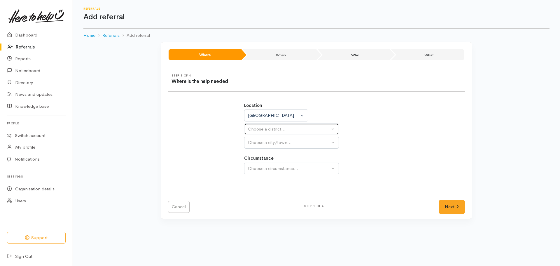
click at [269, 130] on div "Choose a district..." at bounding box center [289, 129] width 82 height 7
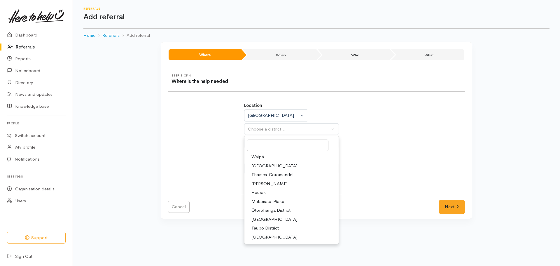
click at [264, 182] on span "[PERSON_NAME]" at bounding box center [269, 183] width 36 height 7
select select "4"
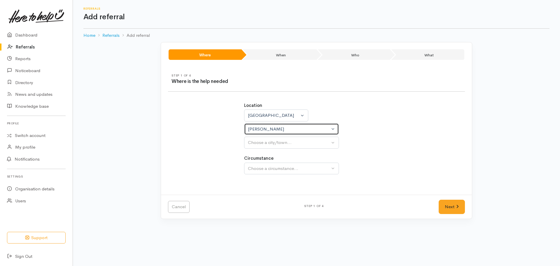
select select
click at [269, 141] on div "Choose a city/town..." at bounding box center [289, 142] width 82 height 7
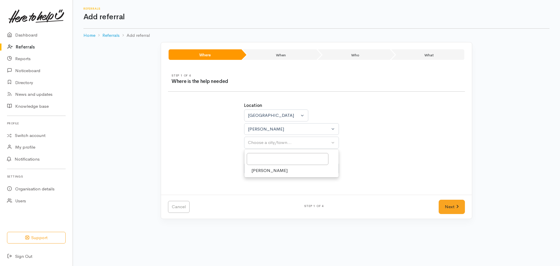
click at [268, 168] on span "[PERSON_NAME]" at bounding box center [269, 170] width 36 height 7
select select "1"
click at [262, 193] on span "Community" at bounding box center [262, 196] width 22 height 7
select select "2"
click at [439, 199] on link "Next" at bounding box center [452, 206] width 26 height 14
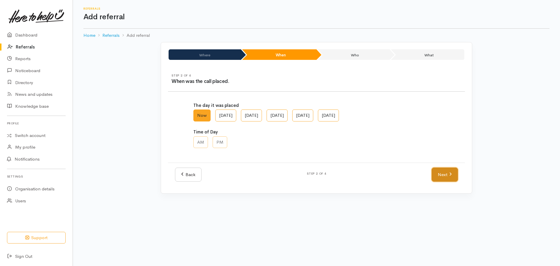
click at [438, 177] on link "Next" at bounding box center [445, 174] width 26 height 14
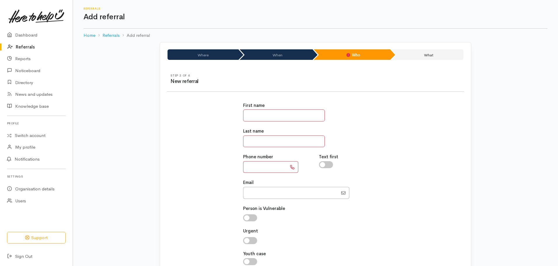
drag, startPoint x: 260, startPoint y: 115, endPoint x: 266, endPoint y: 118, distance: 6.1
click at [262, 115] on input "text" at bounding box center [284, 115] width 82 height 12
type input "******"
type input "*******"
type input "*"
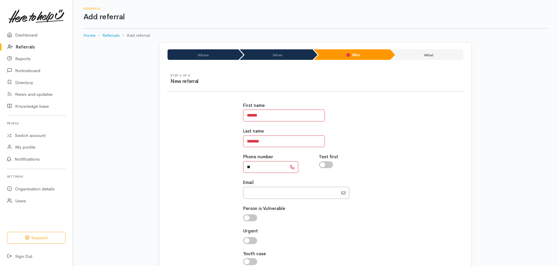
type input "*"
click at [255, 166] on input "text" at bounding box center [265, 167] width 44 height 12
type input "**********"
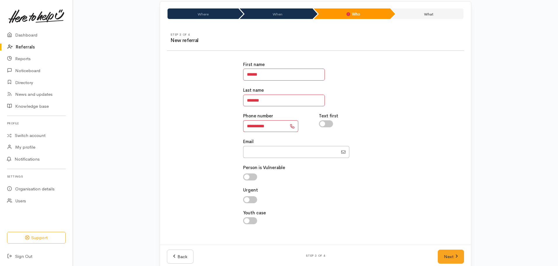
scroll to position [50, 0]
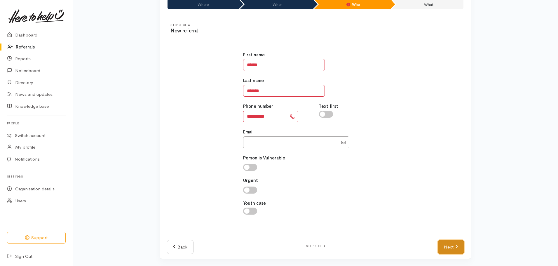
click at [442, 246] on link "Next" at bounding box center [450, 247] width 26 height 14
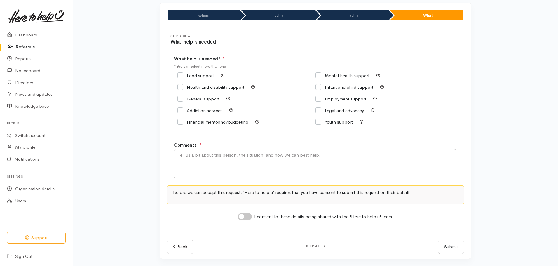
scroll to position [39, 0]
click at [183, 76] on input "Food support" at bounding box center [195, 75] width 36 height 4
checkbox input "true"
click at [212, 164] on textarea "Comments" at bounding box center [315, 163] width 282 height 29
type textarea "Querying Super Connect support. Provided alternative number: 07"
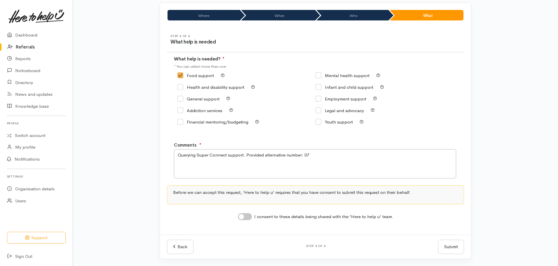
click at [243, 216] on input "I consent to these details being shared with the 'Here to help u' team." at bounding box center [245, 216] width 14 height 7
checkbox input "true"
click at [327, 149] on textarea "Querying Super Connect support. Provided alternative number: 07" at bounding box center [315, 163] width 282 height 29
click at [320, 156] on textarea "Querying Super Connect support. Provided alternative number: 07 88549977" at bounding box center [315, 163] width 282 height 29
click at [316, 155] on textarea "Querying Super Connect support. Provided alternative number: 07 8854 9977" at bounding box center [315, 163] width 282 height 29
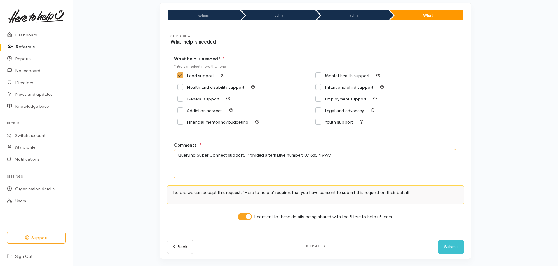
click at [322, 156] on textarea "Querying Super Connect support. Provided alternative number: 07 885 4 9977" at bounding box center [315, 163] width 282 height 29
click at [314, 155] on textarea "Querying Super Connect support. Provided alternative number: 07 885 49977" at bounding box center [315, 163] width 282 height 29
click at [317, 155] on textarea "Querying Super Connect support. Provided alternative number: 07 85 49977" at bounding box center [315, 163] width 282 height 29
click at [317, 154] on textarea "Querying Super Connect support. Provided alternative number: 07 8549977" at bounding box center [315, 163] width 282 height 29
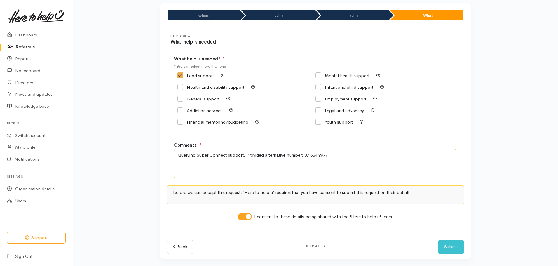
type textarea "Querying Super Connect support. Provided alternative number: 07 854 9977"
click at [454, 243] on button "Submit" at bounding box center [451, 246] width 26 height 14
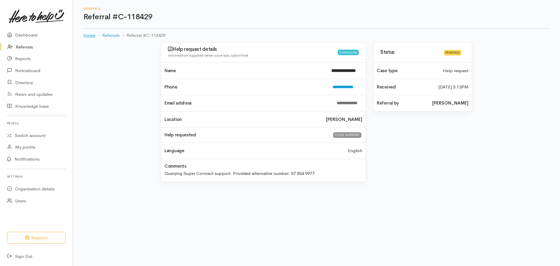
click at [89, 33] on link "Home" at bounding box center [89, 35] width 12 height 7
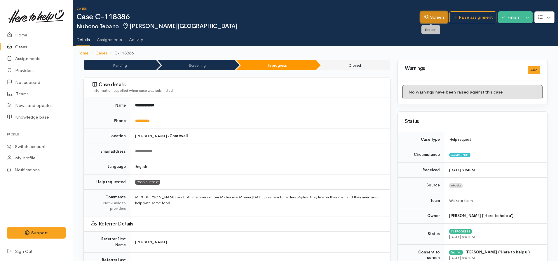
click at [430, 19] on link "Screen" at bounding box center [433, 17] width 27 height 12
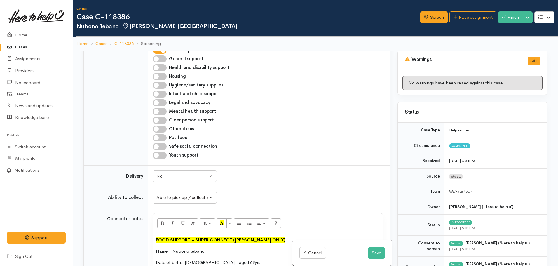
scroll to position [231, 0]
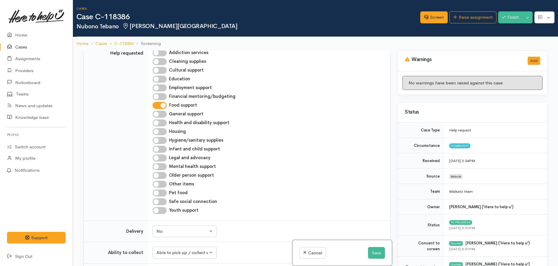
click at [158, 173] on input "Older person support" at bounding box center [160, 175] width 14 height 7
checkbox input "true"
click at [372, 249] on button "Save" at bounding box center [376, 253] width 17 height 12
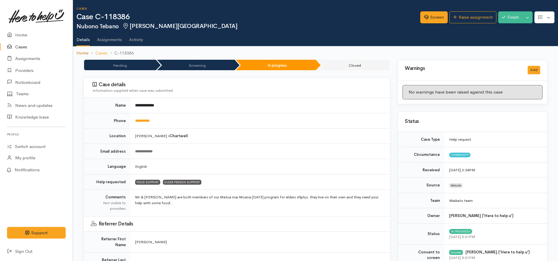
click at [78, 52] on link "Home" at bounding box center [82, 53] width 12 height 7
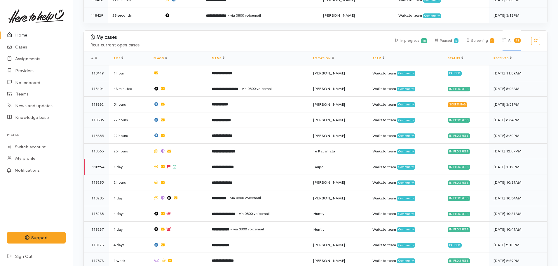
scroll to position [204, 0]
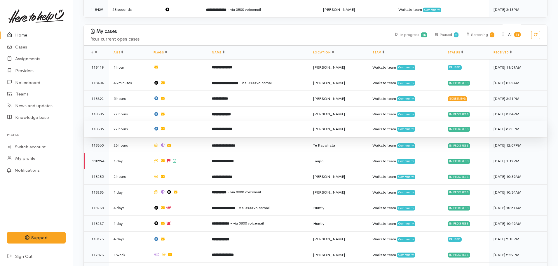
click at [231, 128] on b "**********" at bounding box center [222, 129] width 20 height 4
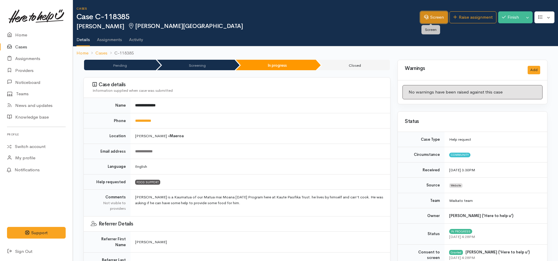
click at [430, 18] on link "Screen" at bounding box center [433, 17] width 27 height 12
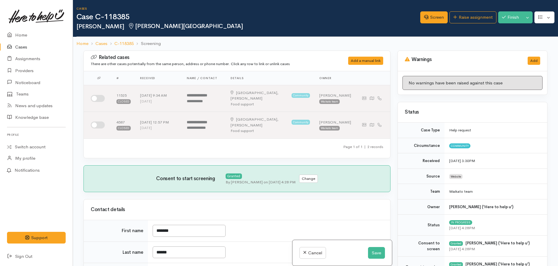
scroll to position [408, 0]
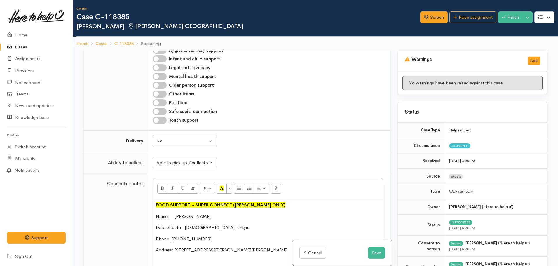
click at [159, 82] on input "Older person support" at bounding box center [160, 85] width 14 height 7
checkbox input "true"
click at [372, 253] on button "Save" at bounding box center [376, 253] width 17 height 12
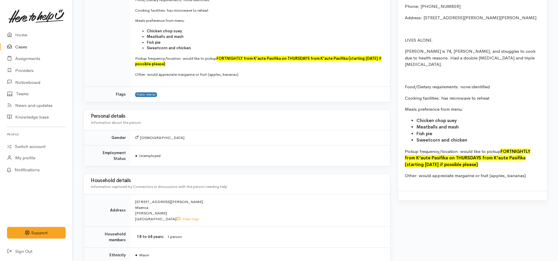
scroll to position [437, 0]
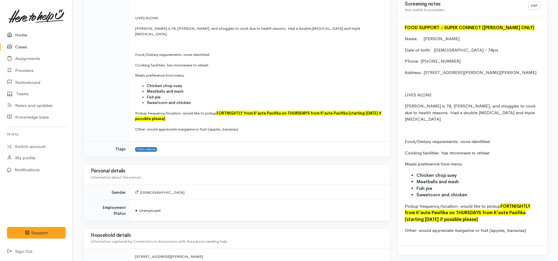
click at [21, 33] on link "Home" at bounding box center [36, 35] width 73 height 12
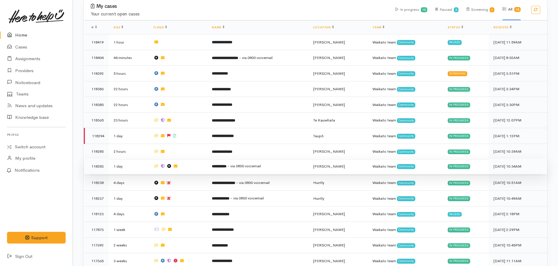
scroll to position [233, 0]
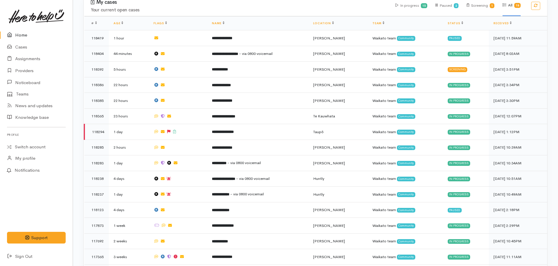
click at [27, 35] on link "Home" at bounding box center [36, 35] width 73 height 12
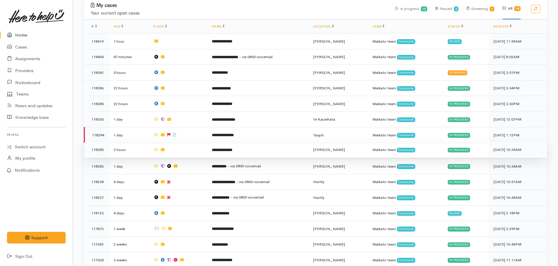
scroll to position [233, 0]
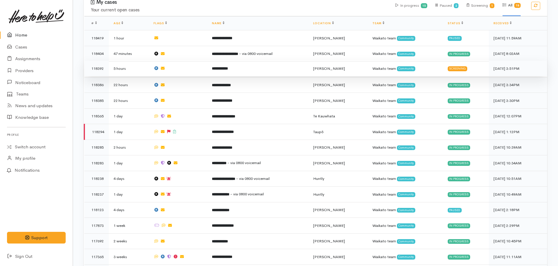
click at [228, 69] on td "**********" at bounding box center [257, 69] width 101 height 16
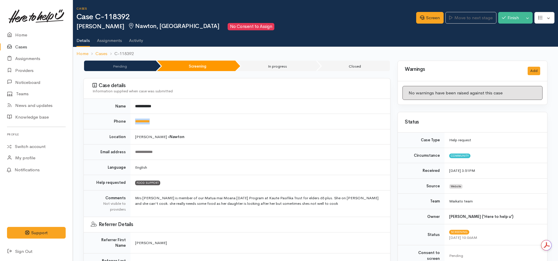
drag, startPoint x: 166, startPoint y: 118, endPoint x: 133, endPoint y: 115, distance: 33.1
click at [130, 114] on tr "**********" at bounding box center [237, 121] width 306 height 15
copy tr "**********"
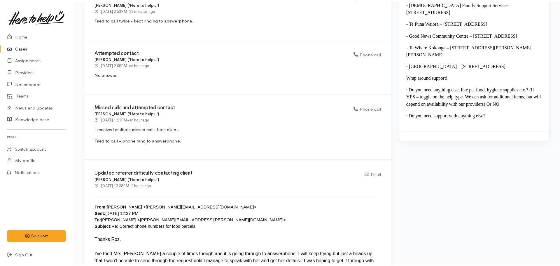
scroll to position [612, 0]
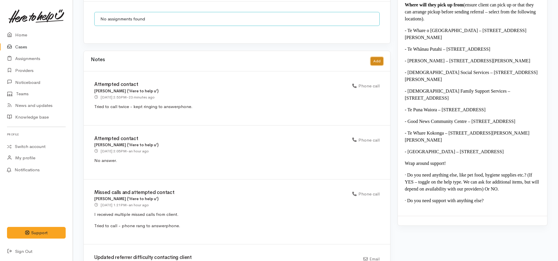
click at [375, 57] on button "Add" at bounding box center [376, 61] width 13 height 8
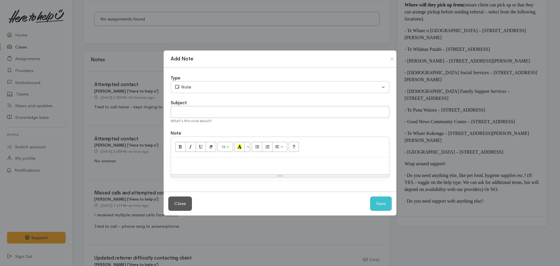
click at [222, 166] on p at bounding box center [280, 163] width 212 height 7
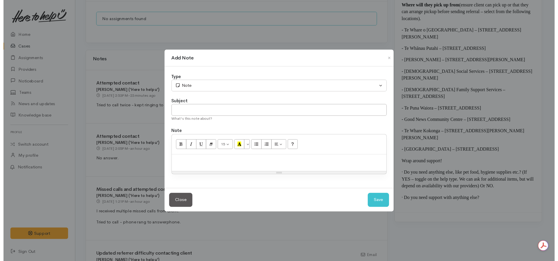
scroll to position [0, 0]
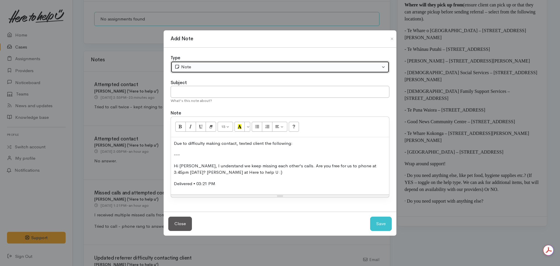
click at [191, 65] on div "Note" at bounding box center [277, 67] width 206 height 7
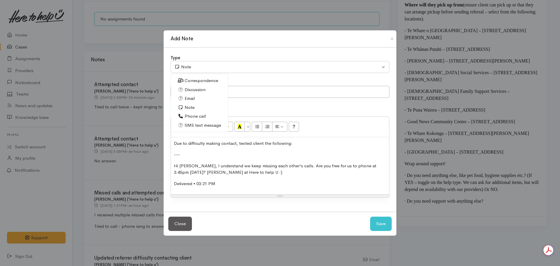
click at [199, 123] on span "SMS text message" at bounding box center [203, 125] width 36 height 7
click at [384, 223] on button "Save" at bounding box center [381, 223] width 22 height 14
select select "1"
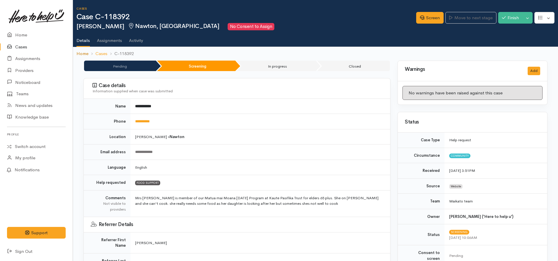
click at [79, 52] on link "Home" at bounding box center [82, 53] width 12 height 7
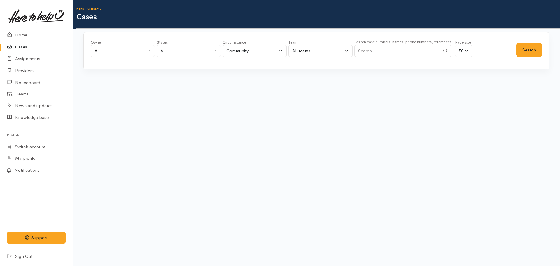
click at [394, 50] on input "Search" at bounding box center [397, 51] width 86 height 12
type input "118285"
click at [532, 45] on button "Search" at bounding box center [529, 50] width 26 height 14
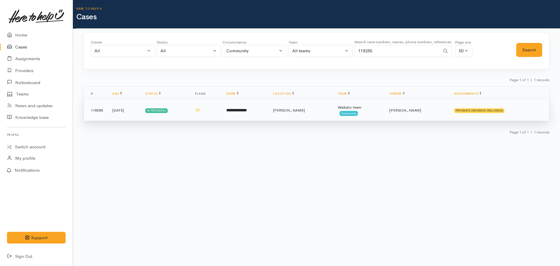
click at [249, 115] on td "**********" at bounding box center [245, 110] width 47 height 21
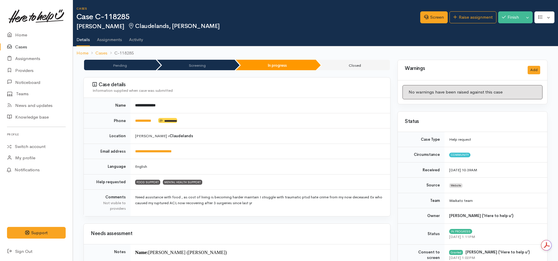
click at [17, 50] on link "Cases" at bounding box center [36, 47] width 73 height 12
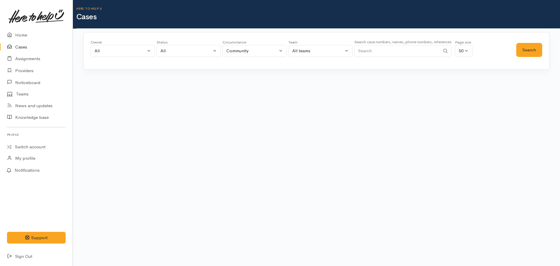
click at [366, 54] on input "Search" at bounding box center [397, 51] width 86 height 12
click at [528, 49] on button "Search" at bounding box center [529, 50] width 26 height 14
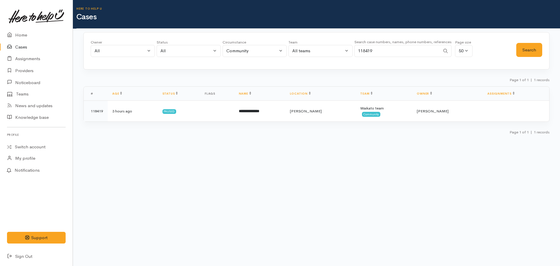
drag, startPoint x: 377, startPoint y: 51, endPoint x: 363, endPoint y: 54, distance: 14.2
click at [364, 53] on input "118419" at bounding box center [397, 51] width 86 height 12
type input "1"
type input "118392"
click at [516, 49] on div "Owner All My cases Aandrea Murray ('Here to help u') Akash Prakash ('Here to he…" at bounding box center [303, 49] width 425 height 21
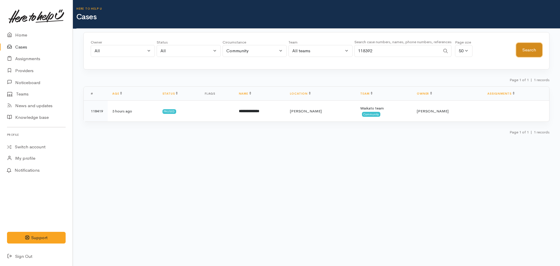
click at [526, 48] on button "Search" at bounding box center [529, 50] width 26 height 14
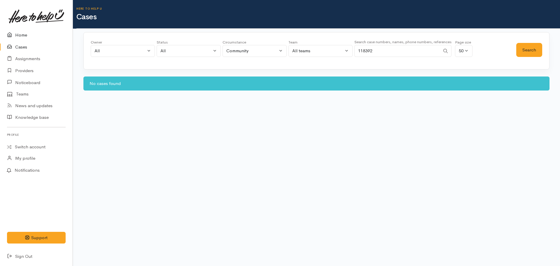
click at [20, 38] on link "Home" at bounding box center [36, 35] width 73 height 12
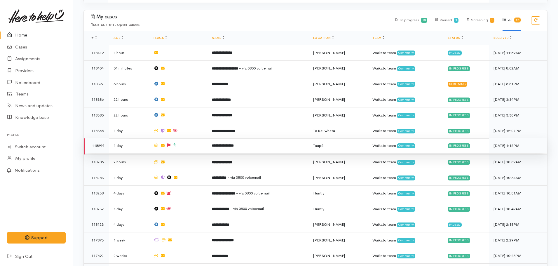
scroll to position [206, 0]
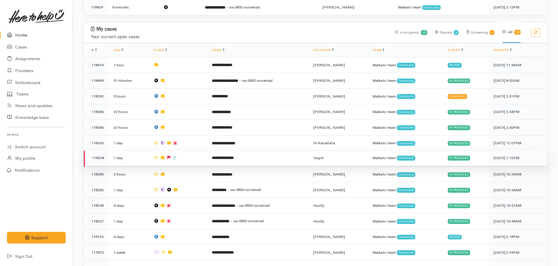
click at [218, 156] on b "**********" at bounding box center [223, 158] width 22 height 4
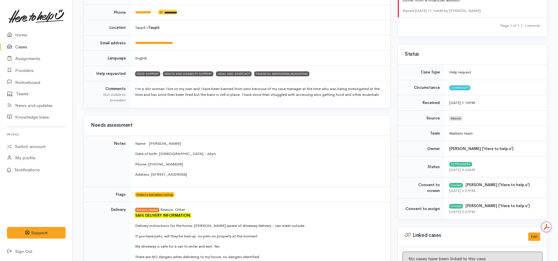
scroll to position [29, 0]
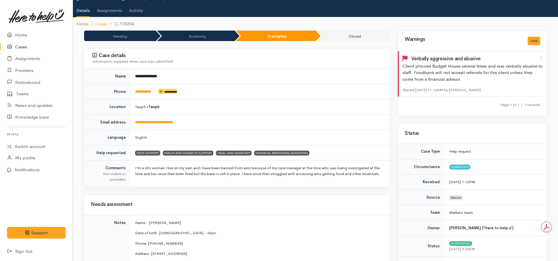
click at [83, 22] on link "Home" at bounding box center [82, 24] width 12 height 7
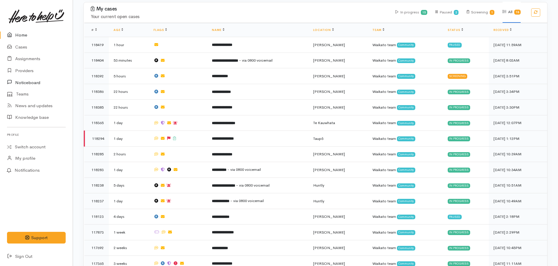
scroll to position [233, 0]
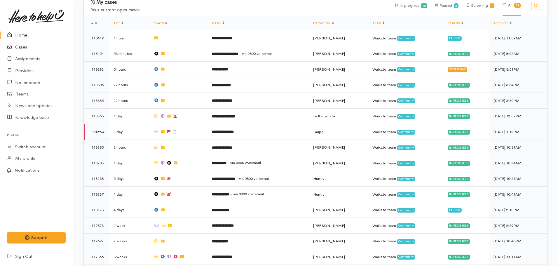
click at [27, 47] on link "Cases" at bounding box center [36, 47] width 73 height 12
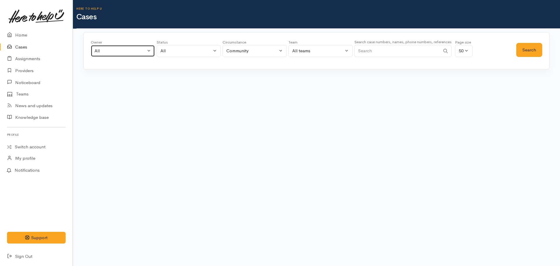
click at [92, 49] on button "All" at bounding box center [123, 51] width 64 height 12
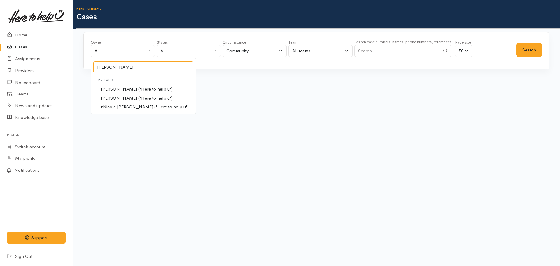
type input "[PERSON_NAME]"
click at [132, 98] on span "[PERSON_NAME] ('Here to help u')" at bounding box center [137, 98] width 72 height 7
select select "2314"
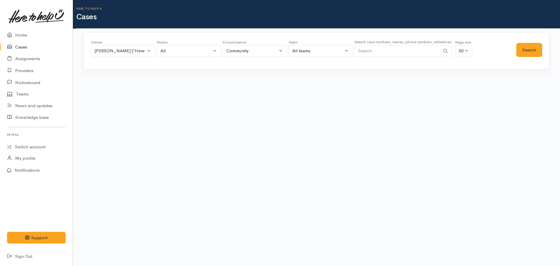
click at [160, 42] on div "Status" at bounding box center [189, 42] width 64 height 6
click at [169, 51] on div "All" at bounding box center [185, 51] width 51 height 7
type input "cancell"
click at [184, 75] on link "Cancelled" at bounding box center [189, 78] width 64 height 9
select select "Cancelled"
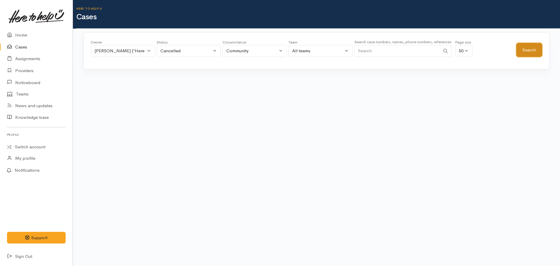
click at [537, 47] on button "Search" at bounding box center [529, 50] width 26 height 14
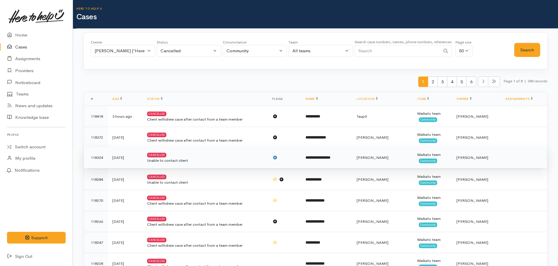
click at [329, 159] on b "**********" at bounding box center [317, 157] width 25 height 4
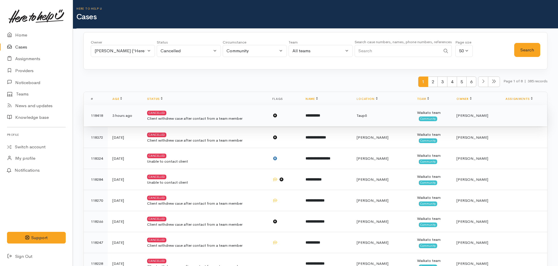
click at [251, 112] on td "Cancelled Client withdrew case after contact from a team member" at bounding box center [204, 115] width 125 height 21
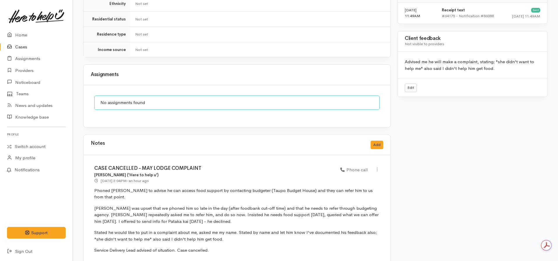
scroll to position [431, 0]
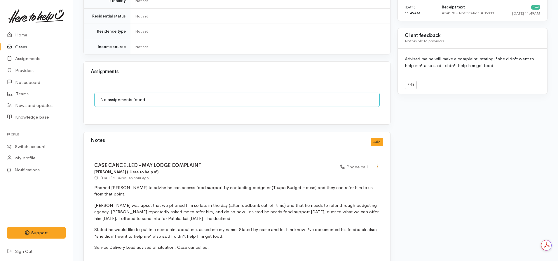
click at [376, 164] on icon at bounding box center [376, 166] width 5 height 5
click at [351, 171] on div "Edit Delete" at bounding box center [356, 182] width 47 height 23
click at [377, 164] on icon at bounding box center [376, 166] width 5 height 5
click at [353, 174] on link "Edit" at bounding box center [356, 178] width 46 height 9
select select "3"
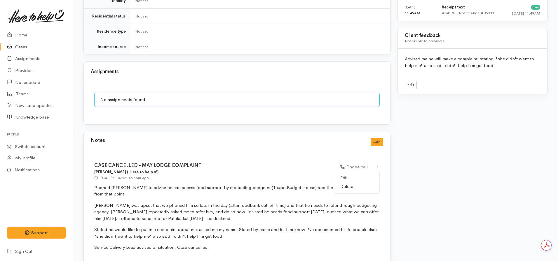
type input "CASE CANCELLED - MAY LODGE COMPLAINT"
select select "3"
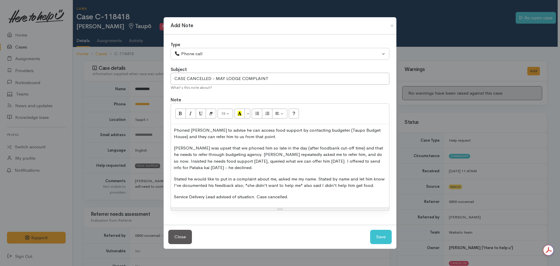
click at [334, 180] on p "Stated he would like to put in a complaint about me, asked me my name. Stated b…" at bounding box center [280, 182] width 212 height 13
click at [379, 235] on button "Save" at bounding box center [381, 237] width 22 height 14
select select "1"
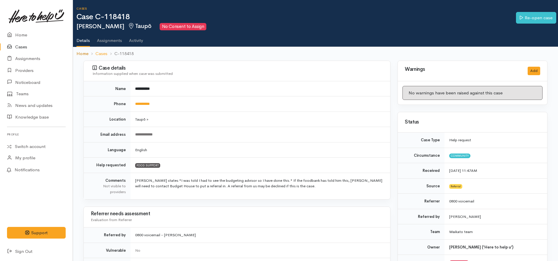
click at [83, 54] on link "Home" at bounding box center [82, 53] width 12 height 7
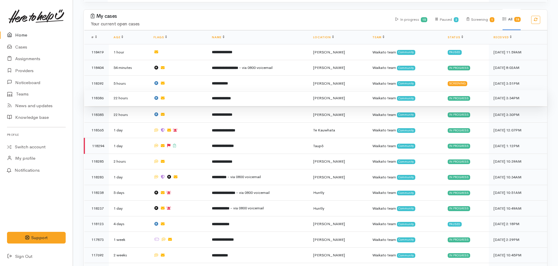
scroll to position [204, 0]
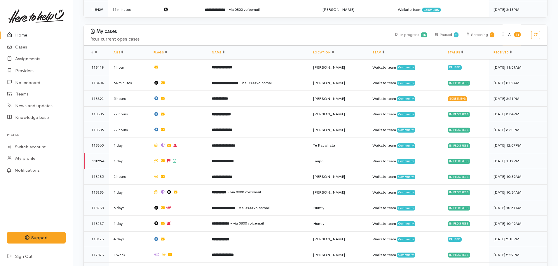
click at [20, 38] on link "Home" at bounding box center [36, 35] width 73 height 12
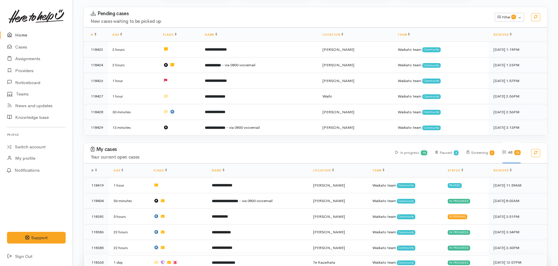
scroll to position [175, 0]
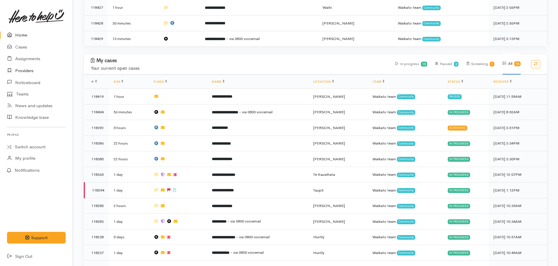
click at [28, 71] on link "Providers" at bounding box center [36, 71] width 73 height 12
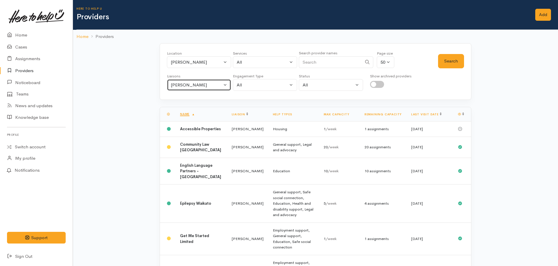
click at [192, 86] on div "[PERSON_NAME]" at bounding box center [196, 85] width 51 height 7
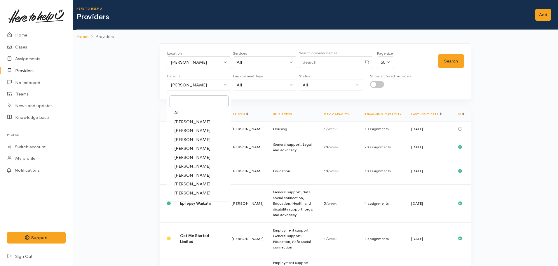
click at [183, 111] on link "All" at bounding box center [199, 112] width 64 height 9
select select "null"
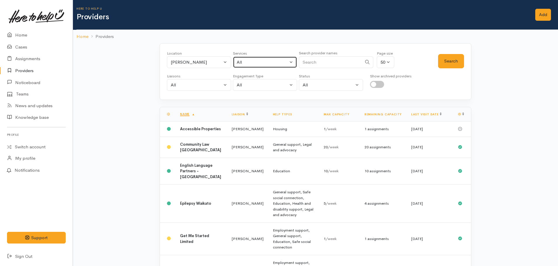
click at [250, 60] on div "All" at bounding box center [262, 62] width 51 height 7
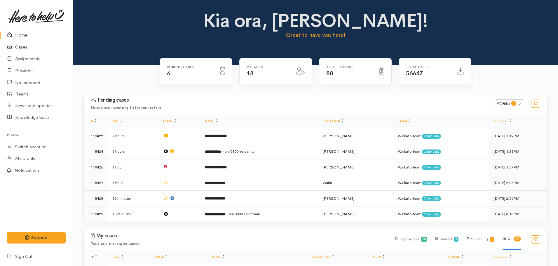
click at [18, 50] on link "Cases" at bounding box center [36, 47] width 73 height 12
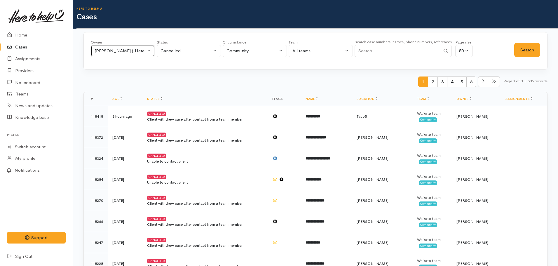
click at [139, 51] on div "[PERSON_NAME] ('Here to help u')" at bounding box center [119, 51] width 51 height 7
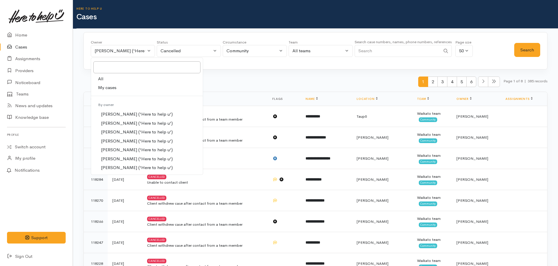
click at [107, 77] on link "All" at bounding box center [147, 78] width 112 height 9
select select "-1"
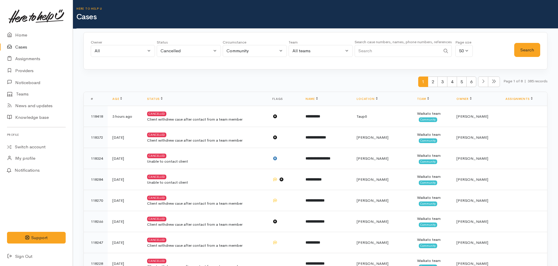
click at [171, 57] on div "Status All current cases Pending Screening In progress Paused Closed Cancelled …" at bounding box center [189, 49] width 64 height 21
click at [171, 51] on div "Cancelled" at bounding box center [185, 51] width 51 height 7
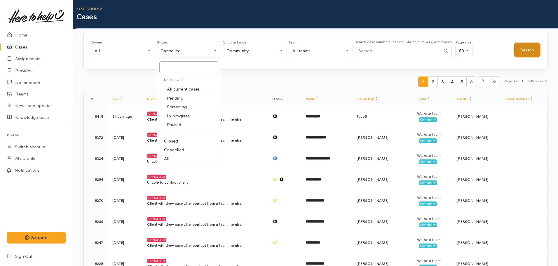
click at [521, 51] on button "Search" at bounding box center [527, 50] width 26 height 14
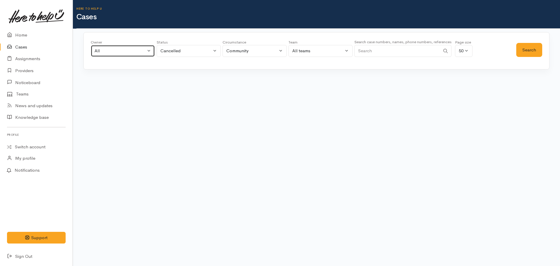
click at [109, 50] on div "All" at bounding box center [119, 51] width 51 height 7
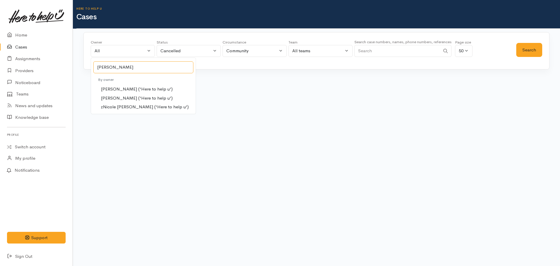
type input "Nicole"
click at [146, 95] on span "[PERSON_NAME] ('Here to help u')" at bounding box center [137, 98] width 72 height 7
select select "2314"
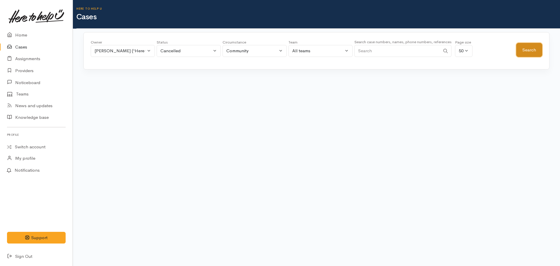
click at [526, 48] on button "Search" at bounding box center [529, 50] width 26 height 14
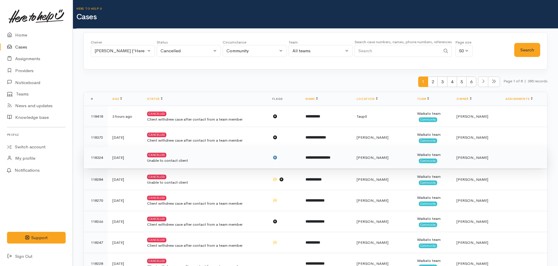
click at [330, 155] on b "**********" at bounding box center [317, 157] width 25 height 4
click at [330, 158] on b "**********" at bounding box center [317, 157] width 25 height 4
click at [198, 157] on td "Cancelled Unable to contact client" at bounding box center [204, 157] width 125 height 21
click at [330, 157] on b "**********" at bounding box center [317, 157] width 25 height 4
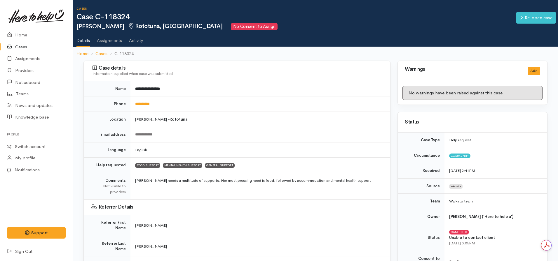
click at [135, 40] on link "Activity" at bounding box center [136, 38] width 14 height 16
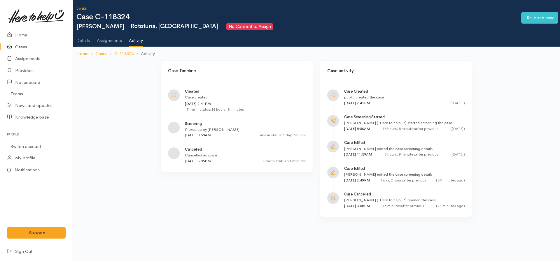
click at [82, 42] on link "Details" at bounding box center [82, 38] width 13 height 16
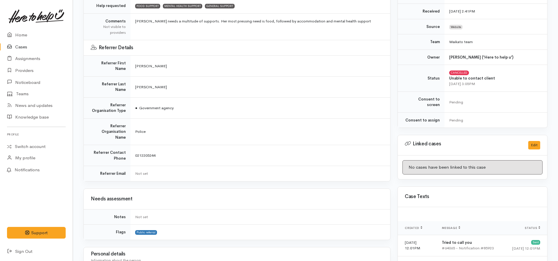
scroll to position [146, 0]
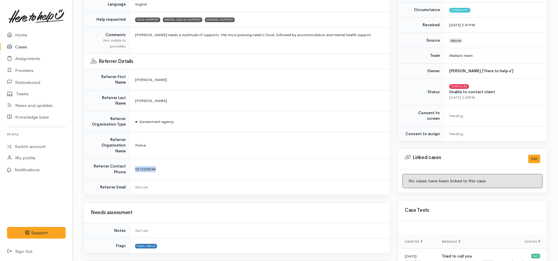
drag, startPoint x: 161, startPoint y: 152, endPoint x: 132, endPoint y: 150, distance: 29.2
click at [132, 159] on td "0212205244" at bounding box center [260, 169] width 260 height 21
copy span "0212205244"
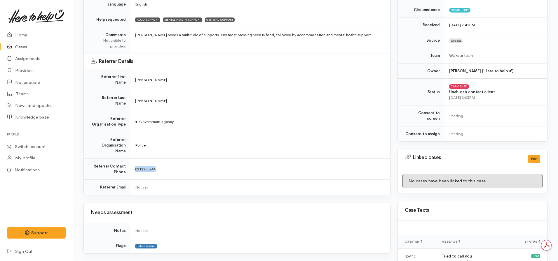
click at [198, 159] on td "0212205244" at bounding box center [260, 169] width 260 height 21
click at [150, 159] on td "0212205244" at bounding box center [260, 169] width 260 height 21
drag, startPoint x: 160, startPoint y: 152, endPoint x: 132, endPoint y: 154, distance: 28.7
click at [132, 159] on td "0212205244" at bounding box center [260, 169] width 260 height 21
copy span "0212205244"
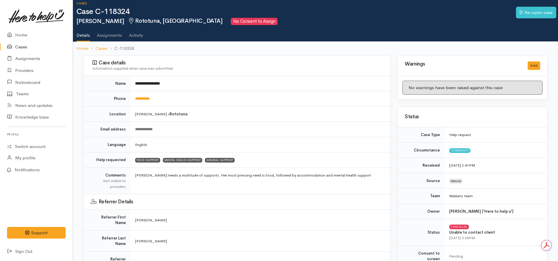
scroll to position [175, 0]
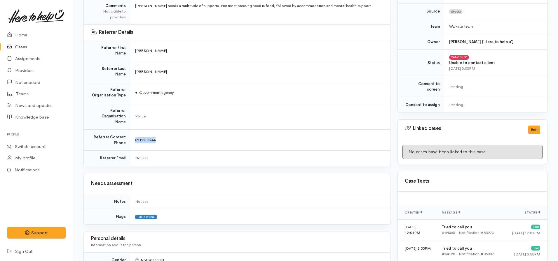
click at [188, 130] on td "0212205244" at bounding box center [260, 140] width 260 height 21
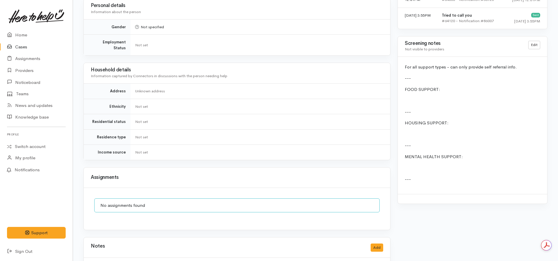
scroll to position [583, 0]
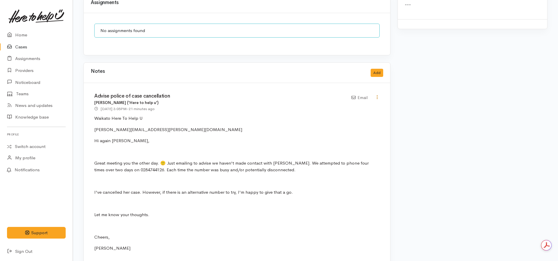
click at [375, 95] on icon at bounding box center [376, 97] width 5 height 5
click at [344, 113] on link "Delete" at bounding box center [356, 117] width 46 height 9
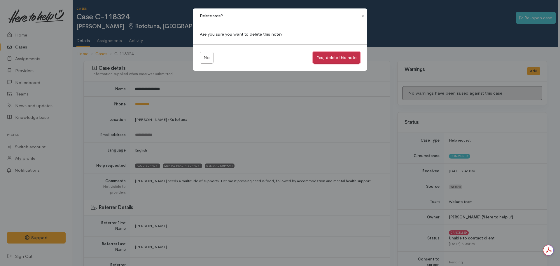
click at [337, 61] on button "Yes, delete this note" at bounding box center [336, 58] width 47 height 12
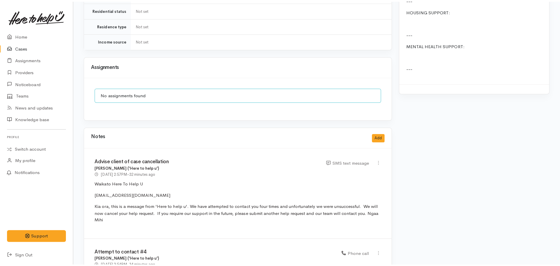
scroll to position [525, 0]
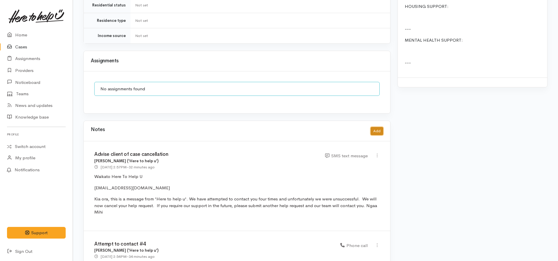
click at [377, 127] on button "Add" at bounding box center [376, 131] width 13 height 8
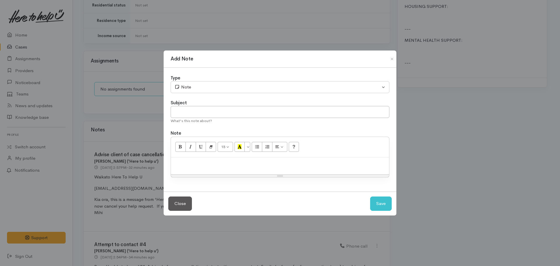
click at [190, 162] on p at bounding box center [280, 163] width 212 height 7
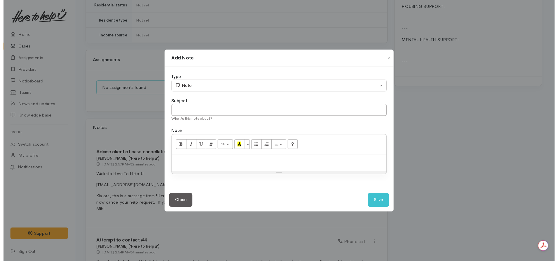
scroll to position [0, 0]
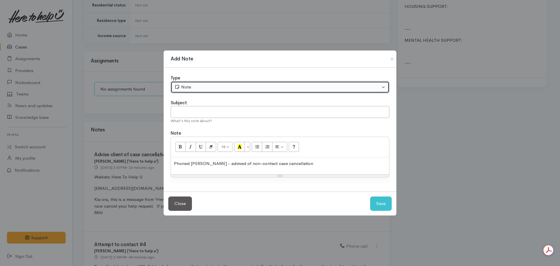
click at [204, 87] on div "Note" at bounding box center [277, 87] width 206 height 7
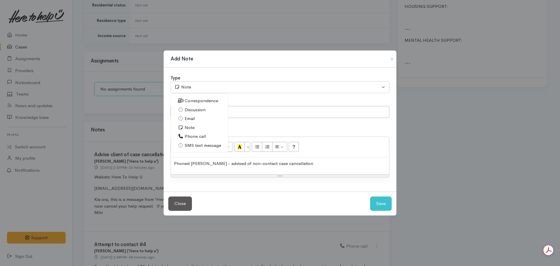
click at [198, 137] on span "Phone call" at bounding box center [195, 136] width 21 height 7
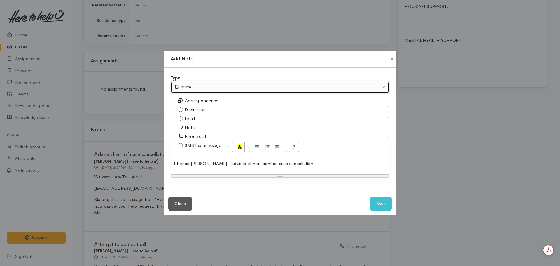
select select "3"
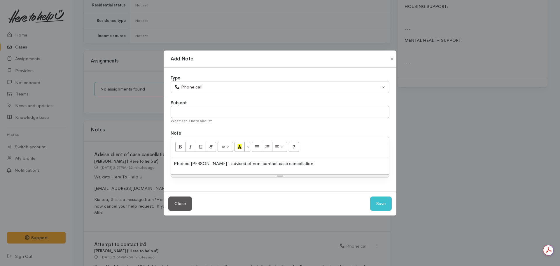
click at [333, 161] on p "Phoned Steve Smith - advised of non-contact case cancellation" at bounding box center [280, 163] width 212 height 7
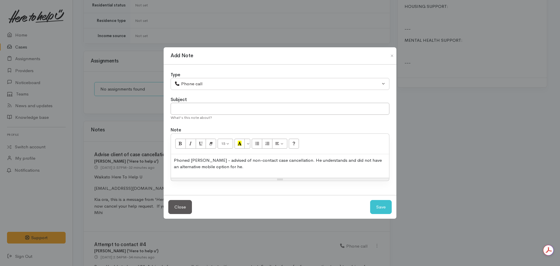
click at [246, 169] on p "Phoned Steve Smith - advised of non-contact case cancellation. He understands a…" at bounding box center [280, 163] width 212 height 13
click at [199, 110] on input "text" at bounding box center [280, 109] width 219 height 12
type input "Advise referrer of case cancellationq"
click at [252, 108] on input "Advise referrer of case cancellationq" at bounding box center [280, 109] width 219 height 12
type input "Advise referrer of case cancellation"
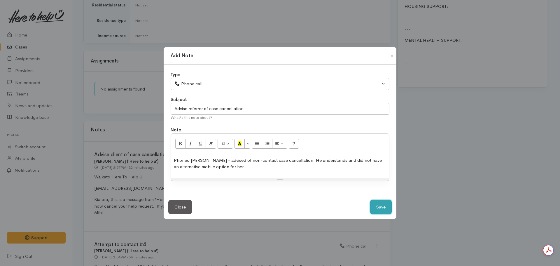
click at [370, 200] on button "Save" at bounding box center [381, 207] width 22 height 14
select select "1"
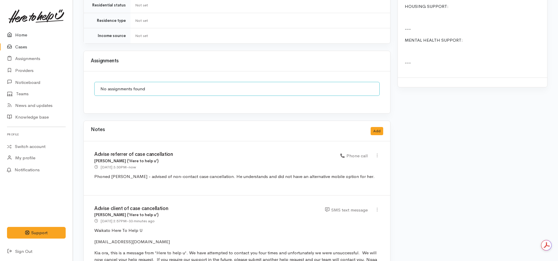
click at [22, 35] on link "Home" at bounding box center [36, 35] width 73 height 12
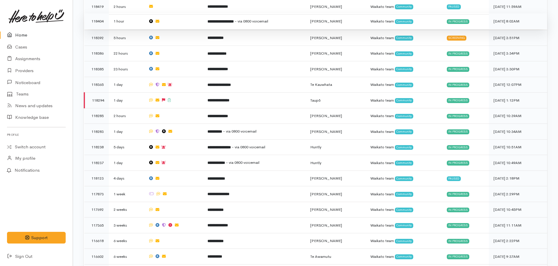
scroll to position [204, 0]
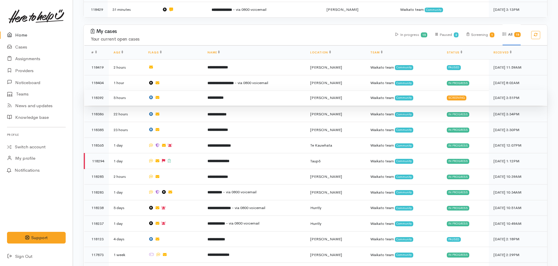
click at [215, 97] on b "**********" at bounding box center [215, 98] width 16 height 4
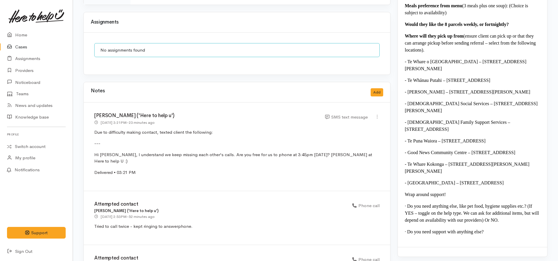
scroll to position [612, 0]
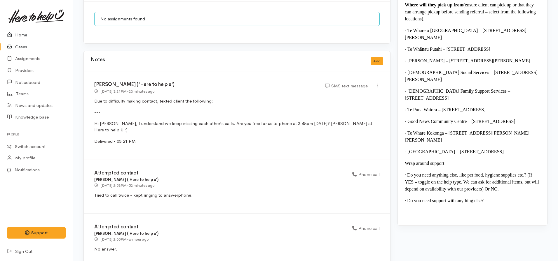
click at [14, 36] on icon at bounding box center [11, 34] width 8 height 7
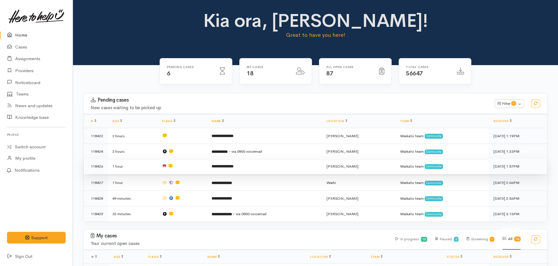
click at [213, 171] on td "**********" at bounding box center [264, 166] width 115 height 16
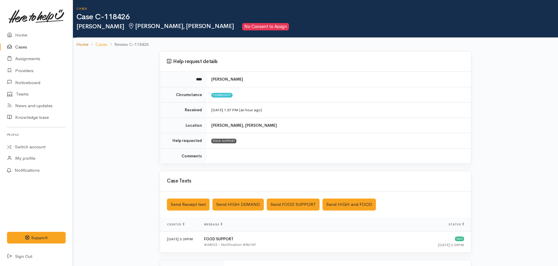
click at [81, 45] on link "Home" at bounding box center [82, 44] width 12 height 7
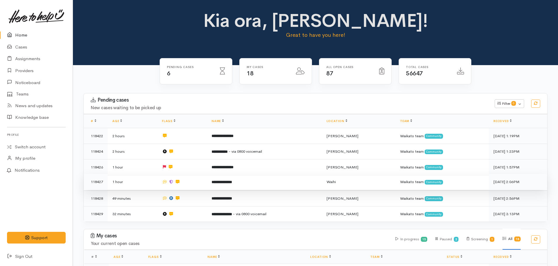
click at [232, 181] on b "**********" at bounding box center [221, 182] width 20 height 4
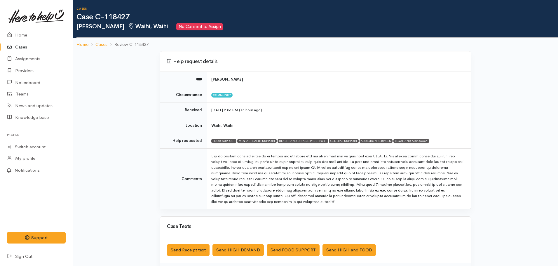
scroll to position [146, 0]
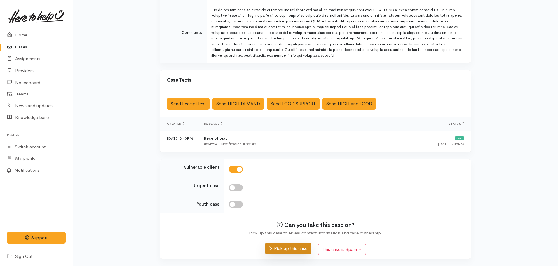
click at [289, 250] on button "Pick up this case" at bounding box center [288, 248] width 46 height 12
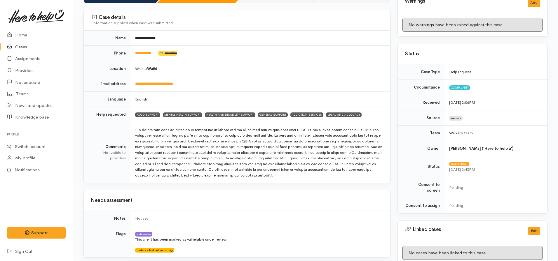
scroll to position [117, 0]
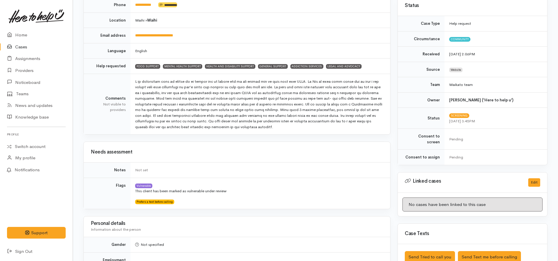
click at [207, 94] on td at bounding box center [260, 104] width 260 height 61
drag, startPoint x: 169, startPoint y: 94, endPoint x: 313, endPoint y: 127, distance: 147.0
click at [313, 127] on td at bounding box center [260, 104] width 260 height 61
click at [167, 112] on td at bounding box center [260, 104] width 260 height 61
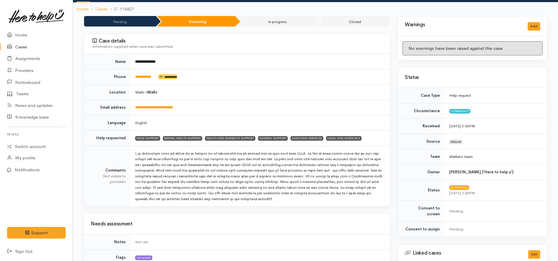
scroll to position [7, 0]
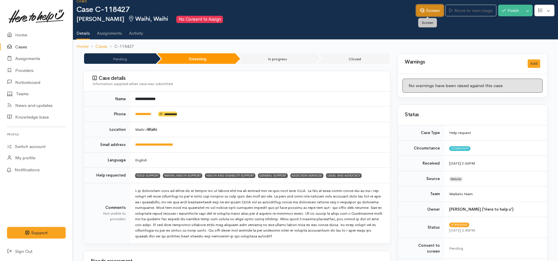
click at [426, 14] on link "Screen" at bounding box center [429, 11] width 27 height 12
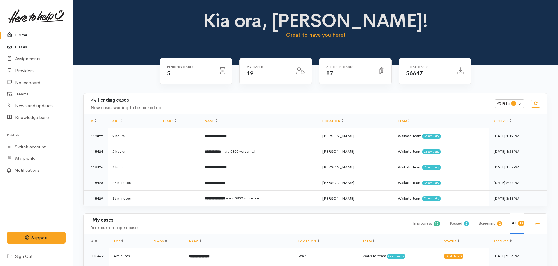
click at [21, 48] on link "Cases" at bounding box center [36, 47] width 73 height 12
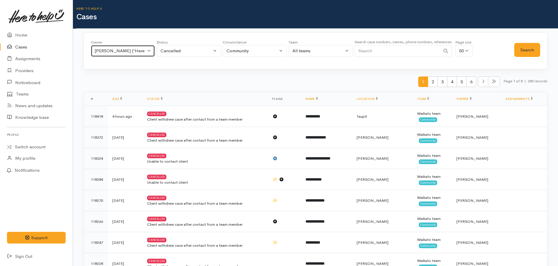
click at [134, 48] on div "[PERSON_NAME] ('Here to help u')" at bounding box center [119, 51] width 51 height 7
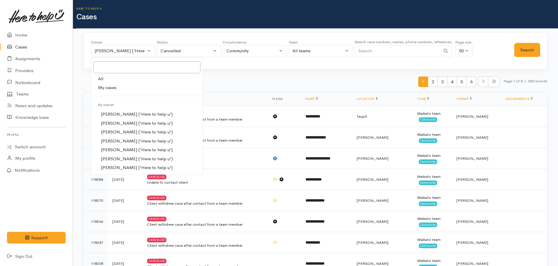
click at [118, 80] on link "All" at bounding box center [147, 78] width 112 height 9
select select "-1"
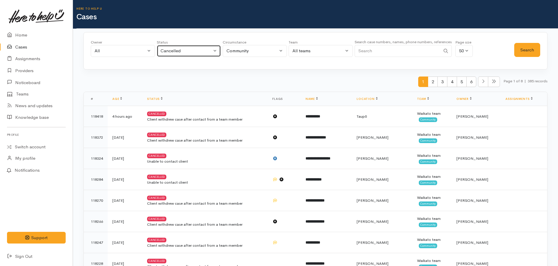
click at [171, 53] on div "Cancelled" at bounding box center [185, 51] width 51 height 7
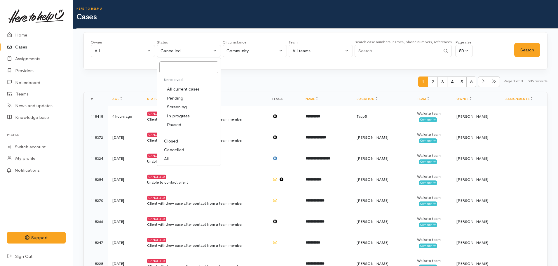
drag, startPoint x: 163, startPoint y: 159, endPoint x: 286, endPoint y: 84, distance: 144.0
click at [164, 157] on link "All" at bounding box center [189, 158] width 64 height 9
select select "All"
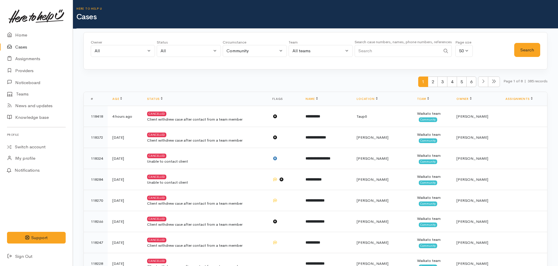
drag, startPoint x: 390, startPoint y: 53, endPoint x: 367, endPoint y: 39, distance: 26.2
click at [390, 53] on input "Search" at bounding box center [397, 51] width 86 height 12
type input "joshi"
click at [521, 48] on button "Search" at bounding box center [527, 50] width 26 height 14
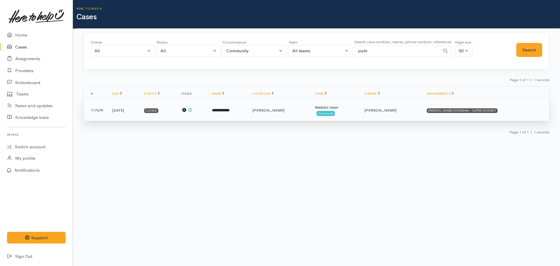
click at [230, 108] on b "**********" at bounding box center [220, 110] width 17 height 4
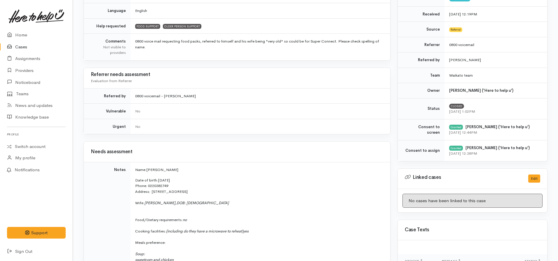
scroll to position [23, 0]
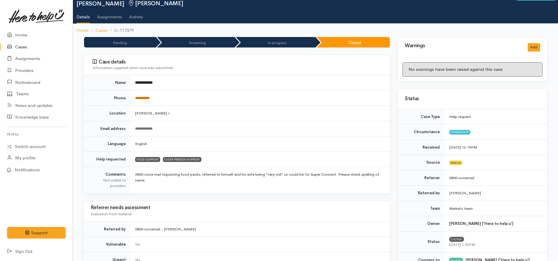
click at [144, 99] on link "**********" at bounding box center [142, 98] width 15 height 4
click at [142, 97] on link "**********" at bounding box center [142, 98] width 15 height 4
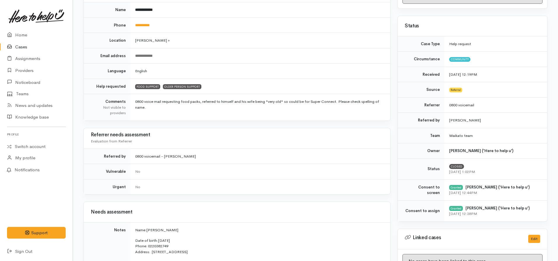
scroll to position [0, 0]
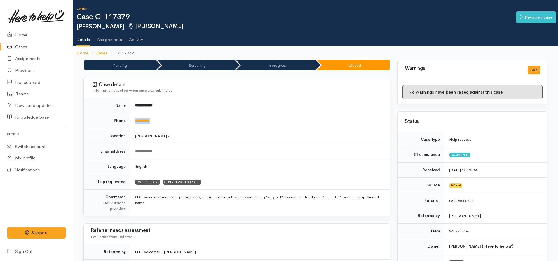
drag, startPoint x: 169, startPoint y: 122, endPoint x: 132, endPoint y: 121, distance: 37.9
click at [129, 123] on tr "**********" at bounding box center [237, 120] width 306 height 15
copy tr "**********"
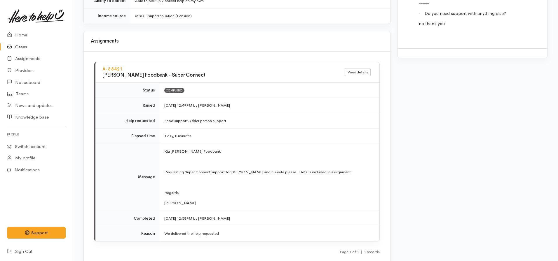
scroll to position [781, 0]
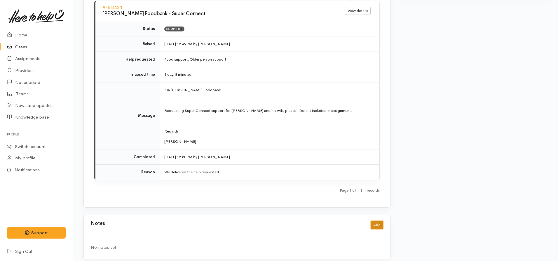
click at [379, 221] on button "Add" at bounding box center [376, 225] width 13 height 8
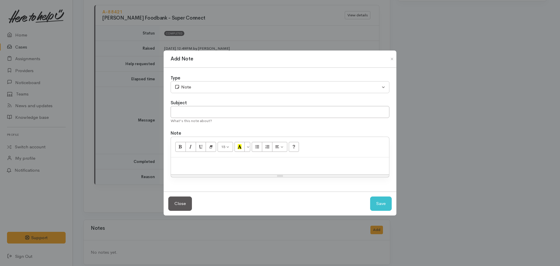
click at [184, 159] on div at bounding box center [280, 165] width 218 height 17
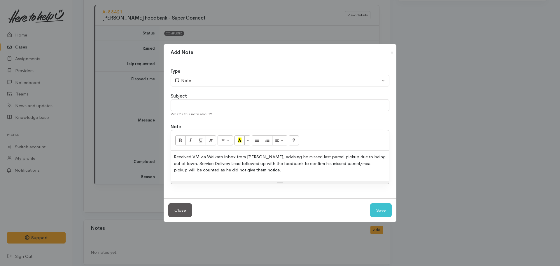
click at [199, 171] on p "Received VM via Waikato inbox from Govind, advising he missed last parcel picku…" at bounding box center [280, 163] width 212 height 20
click at [307, 167] on p "Received VM via Waikato inbox from Govind, advising he missed last parcel picku…" at bounding box center [280, 163] width 212 height 20
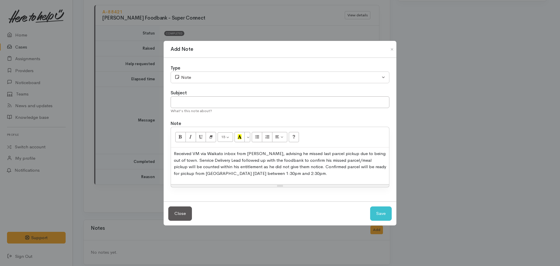
click at [204, 173] on p "Received VM via Waikato inbox from Govind, advising he missed last parcel picku…" at bounding box center [280, 163] width 212 height 26
click at [300, 175] on p "Received VM via Waikato inbox from Govind, advising he missed last parcel picku…" at bounding box center [280, 163] width 212 height 26
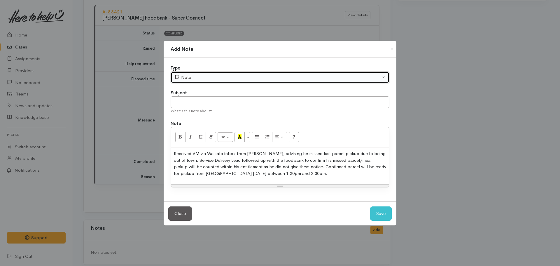
click at [193, 80] on div "Note" at bounding box center [277, 77] width 206 height 7
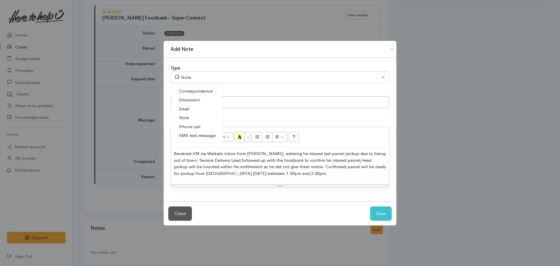
click at [197, 91] on span "Correspondence" at bounding box center [196, 91] width 34 height 7
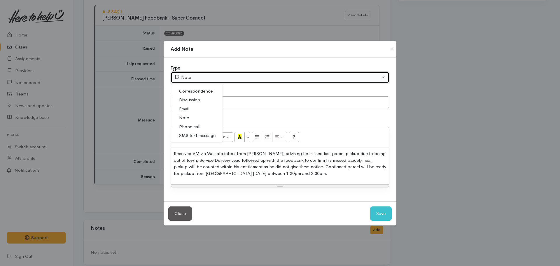
select select "6"
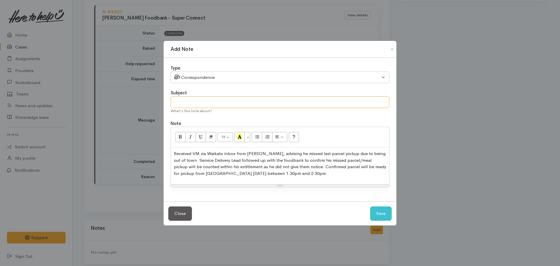
click at [208, 99] on input "text" at bounding box center [280, 102] width 219 height 12
type input "Missed parcel pickup - follow up from foodbank"
click at [370, 206] on button "Save" at bounding box center [381, 213] width 22 height 14
select select "1"
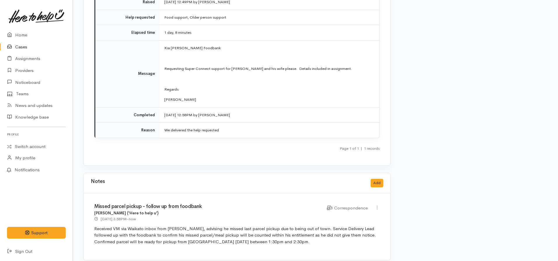
scroll to position [824, 0]
click at [379, 178] on button "Add" at bounding box center [376, 182] width 13 height 8
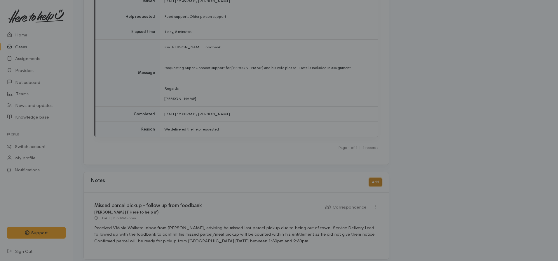
scroll to position [820, 0]
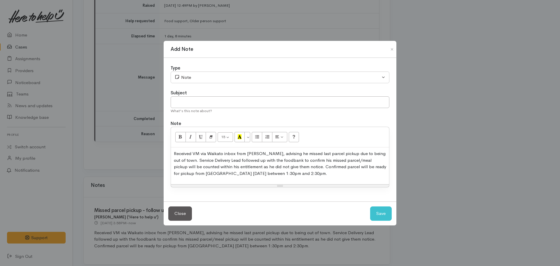
click at [234, 162] on p "Received VM via Waikato inbox from Govind, advising he missed last parcel picku…" at bounding box center [280, 163] width 212 height 26
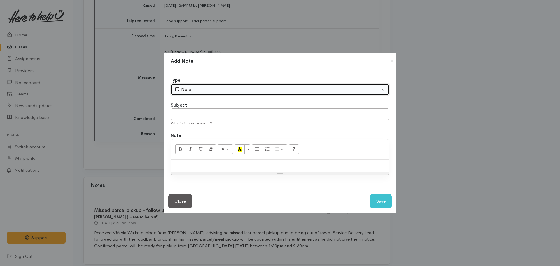
click at [200, 92] on div "Note" at bounding box center [277, 89] width 206 height 7
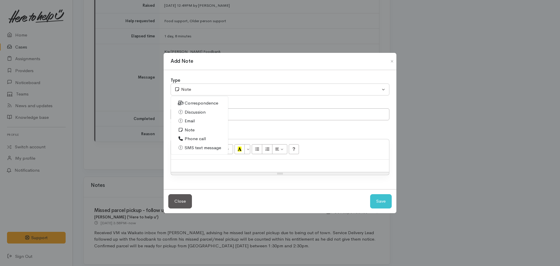
click at [199, 141] on span "Phone call" at bounding box center [195, 138] width 21 height 7
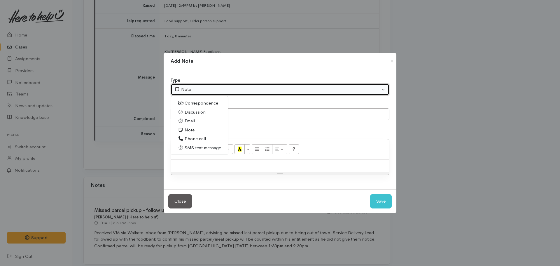
select select "3"
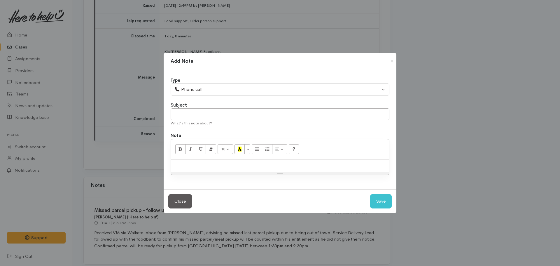
click at [191, 162] on div at bounding box center [280, 166] width 218 height 13
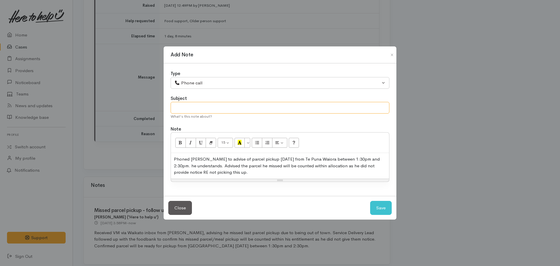
click at [183, 106] on input "text" at bounding box center [280, 108] width 219 height 12
type input "A"
click at [370, 201] on button "Save" at bounding box center [381, 208] width 22 height 14
select select "1"
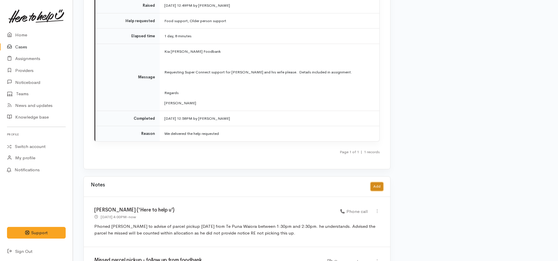
click at [376, 183] on button "Add" at bounding box center [376, 187] width 13 height 8
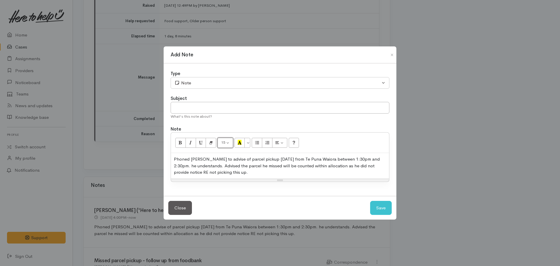
click at [231, 146] on button "15" at bounding box center [225, 143] width 15 height 10
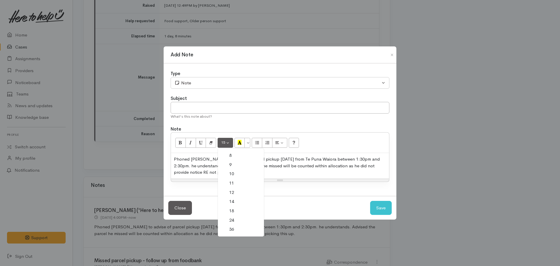
click at [201, 172] on div "Phoned Govind to advise of parcel pickup on Friday from Te Puna Waiora between …" at bounding box center [280, 166] width 218 height 26
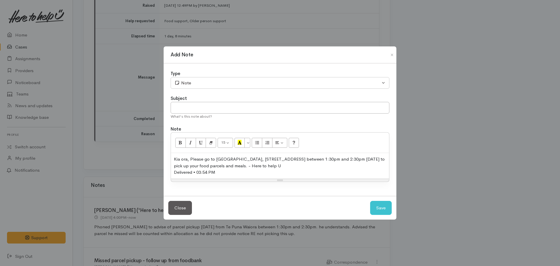
click at [292, 163] on div "Kia ora, Please go to Te Puna Waiora, 408 Peachgrove Rd, Fairfield between 1:30…" at bounding box center [280, 162] width 212 height 13
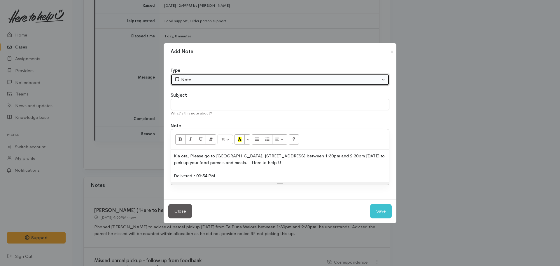
click at [190, 80] on div "Note" at bounding box center [277, 79] width 206 height 7
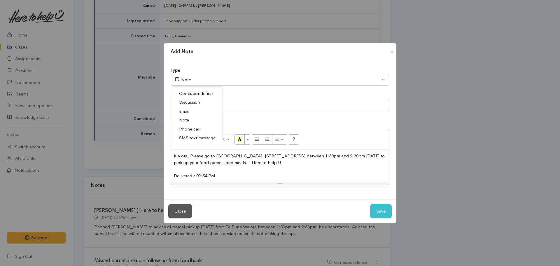
drag, startPoint x: 196, startPoint y: 136, endPoint x: 273, endPoint y: 156, distance: 79.4
click at [197, 136] on span "SMS text message" at bounding box center [197, 137] width 36 height 7
click at [377, 207] on button "Save" at bounding box center [381, 211] width 22 height 14
select select "1"
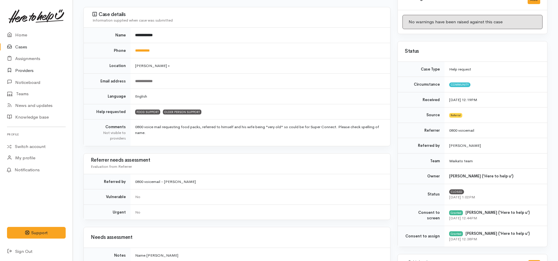
scroll to position [0, 0]
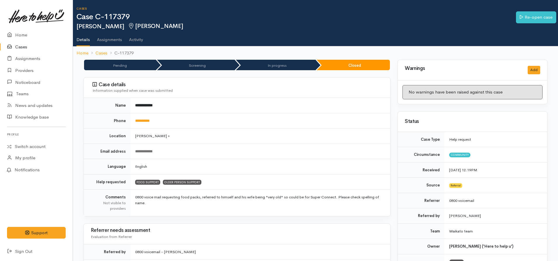
click at [91, 52] on li "Cases" at bounding box center [97, 53] width 19 height 7
click at [84, 52] on link "Home" at bounding box center [82, 53] width 12 height 7
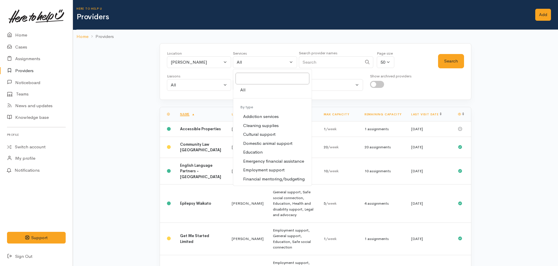
select select "null"
drag, startPoint x: 321, startPoint y: 77, endPoint x: 323, endPoint y: 79, distance: 3.1
click at [323, 79] on div "Status All Accepting assignments Not accepting assignments All" at bounding box center [331, 81] width 64 height 17
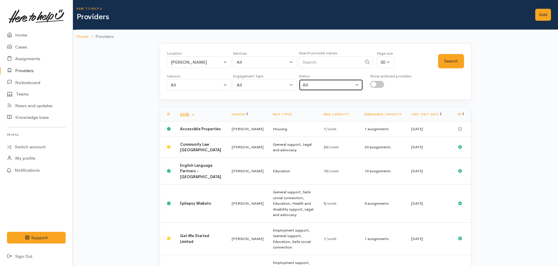
click at [329, 85] on div "All" at bounding box center [327, 85] width 51 height 7
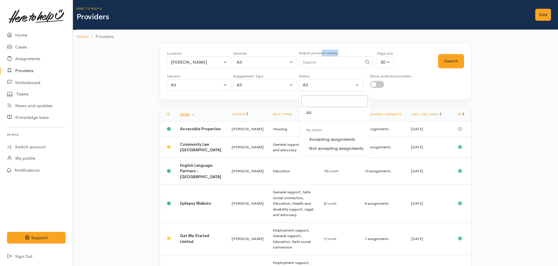
click at [322, 56] on div "Search provider names" at bounding box center [336, 61] width 74 height 22
click at [27, 47] on link "Cases" at bounding box center [36, 47] width 73 height 12
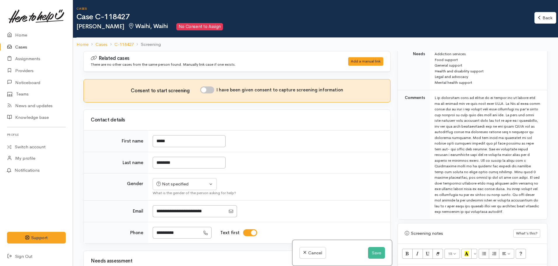
scroll to position [350, 0]
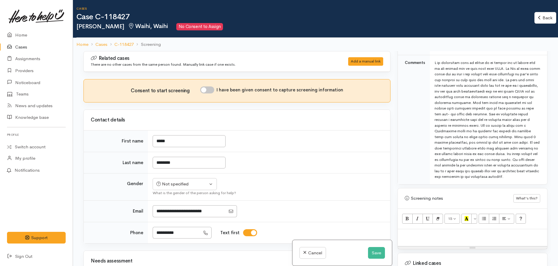
click at [440, 232] on p at bounding box center [471, 235] width 143 height 7
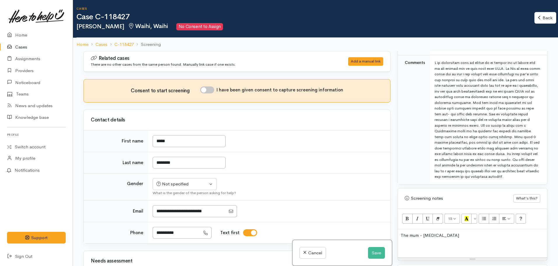
click at [441, 232] on p "The mum - COPD" at bounding box center [471, 235] width 143 height 7
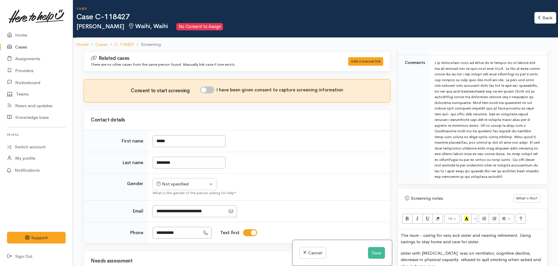
drag, startPoint x: 494, startPoint y: 107, endPoint x: 526, endPoint y: 169, distance: 69.8
click at [526, 169] on div at bounding box center [487, 120] width 106 height 120
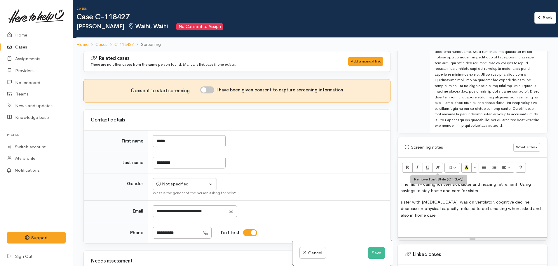
scroll to position [379, 0]
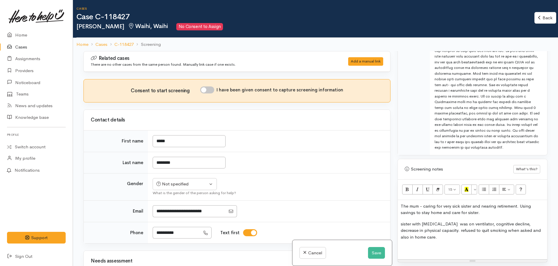
click at [444, 231] on p "sister with COPD was on ventilator, cognitive decline, decrease in physical cap…" at bounding box center [471, 230] width 143 height 20
drag, startPoint x: 495, startPoint y: 80, endPoint x: 529, endPoint y: 143, distance: 72.2
click at [529, 143] on div at bounding box center [487, 91] width 106 height 120
click at [435, 232] on p "sister with COPD was on ventilator, cognitive decline, decrease in physical cap…" at bounding box center [471, 230] width 143 height 20
click at [423, 240] on p "sister with COPD was on ventilator, cognitive decline, decrease in physical cap…" at bounding box center [471, 233] width 143 height 26
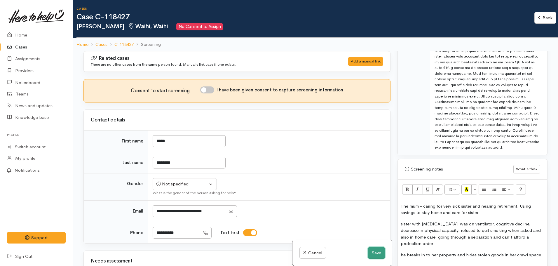
click at [376, 254] on button "Save" at bounding box center [376, 253] width 17 height 12
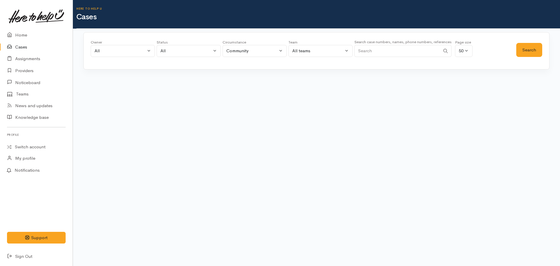
click at [399, 52] on input "Search" at bounding box center [397, 51] width 86 height 12
type input "118393"
click at [524, 44] on button "Search" at bounding box center [529, 50] width 26 height 14
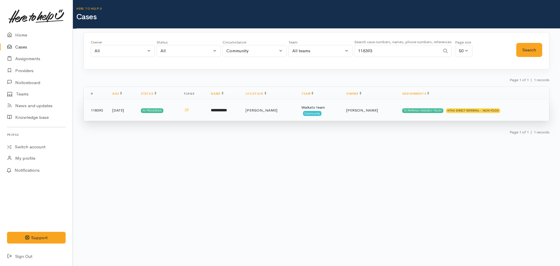
click at [241, 116] on td "**********" at bounding box center [223, 110] width 34 height 21
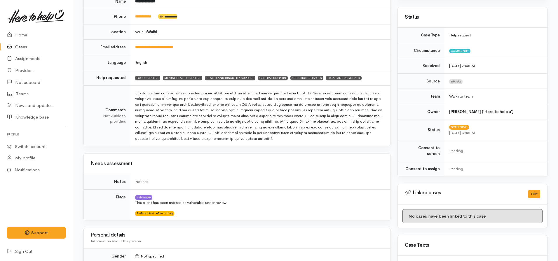
scroll to position [204, 0]
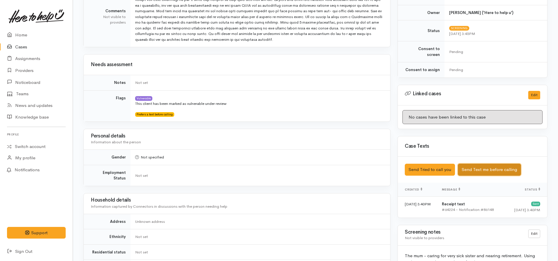
click at [479, 164] on button "Send Text me before calling" at bounding box center [489, 170] width 63 height 12
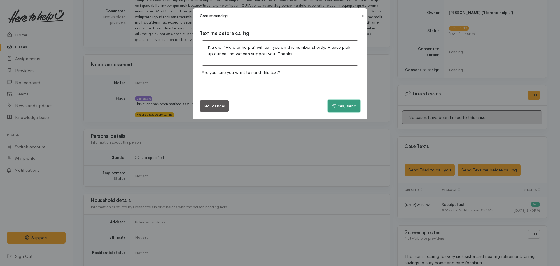
click at [335, 108] on button "Yes, send" at bounding box center [344, 106] width 32 height 12
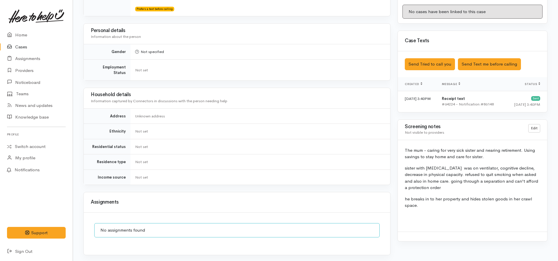
scroll to position [321, 0]
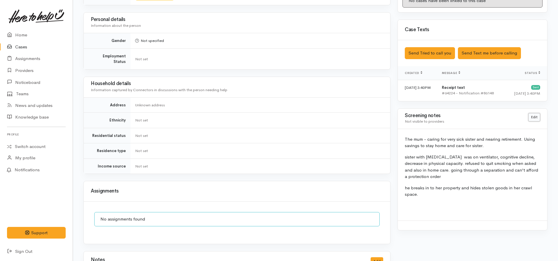
click at [536, 113] on link "Edit" at bounding box center [534, 117] width 12 height 8
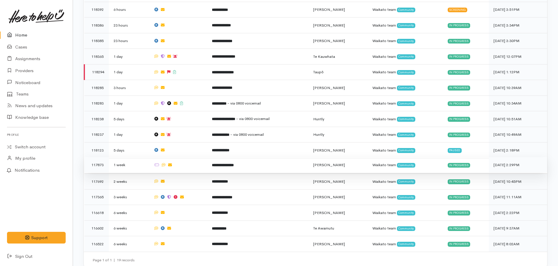
scroll to position [248, 0]
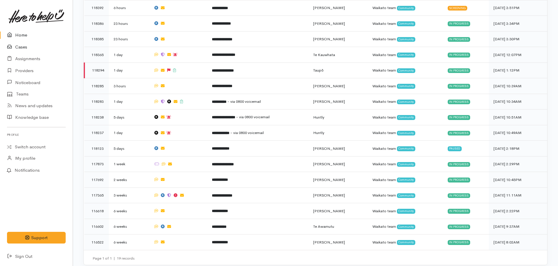
click at [15, 48] on icon at bounding box center [11, 46] width 8 height 7
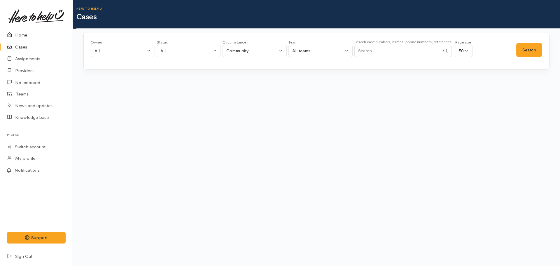
click at [23, 30] on link "Home" at bounding box center [36, 35] width 73 height 12
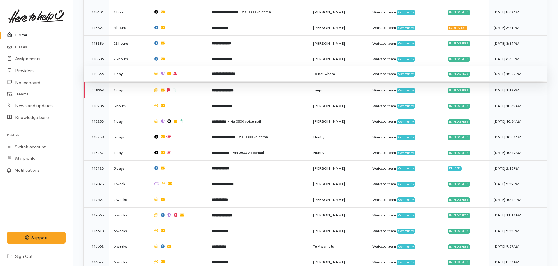
scroll to position [233, 0]
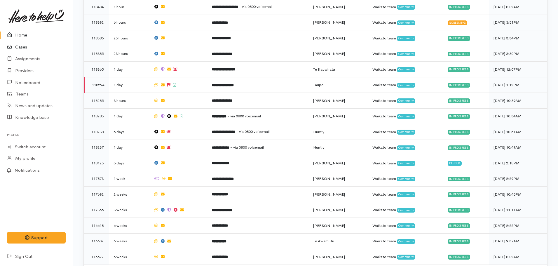
click at [26, 46] on link "Cases" at bounding box center [36, 47] width 73 height 12
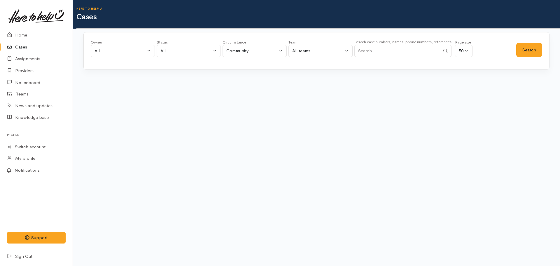
click at [380, 51] on input "Search" at bounding box center [397, 51] width 86 height 12
type input "h"
type input "l"
type input "palefa"
click at [528, 47] on button "Search" at bounding box center [529, 50] width 26 height 14
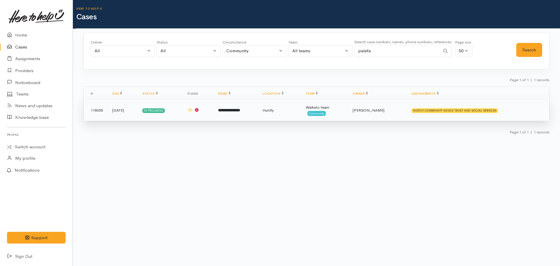
click at [251, 114] on td "**********" at bounding box center [235, 110] width 45 height 21
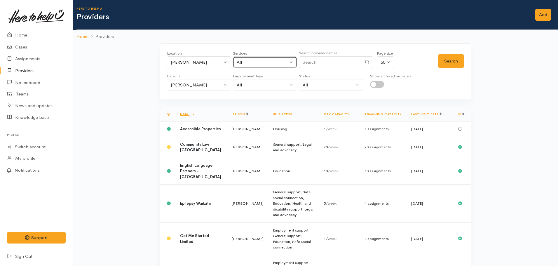
click at [244, 65] on button "All" at bounding box center [265, 62] width 64 height 12
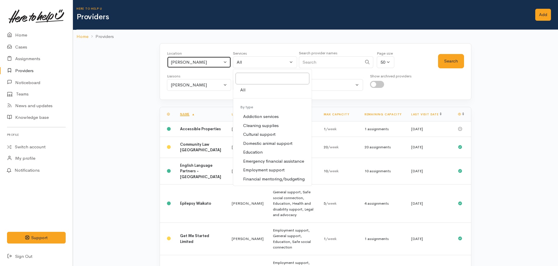
click at [198, 66] on button "Hamilton" at bounding box center [199, 62] width 64 height 12
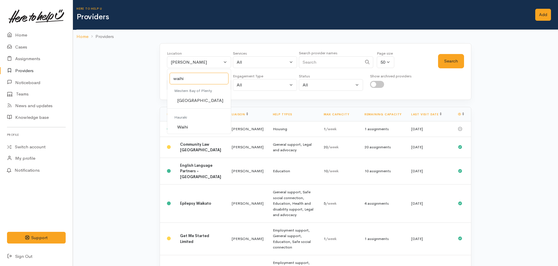
type input "waihi"
drag, startPoint x: 181, startPoint y: 124, endPoint x: 242, endPoint y: 100, distance: 65.5
click at [184, 124] on span "Waihi" at bounding box center [182, 127] width 11 height 7
select select "18"
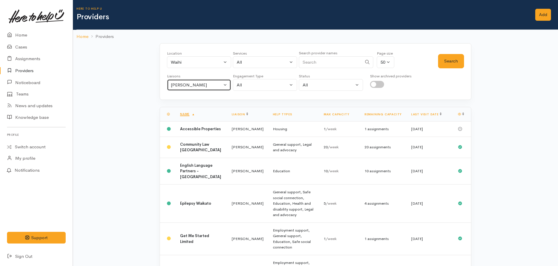
drag, startPoint x: 209, startPoint y: 90, endPoint x: 202, endPoint y: 88, distance: 6.7
click at [209, 89] on button "[PERSON_NAME]" at bounding box center [199, 85] width 64 height 12
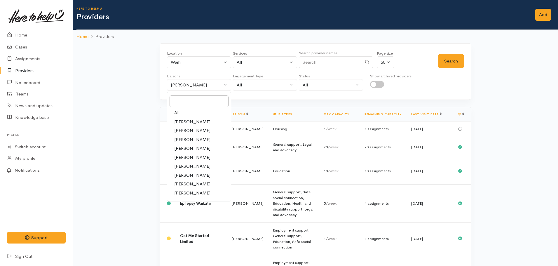
click at [195, 114] on link "All" at bounding box center [199, 112] width 64 height 9
select select "null"
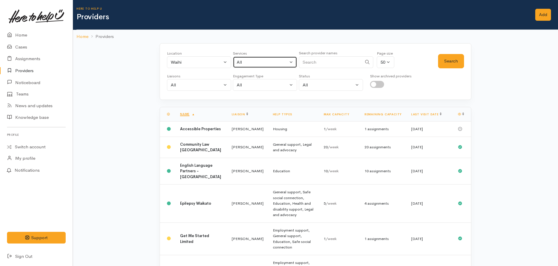
click at [258, 58] on button "All" at bounding box center [265, 62] width 64 height 12
type input "mental health"
click at [271, 99] on span "Mental health support" at bounding box center [265, 100] width 45 height 7
select select "5"
click at [445, 63] on button "Search" at bounding box center [451, 61] width 26 height 14
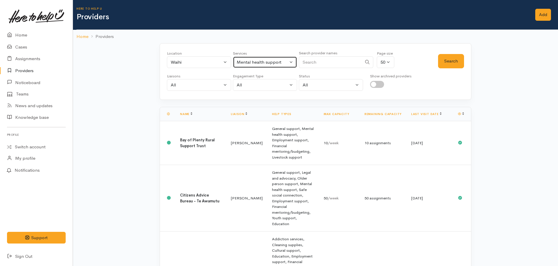
click at [248, 62] on div "Mental health support" at bounding box center [262, 62] width 51 height 7
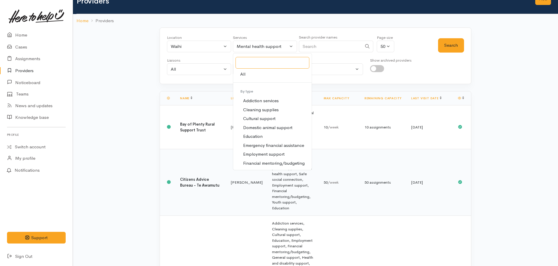
scroll to position [29, 0]
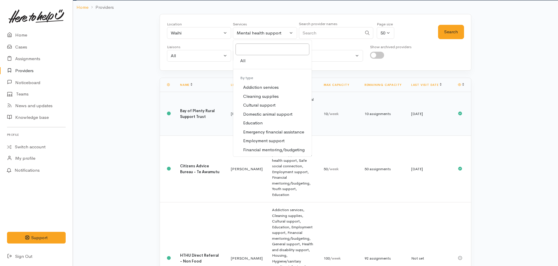
click at [196, 105] on td "Bay of Plenty Rural Support Trust" at bounding box center [200, 114] width 51 height 44
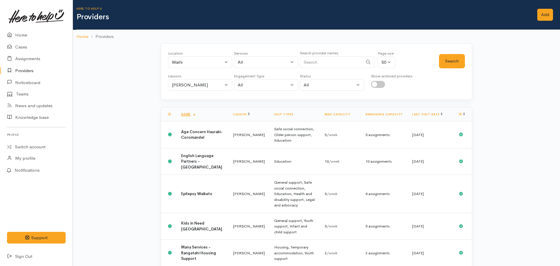
select select "5"
select select "null"
click at [239, 63] on div "All" at bounding box center [262, 62] width 51 height 7
select select "-1"
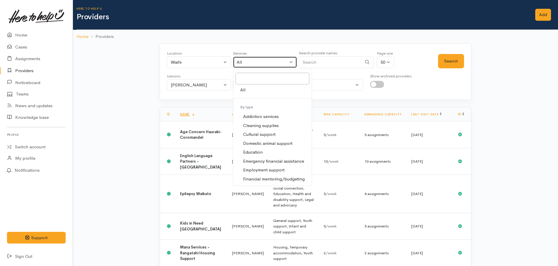
click at [247, 64] on div "All" at bounding box center [262, 62] width 51 height 7
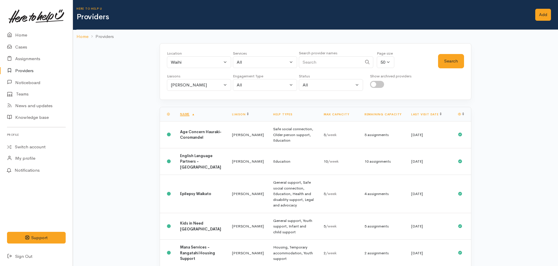
click at [232, 73] on div "Liaisons All [PERSON_NAME] [PERSON_NAME] [PERSON_NAME] [PERSON_NAME] [PERSON_NA…" at bounding box center [315, 81] width 297 height 17
click at [254, 59] on div "All" at bounding box center [262, 62] width 51 height 7
type input "health"
click at [265, 97] on span "Health and disability support" at bounding box center [271, 100] width 57 height 7
select select "26"
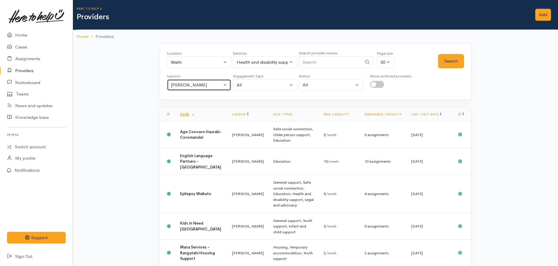
drag, startPoint x: 220, startPoint y: 86, endPoint x: 207, endPoint y: 92, distance: 13.4
click at [219, 86] on div "[PERSON_NAME]" at bounding box center [196, 85] width 51 height 7
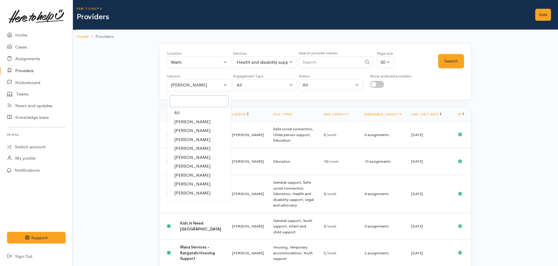
click at [194, 113] on link "All" at bounding box center [199, 112] width 64 height 9
select select "null"
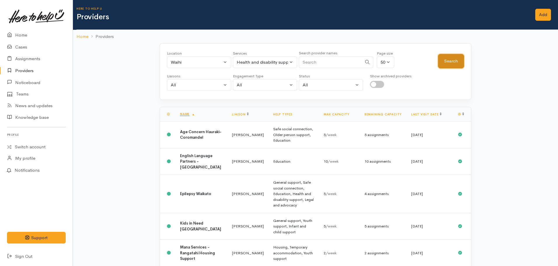
click at [449, 62] on button "Search" at bounding box center [451, 61] width 26 height 14
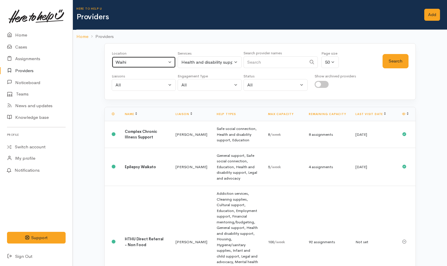
click at [154, 62] on div "Waihi" at bounding box center [140, 62] width 51 height 7
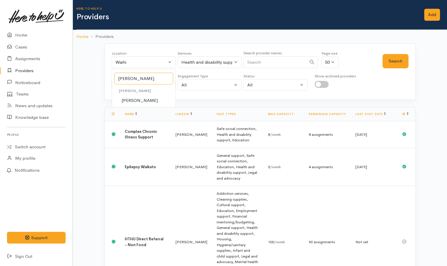
type input "Hamilton"
click at [141, 100] on link "Hamilton" at bounding box center [144, 100] width 64 height 9
select select "1"
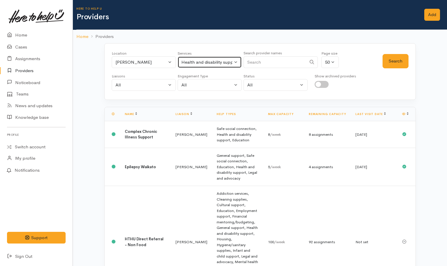
click at [209, 62] on div "Health and disability support" at bounding box center [206, 62] width 51 height 7
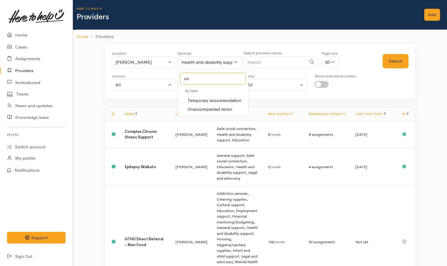
type input "c"
type input "legal"
click at [211, 98] on span "Legal and advocacy" at bounding box center [207, 100] width 39 height 7
select select "27"
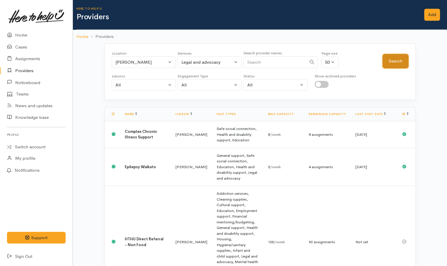
click at [397, 62] on button "Search" at bounding box center [396, 61] width 26 height 14
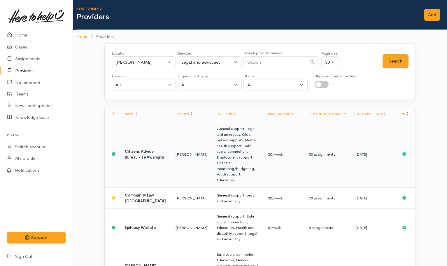
click at [241, 142] on td "General support, Legal and advocacy, Older person support, Mental health suppor…" at bounding box center [237, 154] width 51 height 66
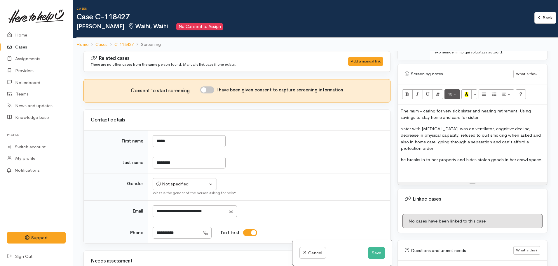
scroll to position [500, 0]
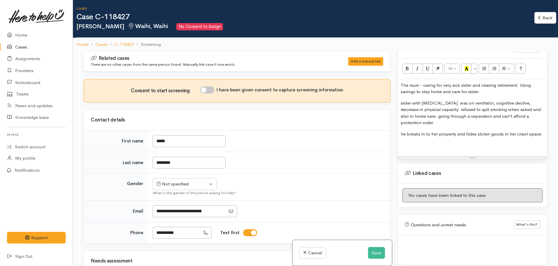
click at [541, 131] on p "he breaks in to her property and hides stolen goods in her crawl space." at bounding box center [471, 134] width 143 height 7
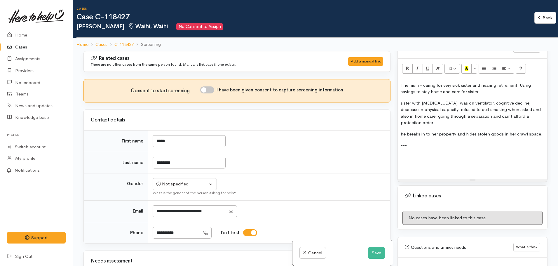
click at [407, 153] on p at bounding box center [471, 156] width 143 height 7
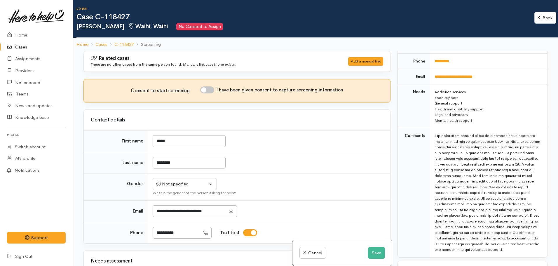
scroll to position [179, 0]
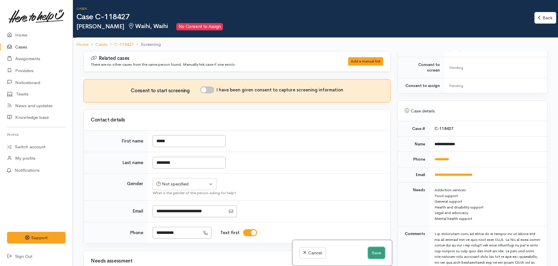
click at [379, 254] on button "Save" at bounding box center [376, 253] width 17 height 12
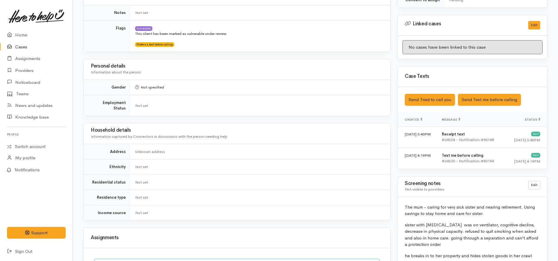
scroll to position [350, 0]
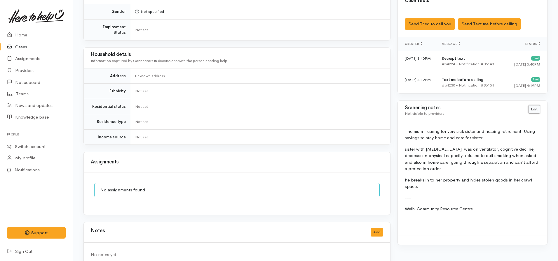
click at [534, 106] on link "Edit" at bounding box center [534, 109] width 12 height 8
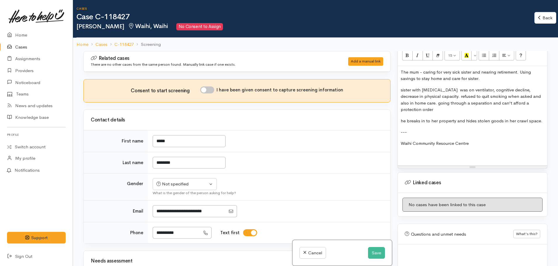
scroll to position [522, 0]
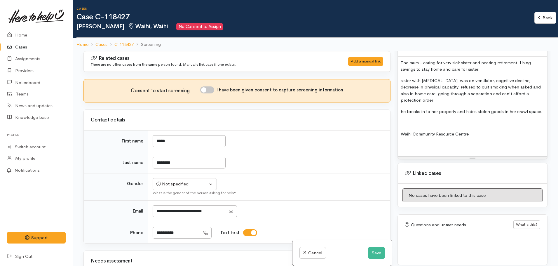
click at [484, 131] on p "Waihi Community Resource Centre" at bounding box center [471, 134] width 143 height 7
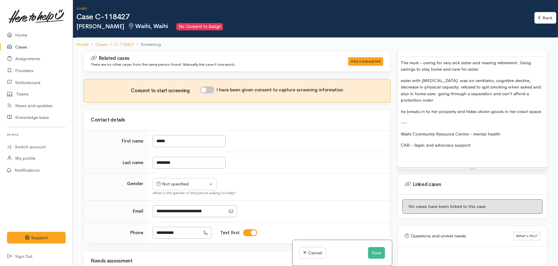
click at [475, 142] on p "CAB - legal; and advocacy support" at bounding box center [471, 145] width 143 height 7
drag, startPoint x: 502, startPoint y: 146, endPoint x: 502, endPoint y: 141, distance: 5.0
click at [502, 146] on div "The mum - caring for very sick sister and nearing retirement. Using savings to …" at bounding box center [472, 112] width 149 height 111
click at [498, 142] on p "CAB - legal; and advocacy support can refer" at bounding box center [471, 145] width 143 height 7
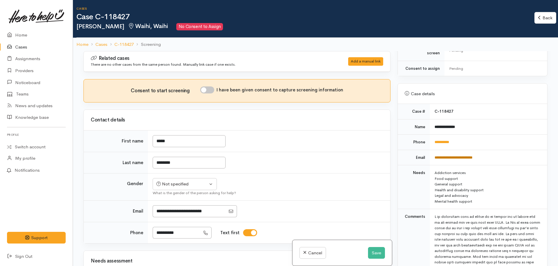
scroll to position [143, 0]
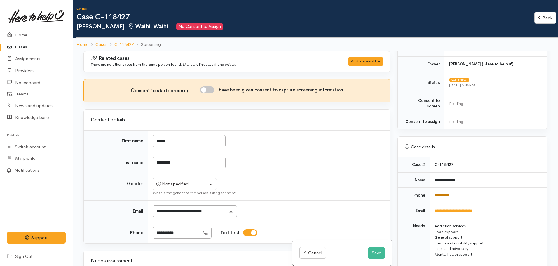
click at [435, 193] on link "**********" at bounding box center [441, 195] width 15 height 4
click at [168, 185] on div "Not specified" at bounding box center [181, 184] width 51 height 7
click at [462, 172] on td "**********" at bounding box center [488, 179] width 117 height 15
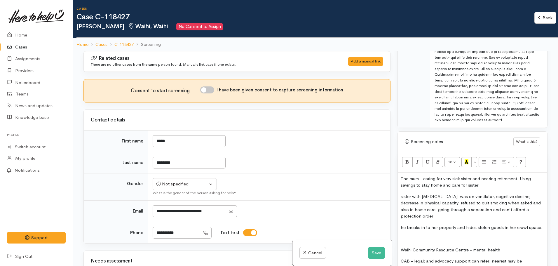
scroll to position [493, 0]
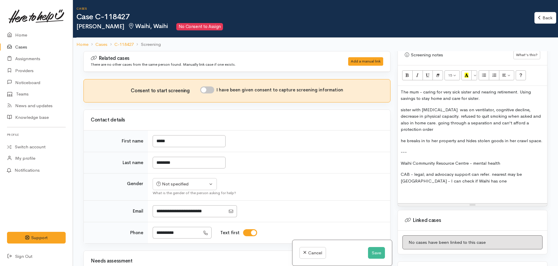
click at [466, 180] on div "The mum - caring for very sick sister and nearing retirement. Using savings to …" at bounding box center [472, 144] width 149 height 117
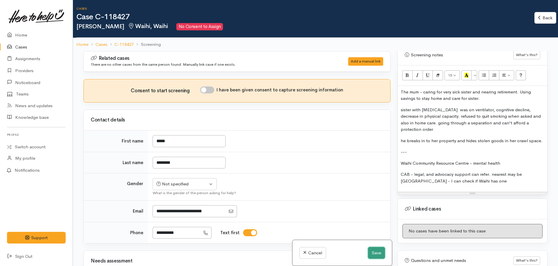
click at [374, 252] on button "Save" at bounding box center [376, 253] width 17 height 12
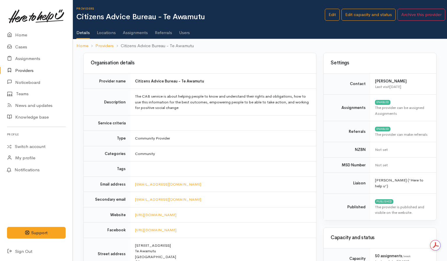
click at [103, 29] on link "Locations" at bounding box center [106, 30] width 19 height 16
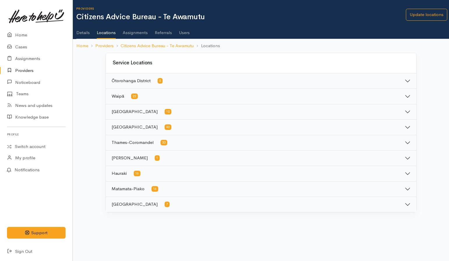
click at [156, 173] on button "Hauraki 16" at bounding box center [261, 173] width 311 height 15
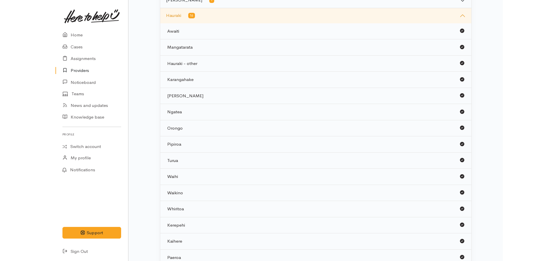
scroll to position [29, 0]
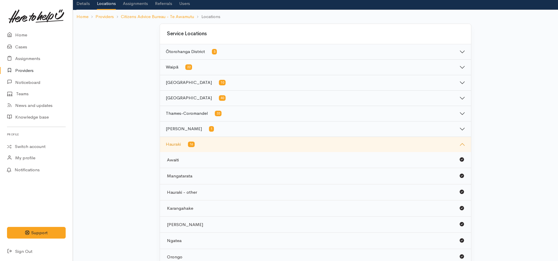
click at [291, 138] on button "Hauraki 16" at bounding box center [315, 144] width 311 height 15
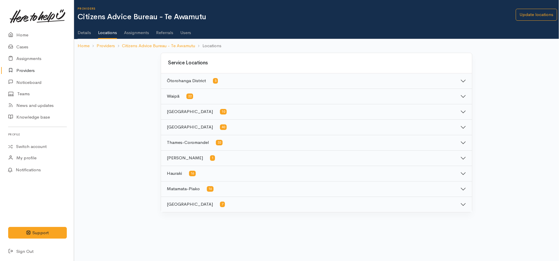
scroll to position [0, 0]
click at [83, 32] on link "Details" at bounding box center [82, 30] width 13 height 16
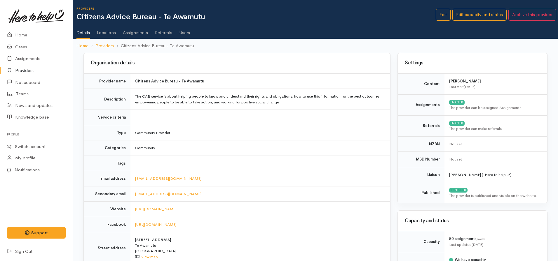
click at [139, 35] on link "Assignments" at bounding box center [135, 30] width 25 height 16
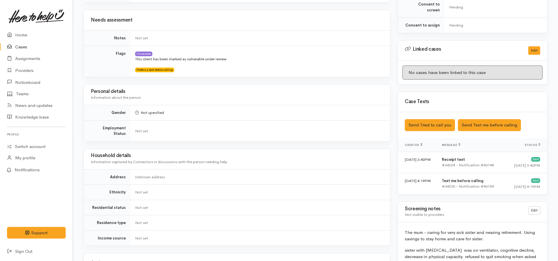
scroll to position [357, 0]
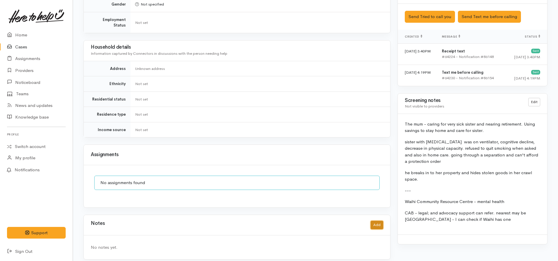
click at [374, 223] on button "Add" at bounding box center [376, 225] width 13 height 8
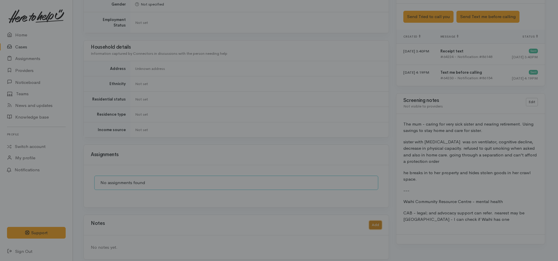
scroll to position [353, 0]
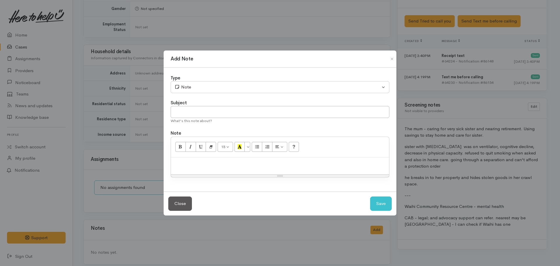
click at [203, 163] on p at bounding box center [280, 163] width 212 height 7
drag, startPoint x: 220, startPoint y: 111, endPoint x: 225, endPoint y: 108, distance: 6.3
click at [219, 111] on input "text" at bounding box center [280, 112] width 219 height 12
type input "Callback arranged"
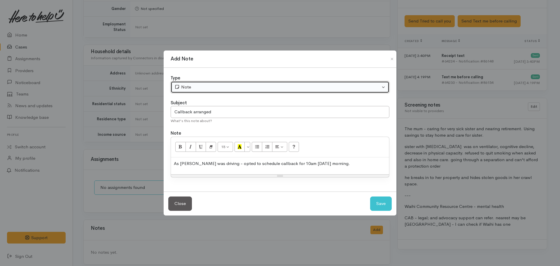
click at [202, 81] on button "Note" at bounding box center [280, 87] width 219 height 12
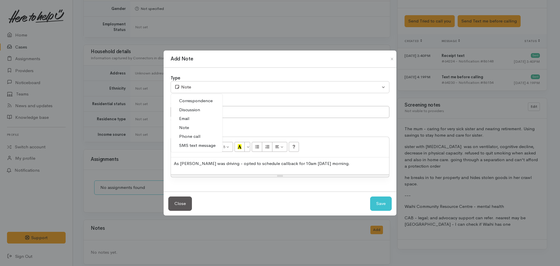
drag, startPoint x: 195, startPoint y: 137, endPoint x: 324, endPoint y: 186, distance: 138.2
click at [195, 138] on span "Phone call" at bounding box center [189, 136] width 21 height 7
select select "3"
click at [380, 201] on button "Save" at bounding box center [381, 203] width 22 height 14
select select "1"
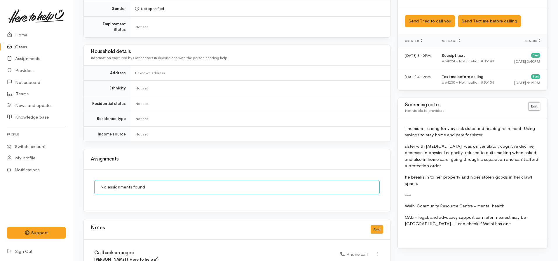
click at [533, 102] on link "Edit" at bounding box center [534, 106] width 12 height 8
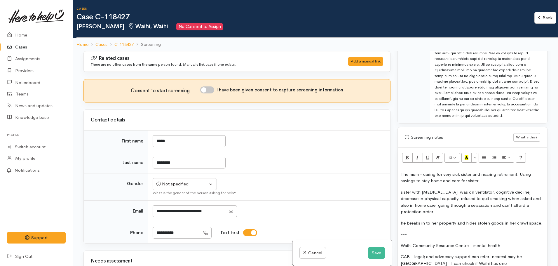
scroll to position [496, 0]
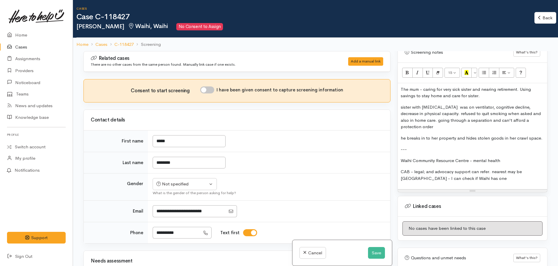
click at [400, 154] on div "The mum - caring for very sick sister and nearing retirement. Using savings to …" at bounding box center [472, 136] width 149 height 106
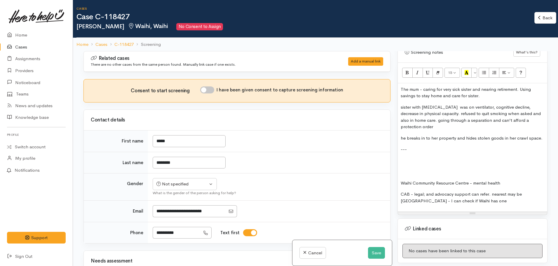
click at [404, 149] on div "The mum - caring for very sick sister and nearing retirement. Using savings to …" at bounding box center [472, 147] width 149 height 129
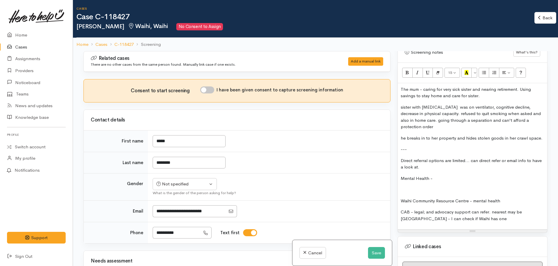
click at [440, 175] on p "Mental Health -" at bounding box center [471, 178] width 143 height 7
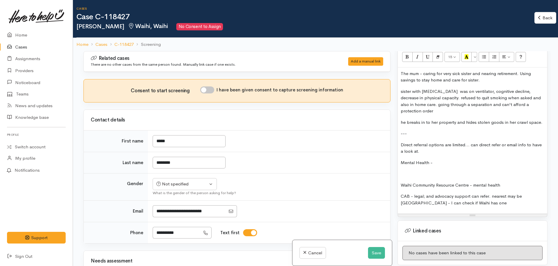
scroll to position [525, 0]
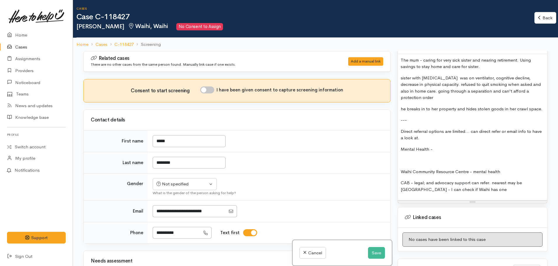
click at [438, 146] on p "Mental Health -" at bounding box center [471, 149] width 143 height 7
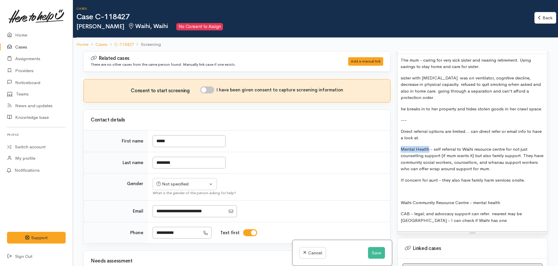
drag, startPoint x: 428, startPoint y: 142, endPoint x: 399, endPoint y: 143, distance: 28.9
click at [399, 143] on div "The mum - caring for very sick sister and nearing retirement. Using savings to …" at bounding box center [472, 142] width 149 height 177
click at [529, 177] on p "If concern for aunt - they also have family harm services onsite." at bounding box center [471, 180] width 143 height 7
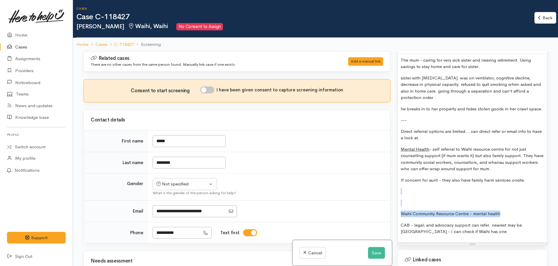
drag, startPoint x: 501, startPoint y: 205, endPoint x: 401, endPoint y: 186, distance: 102.0
click at [401, 186] on div "The mum - caring for very sick sister and nearing retirement. Using savings to …" at bounding box center [472, 148] width 149 height 188
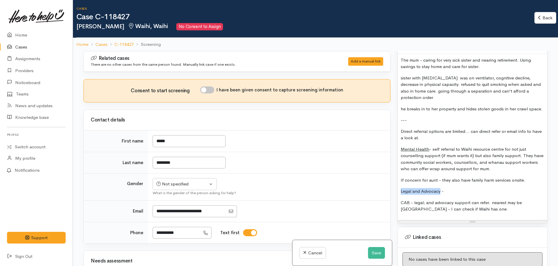
drag, startPoint x: 440, startPoint y: 187, endPoint x: 389, endPoint y: 184, distance: 51.1
click at [389, 184] on div "Related cases There are no other cases from the same person found. Manually lin…" at bounding box center [315, 184] width 471 height 266
click at [451, 188] on p "Legal and Advocacy -" at bounding box center [471, 191] width 143 height 7
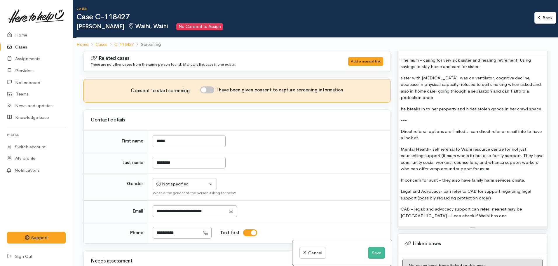
click at [531, 177] on p "If concern for aunt - they also have family harm services onsite." at bounding box center [471, 180] width 143 height 7
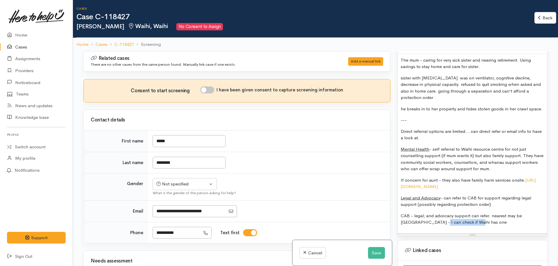
drag, startPoint x: 469, startPoint y: 221, endPoint x: 418, endPoint y: 219, distance: 50.8
click at [418, 219] on div "The mum - caring for very sick sister and nearing retirement. Using savings to …" at bounding box center [472, 143] width 149 height 179
click at [470, 218] on p "CAB - legal; and advocacy support can refer. nearest may be Paeroa - I can chec…" at bounding box center [471, 218] width 143 height 13
drag, startPoint x: 491, startPoint y: 211, endPoint x: 395, endPoint y: 208, distance: 96.6
click at [395, 208] on div "Warnings Add No warnings have been raised against this case Add Warning Title ●…" at bounding box center [472, 184] width 157 height 266
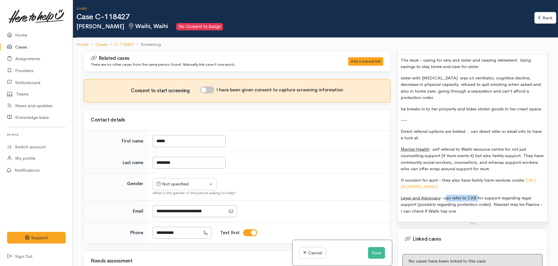
drag, startPoint x: 477, startPoint y: 192, endPoint x: 444, endPoint y: 192, distance: 32.4
click at [444, 195] on p "Legal and Advocacy - can refer to CAB for support regarding legal support (poss…" at bounding box center [471, 205] width 143 height 20
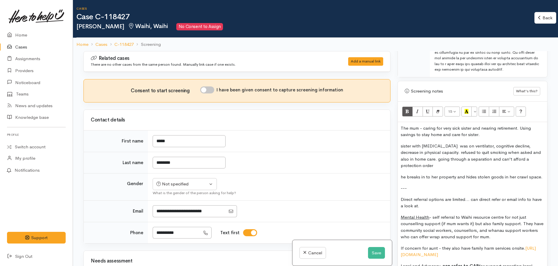
scroll to position [350, 0]
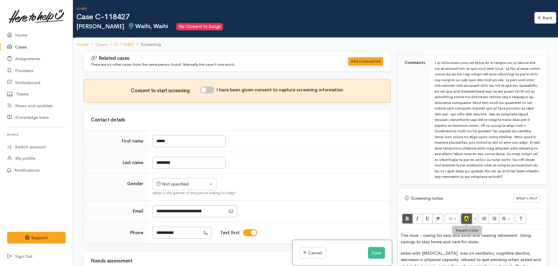
click at [465, 216] on icon "Recent Color" at bounding box center [466, 218] width 4 height 5
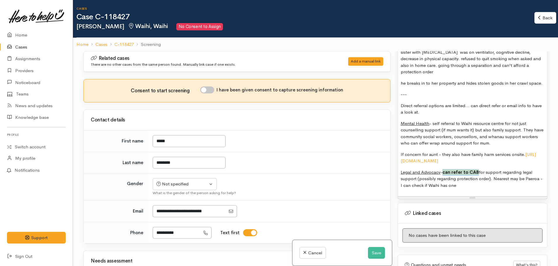
scroll to position [554, 0]
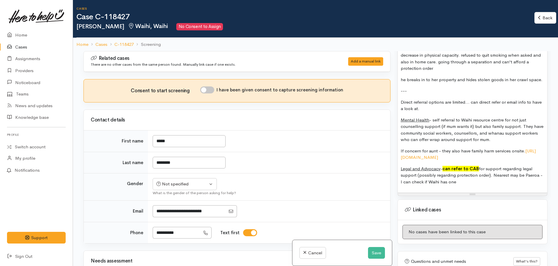
click at [479, 178] on p "Legal and Advocacy - can refer to CAB for support regarding legal support (poss…" at bounding box center [471, 175] width 143 height 20
drag, startPoint x: 493, startPoint y: 171, endPoint x: 500, endPoint y: 176, distance: 8.1
click at [500, 176] on p "Legal and Advocacy - can refer to CAB for support regarding legal support (poss…" at bounding box center [471, 175] width 143 height 20
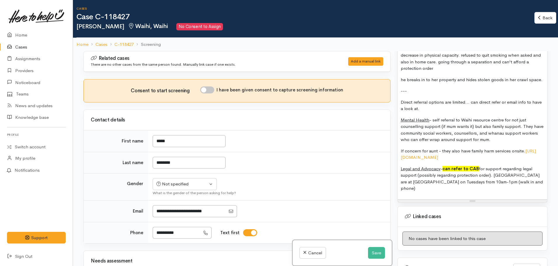
click at [535, 174] on p "Legal and Advocacy - can refer to CAB for support regarding legal support (poss…" at bounding box center [471, 178] width 143 height 26
click at [430, 181] on p "Legal and Advocacy - can refer to CAB for support regarding legal support (poss…" at bounding box center [471, 178] width 143 height 26
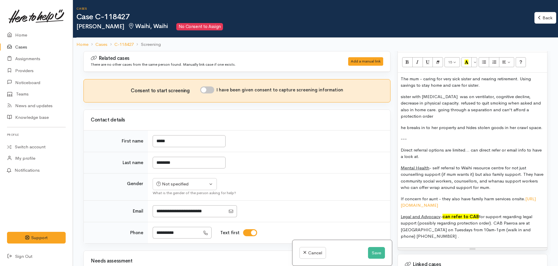
scroll to position [496, 0]
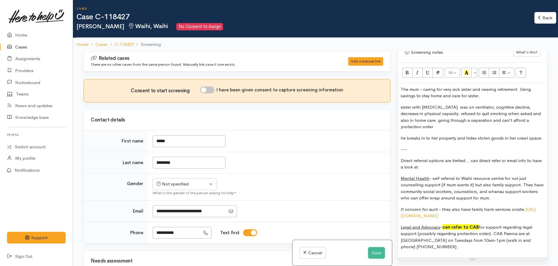
drag, startPoint x: 492, startPoint y: 174, endPoint x: 522, endPoint y: 150, distance: 39.0
click at [522, 150] on div "The mum - caring for very sick sister and nearing retirement. Using savings to …" at bounding box center [472, 170] width 149 height 174
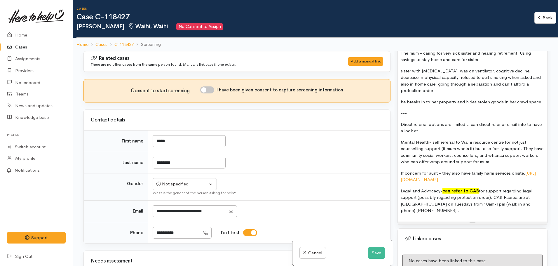
scroll to position [597, 0]
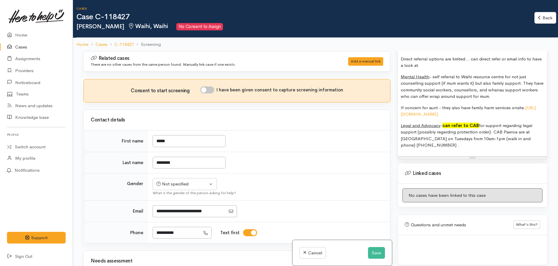
click at [433, 143] on div "The mum - caring for very sick sister and nearing retirement. Using savings to …" at bounding box center [472, 69] width 149 height 174
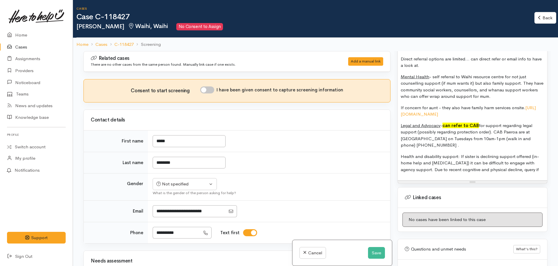
click at [540, 162] on p "Health and disability support: If sister is declining support offered (in-home …" at bounding box center [471, 163] width 143 height 20
drag, startPoint x: 457, startPoint y: 149, endPoint x: 388, endPoint y: 150, distance: 69.1
click at [388, 150] on div "Related cases There are no other cases from the same person found. Manually lin…" at bounding box center [315, 184] width 471 height 266
click at [440, 153] on p "Health and disability support: If sister is declining support offered (in-home …" at bounding box center [471, 163] width 143 height 20
drag, startPoint x: 440, startPoint y: 150, endPoint x: 407, endPoint y: 153, distance: 33.0
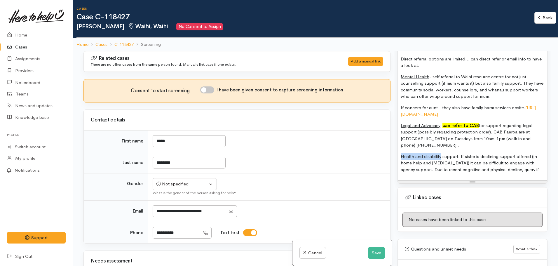
click at [399, 150] on div "The mum - caring for very sick sister and nearing retirement. Using savings to …" at bounding box center [472, 81] width 149 height 199
drag, startPoint x: 458, startPoint y: 152, endPoint x: 442, endPoint y: 152, distance: 16.0
click at [442, 153] on p "Health and disability support: If sister is declining support offered (in-home …" at bounding box center [471, 163] width 143 height 20
click at [528, 162] on p "Health and disability : If sister is declining support offered (in-home help an…" at bounding box center [471, 163] width 143 height 20
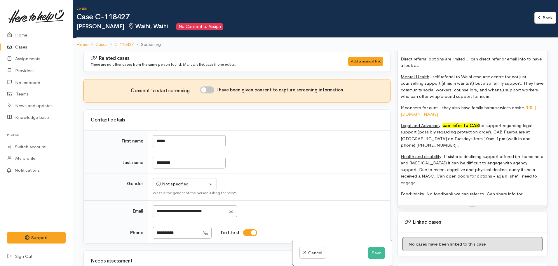
click at [433, 140] on p "Legal and Advocacy - can refer to CAB for support regarding legal support (poss…" at bounding box center [471, 135] width 143 height 26
drag, startPoint x: 411, startPoint y: 188, endPoint x: 393, endPoint y: 189, distance: 17.8
click at [393, 189] on div "Related cases There are no other cases from the same person found. Manually lin…" at bounding box center [315, 184] width 471 height 266
click at [439, 176] on p "Health and disability : If sister is declining support offered (in-home help an…" at bounding box center [471, 169] width 143 height 33
drag, startPoint x: 414, startPoint y: 190, endPoint x: 556, endPoint y: 186, distance: 142.7
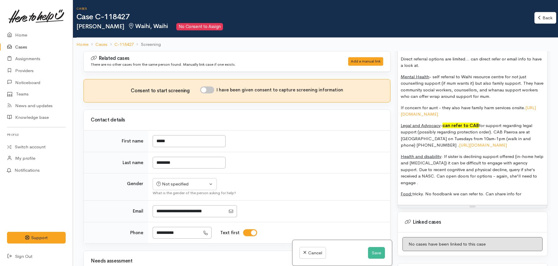
click at [528, 190] on p "Food: tricky. No foodbank we can refer to. Can share info for" at bounding box center [471, 193] width 143 height 7
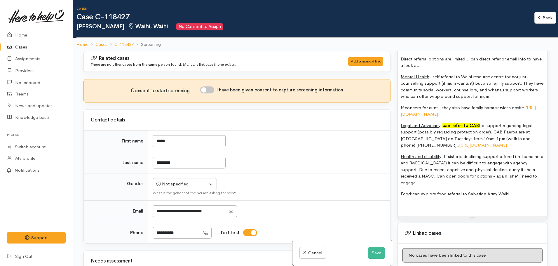
click at [517, 191] on p "Food: can explore food referral to Salvation Army Waihi" at bounding box center [471, 193] width 143 height 7
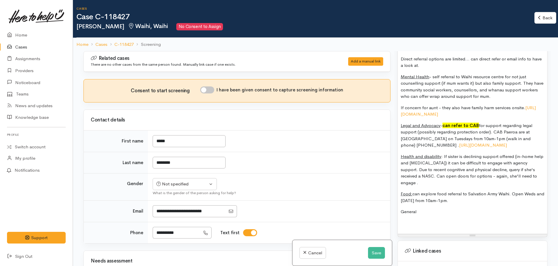
click at [418, 165] on p "Health and disability : If sister is declining support offered (in-home help an…" at bounding box center [471, 169] width 143 height 33
drag, startPoint x: 468, startPoint y: 163, endPoint x: 447, endPoint y: 167, distance: 20.7
click at [447, 167] on p "Health and disability : If sister is declining support offered (in-home help an…" at bounding box center [471, 169] width 143 height 33
click at [423, 208] on p "General" at bounding box center [471, 211] width 143 height 7
drag, startPoint x: 417, startPoint y: 204, endPoint x: 384, endPoint y: 204, distance: 33.0
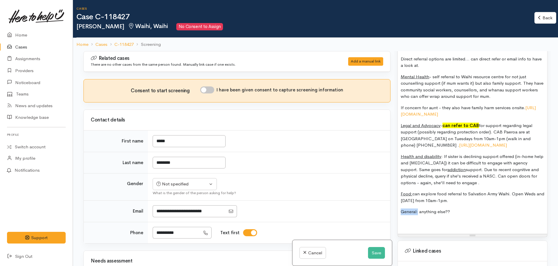
click at [384, 204] on div "Related cases There are no other cases from the same person found. Manually lin…" at bounding box center [315, 184] width 471 height 266
click at [411, 222] on div "The mum - caring for very sick sister and nearing retirement. Using savings to …" at bounding box center [472, 108] width 149 height 252
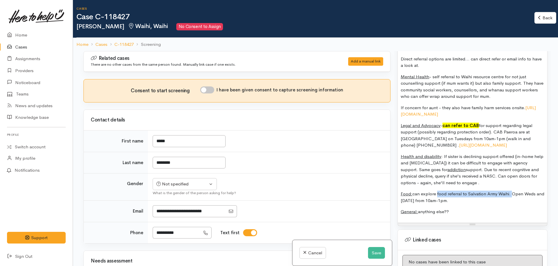
drag, startPoint x: 436, startPoint y: 188, endPoint x: 511, endPoint y: 185, distance: 74.4
click at [511, 190] on p "Food: can explore food referral to Salvation Army Waihi. Open Weds and Friday f…" at bounding box center [471, 196] width 143 height 13
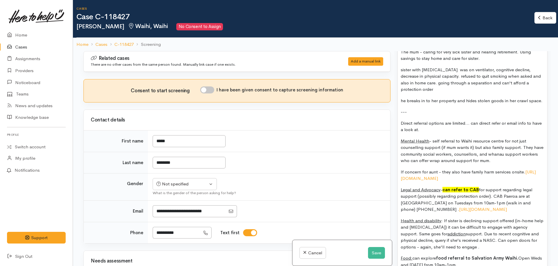
scroll to position [451, 0]
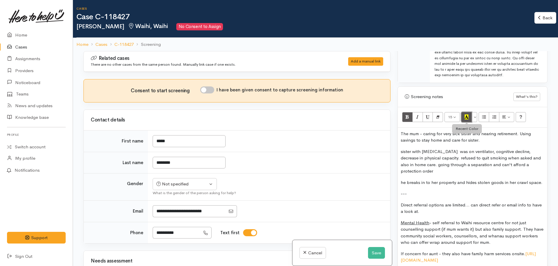
click at [468, 114] on icon "Recent Color" at bounding box center [466, 116] width 4 height 5
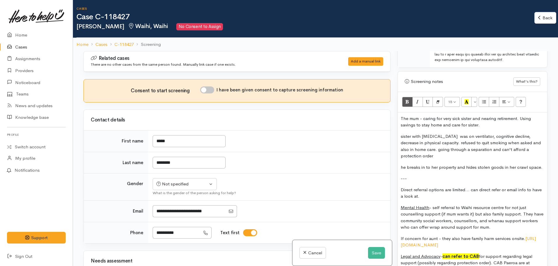
scroll to position [481, 0]
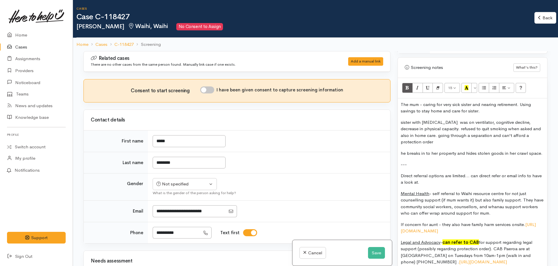
drag, startPoint x: 426, startPoint y: 175, endPoint x: 393, endPoint y: 167, distance: 34.3
click at [393, 167] on div "Related cases There are no other cases from the same person found. Manually lin…" at bounding box center [315, 184] width 471 height 266
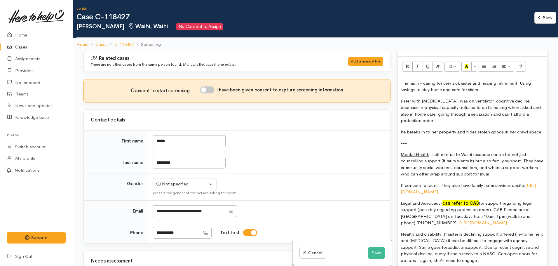
scroll to position [568, 0]
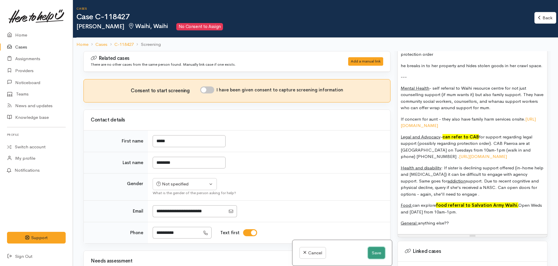
click at [370, 251] on button "Save" at bounding box center [376, 253] width 17 height 12
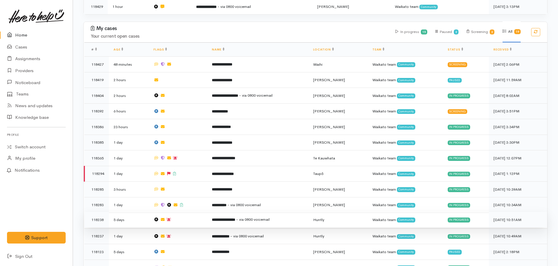
scroll to position [204, 0]
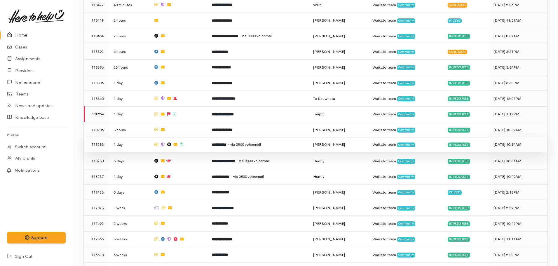
click at [226, 143] on b "**********" at bounding box center [219, 145] width 15 height 4
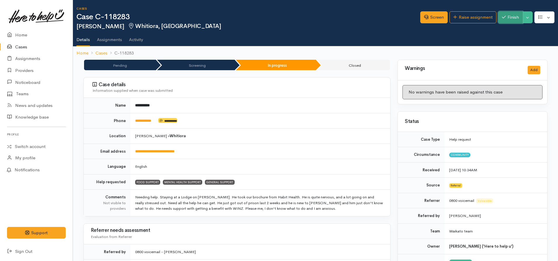
click at [505, 19] on button "Finish" at bounding box center [510, 17] width 24 height 12
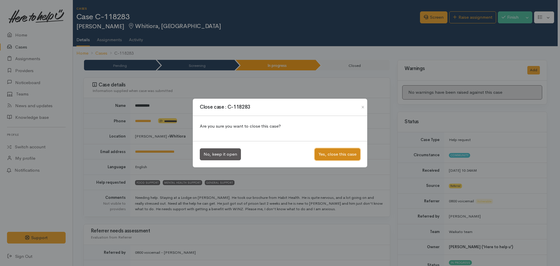
click at [326, 152] on button "Yes, close this case" at bounding box center [337, 154] width 45 height 12
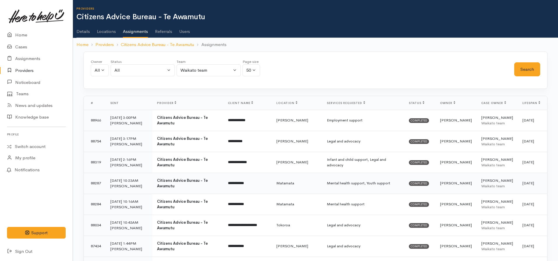
click at [322, 182] on td "Mental health support, Youth support" at bounding box center [363, 183] width 82 height 21
click at [311, 229] on td "Tokoroa" at bounding box center [297, 225] width 50 height 21
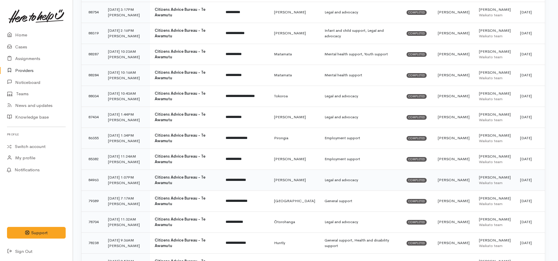
scroll to position [175, 2]
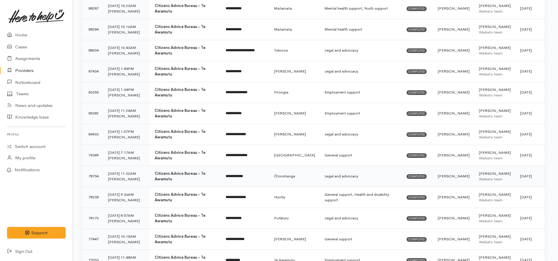
click at [234, 174] on td "**********" at bounding box center [245, 176] width 49 height 21
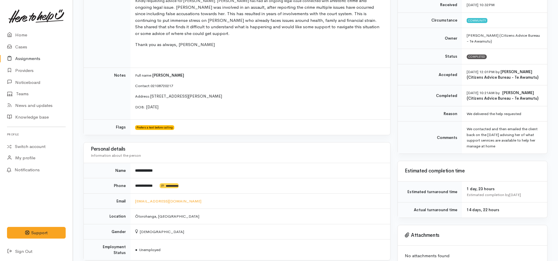
scroll to position [117, 0]
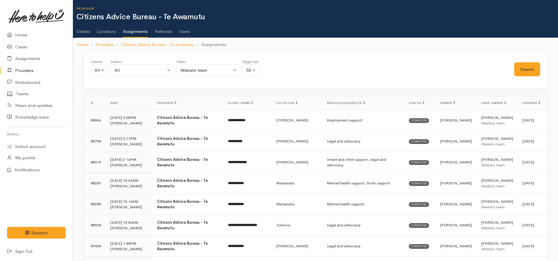
scroll to position [167, 0]
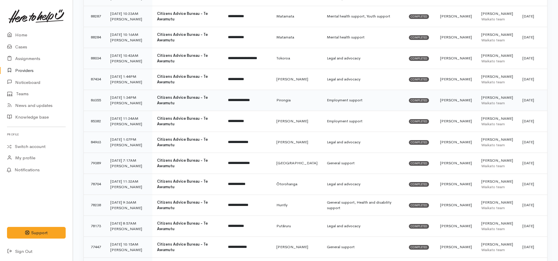
click at [308, 106] on td "Pirongia" at bounding box center [297, 100] width 50 height 21
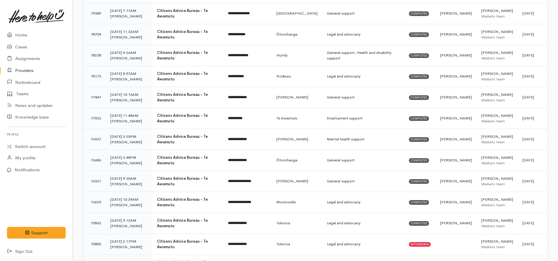
scroll to position [313, 0]
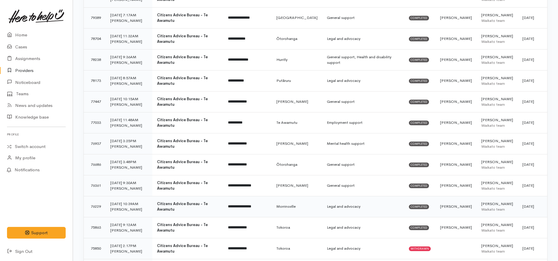
click at [293, 206] on td "Morrinsville" at bounding box center [297, 206] width 50 height 21
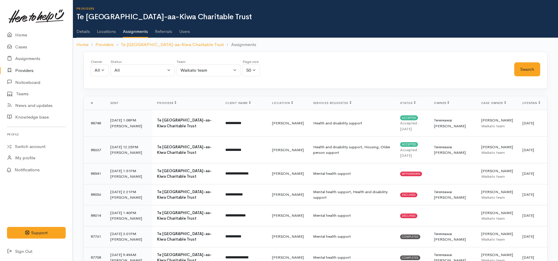
drag, startPoint x: 23, startPoint y: 70, endPoint x: 26, endPoint y: 69, distance: 3.3
click at [23, 69] on link "Providers" at bounding box center [36, 71] width 73 height 12
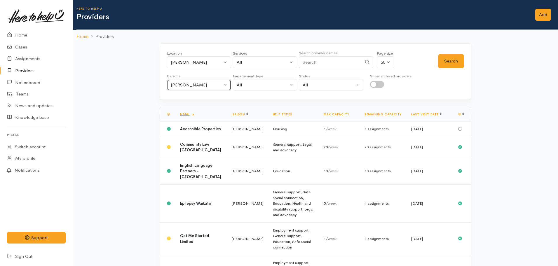
click at [197, 85] on div "Nicole Rusk" at bounding box center [196, 85] width 51 height 7
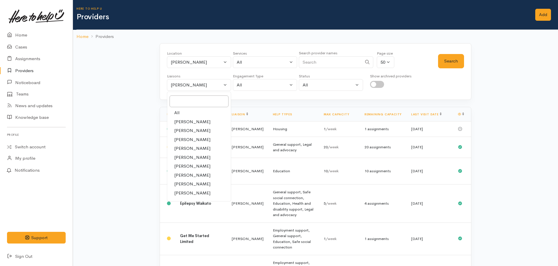
click at [179, 112] on link "All" at bounding box center [199, 112] width 64 height 9
select select "null"
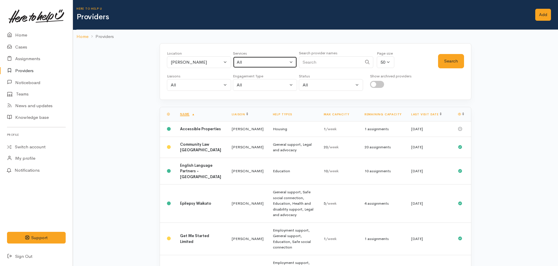
click at [265, 59] on div "All" at bounding box center [262, 62] width 51 height 7
type input "food"
click at [270, 102] on link "Food support" at bounding box center [265, 100] width 64 height 9
select select "3"
click at [453, 60] on button "Search" at bounding box center [451, 61] width 26 height 14
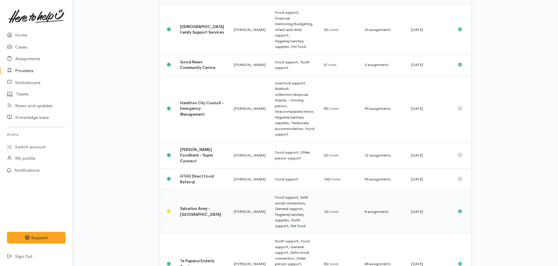
scroll to position [117, 0]
click at [199, 205] on b "Salvation Army - Hamilton City" at bounding box center [200, 210] width 41 height 11
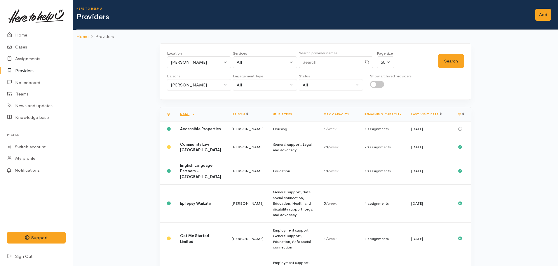
select select "3"
select select "null"
click at [247, 62] on div "All" at bounding box center [262, 62] width 51 height 7
select select "-1"
type input "food"
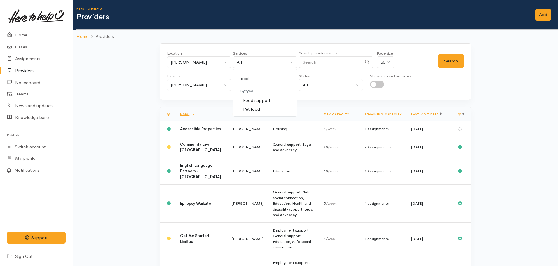
drag, startPoint x: 258, startPoint y: 102, endPoint x: 202, endPoint y: 72, distance: 63.8
click at [257, 102] on span "Food support" at bounding box center [256, 100] width 27 height 7
select select "3"
click at [179, 60] on div "Hamilton" at bounding box center [196, 62] width 51 height 7
type input "waihi"
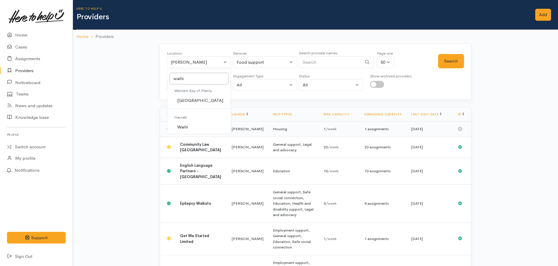
drag, startPoint x: 184, startPoint y: 126, endPoint x: 189, endPoint y: 122, distance: 6.2
click at [185, 125] on span "Waihi" at bounding box center [182, 127] width 11 height 7
select select "18"
click at [444, 65] on button "Search" at bounding box center [451, 61] width 26 height 14
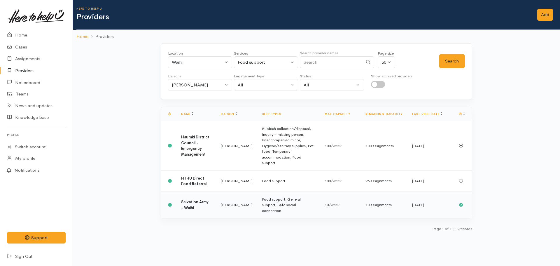
click at [191, 199] on b "Salvation Army - Waihi" at bounding box center [194, 204] width 27 height 11
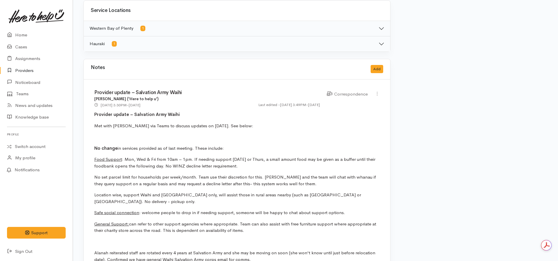
scroll to position [292, 0]
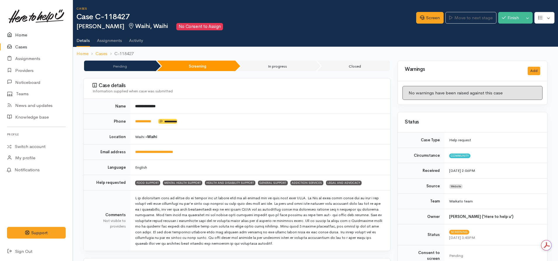
click at [20, 35] on link "Home" at bounding box center [36, 35] width 73 height 12
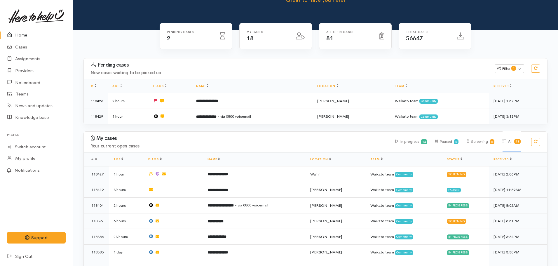
scroll to position [58, 0]
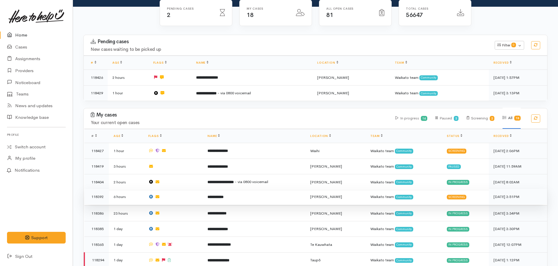
click at [220, 197] on b "**********" at bounding box center [215, 197] width 16 height 4
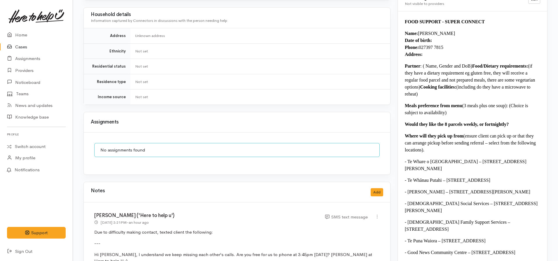
scroll to position [554, 0]
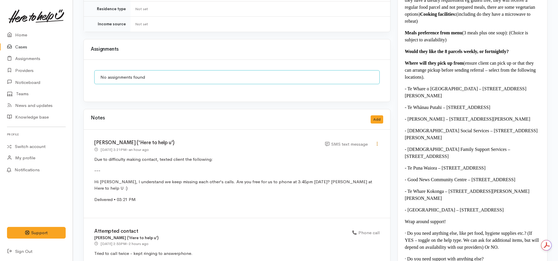
click at [377, 141] on icon at bounding box center [376, 143] width 5 height 5
click at [344, 151] on link "Edit" at bounding box center [356, 155] width 46 height 9
select select "5"
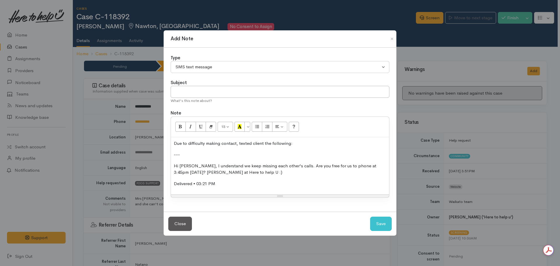
click at [222, 183] on p "Delivered • 03:21 PM" at bounding box center [280, 183] width 212 height 7
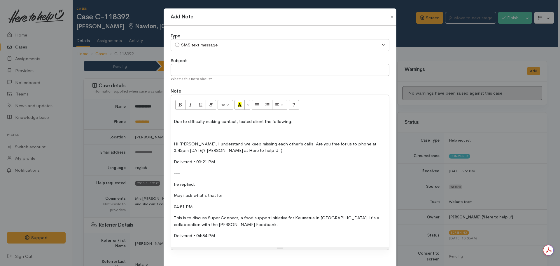
click at [197, 210] on div "Due to difficulty making contact, texted client the following: --- Hi Siutu, I …" at bounding box center [280, 180] width 218 height 131
click at [197, 205] on p "04:51 PM" at bounding box center [280, 206] width 212 height 7
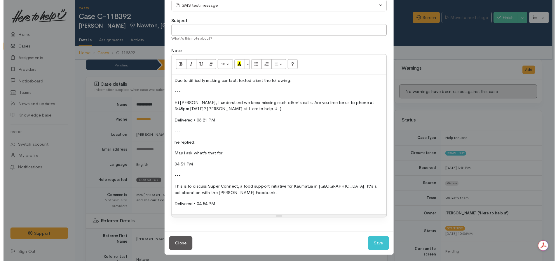
scroll to position [41, 0]
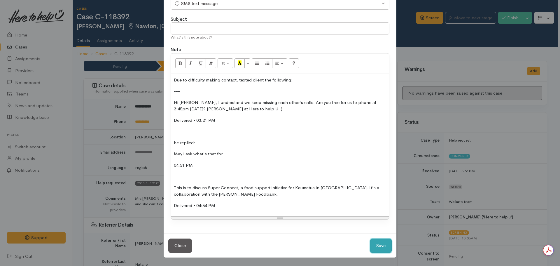
click at [378, 243] on button "Save" at bounding box center [381, 245] width 22 height 14
select select "1"
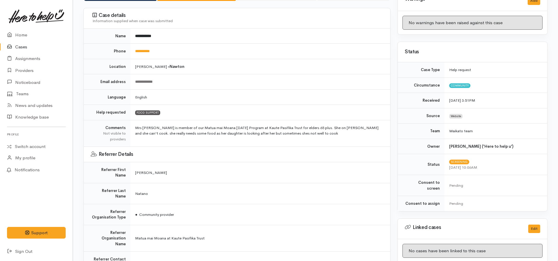
scroll to position [0, 0]
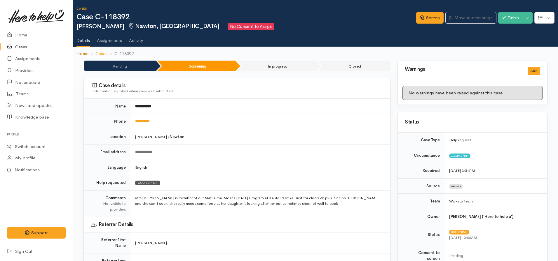
click at [82, 54] on link "Home" at bounding box center [82, 53] width 12 height 7
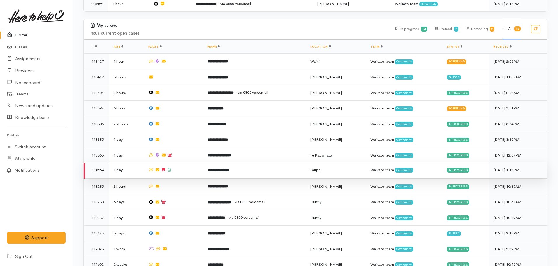
scroll to position [175, 0]
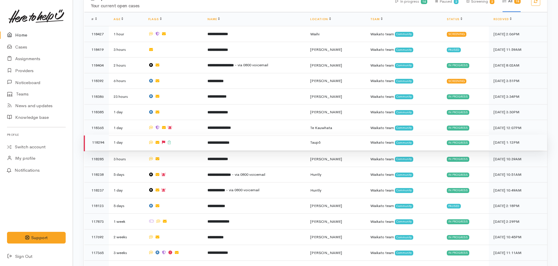
click at [211, 142] on b "**********" at bounding box center [218, 143] width 22 height 4
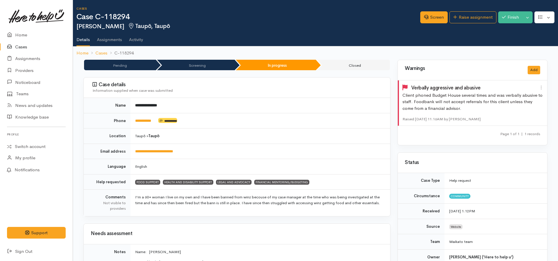
scroll to position [29, 0]
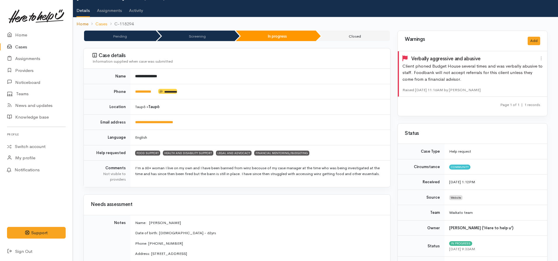
click at [80, 21] on link "Home" at bounding box center [82, 24] width 12 height 7
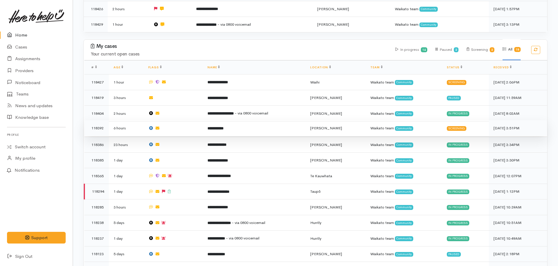
scroll to position [145, 0]
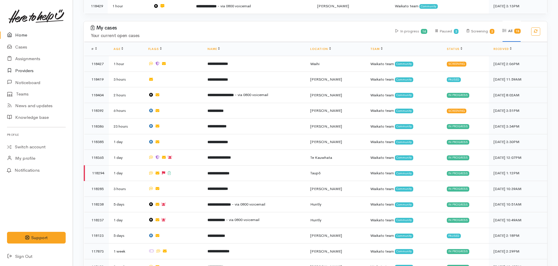
click at [18, 72] on link "Providers" at bounding box center [36, 71] width 73 height 12
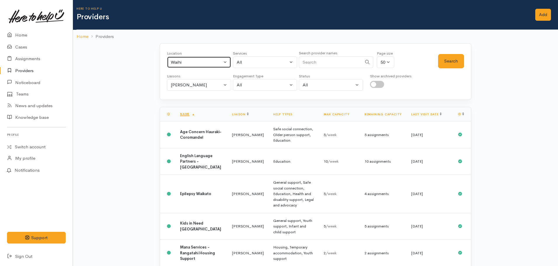
click at [196, 63] on div "Waihi" at bounding box center [196, 62] width 51 height 7
type input "morrin"
click at [197, 101] on span "Morrinsville" at bounding box center [188, 100] width 23 height 7
select select "23"
click at [445, 62] on button "Search" at bounding box center [451, 61] width 26 height 14
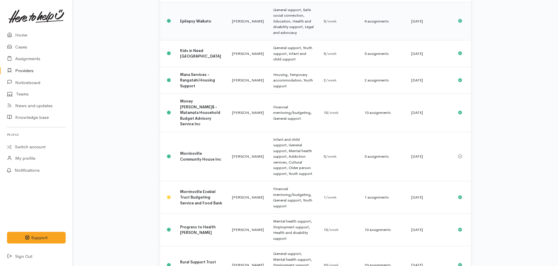
scroll to position [146, 0]
click at [197, 150] on b "Morrinsville Community House Inc" at bounding box center [200, 155] width 41 height 11
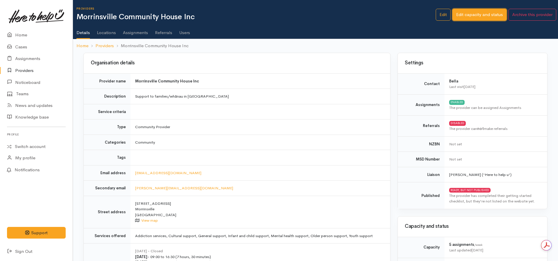
click at [462, 15] on link "Edit capacity and status" at bounding box center [479, 15] width 54 height 12
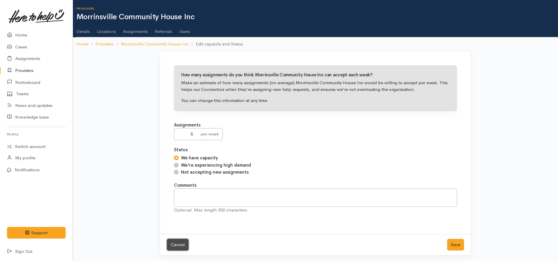
drag, startPoint x: 178, startPoint y: 244, endPoint x: 194, endPoint y: 227, distance: 23.7
click at [178, 244] on link "Cancel" at bounding box center [178, 245] width 22 height 12
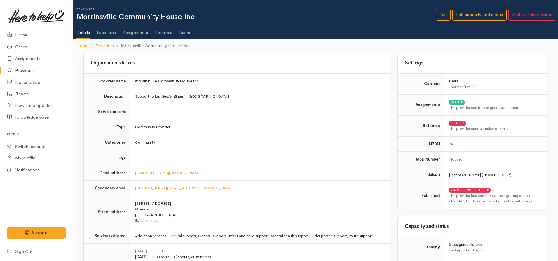
click at [434, 7] on div "Providers Morrinsville Community House Inc Options Edit Edit capacity and status" at bounding box center [316, 19] width 481 height 39
click at [436, 12] on link "Edit" at bounding box center [442, 15] width 15 height 12
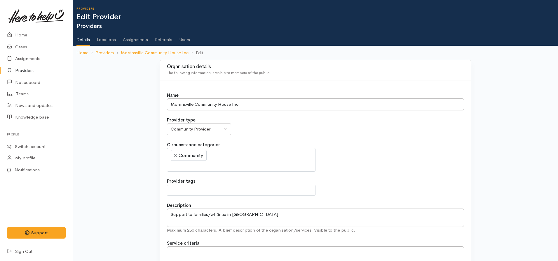
select select
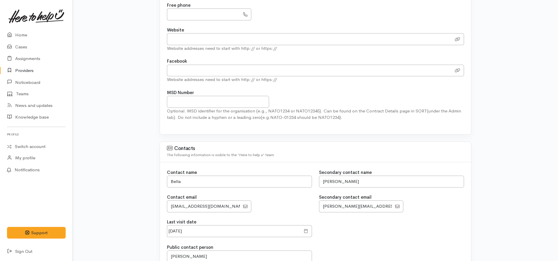
scroll to position [467, 0]
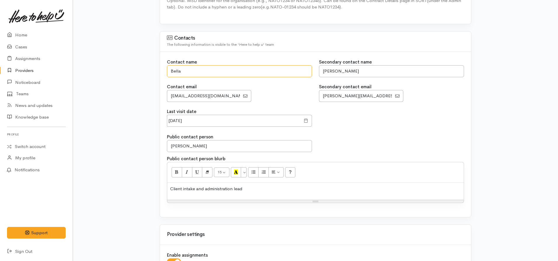
drag, startPoint x: 198, startPoint y: 71, endPoint x: 155, endPoint y: 66, distance: 43.9
click at [155, 66] on div "Organisation details The following information is visible to members of the pub…" at bounding box center [315, 180] width 332 height 1175
click at [198, 70] on input "Bella" at bounding box center [239, 71] width 145 height 12
drag, startPoint x: 197, startPoint y: 73, endPoint x: 164, endPoint y: 71, distance: 32.7
click at [164, 71] on div "Contact name Bella Contact email" at bounding box center [239, 84] width 152 height 50
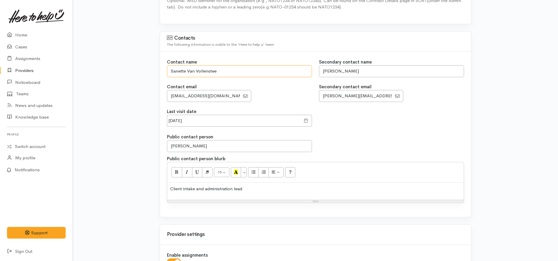
type input "Sanette Van Vollenstee"
drag, startPoint x: 218, startPoint y: 93, endPoint x: 158, endPoint y: 99, distance: 60.7
click at [158, 99] on div "Organisation details The following information is visible to members of the pub…" at bounding box center [315, 180] width 332 height 1175
click at [187, 96] on input "EmailAddress" at bounding box center [203, 96] width 73 height 12
type input "sanette@mvch.org.nz"
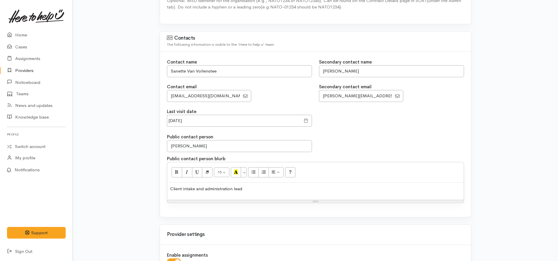
click at [307, 122] on span at bounding box center [306, 121] width 4 height 7
click at [303, 121] on div at bounding box center [306, 121] width 12 height 12
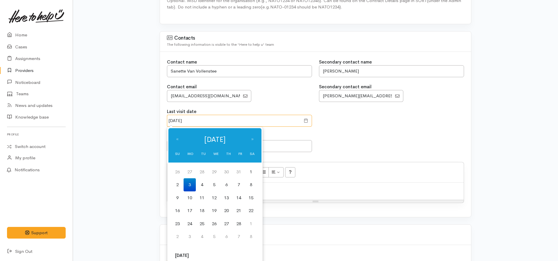
click at [231, 115] on input "03 Feb 2025" at bounding box center [234, 121] width 134 height 12
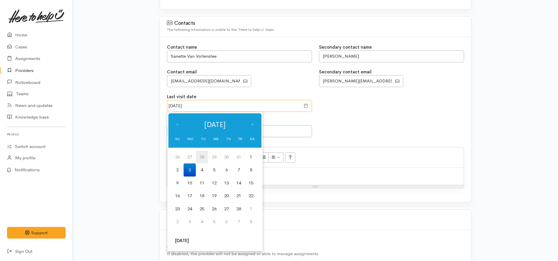
scroll to position [496, 0]
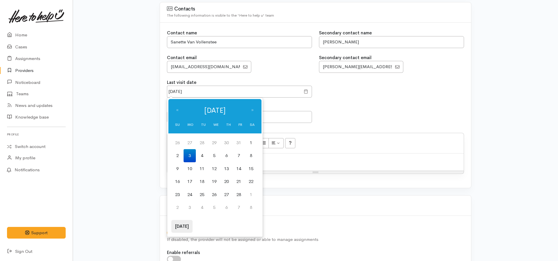
click at [179, 224] on th "Today" at bounding box center [181, 226] width 21 height 13
click at [244, 182] on td "26" at bounding box center [238, 181] width 12 height 13
type input "26 Sep 2025"
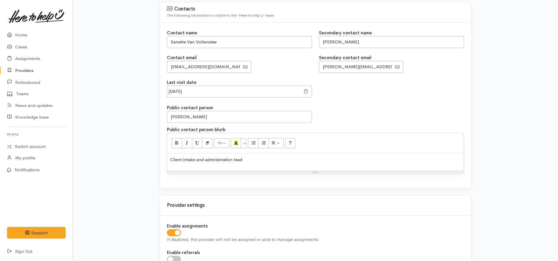
scroll to position [525, 0]
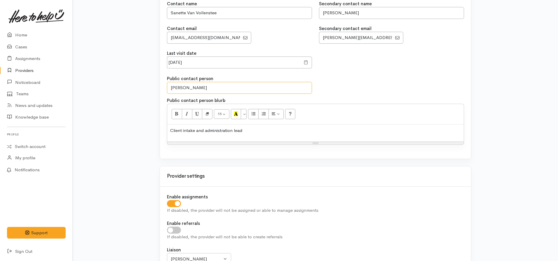
drag, startPoint x: 206, startPoint y: 92, endPoint x: 138, endPoint y: 92, distance: 67.4
click at [138, 92] on div "Organisation details The following information is visible to members of the pub…" at bounding box center [315, 126] width 485 height 1182
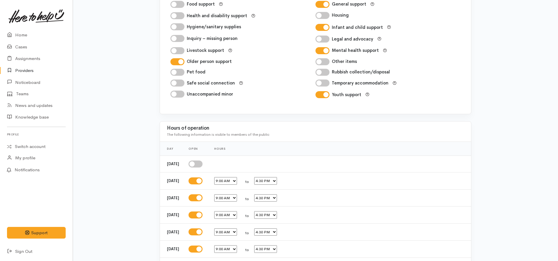
scroll to position [980, 0]
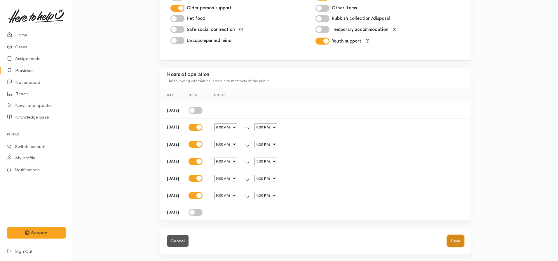
click at [452, 239] on button "Save" at bounding box center [455, 241] width 17 height 12
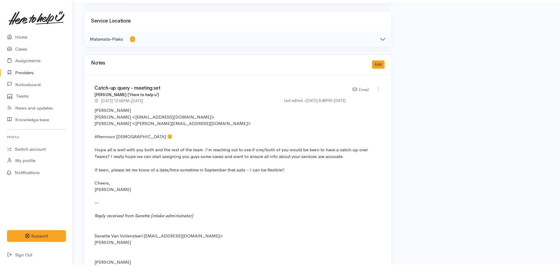
scroll to position [292, 0]
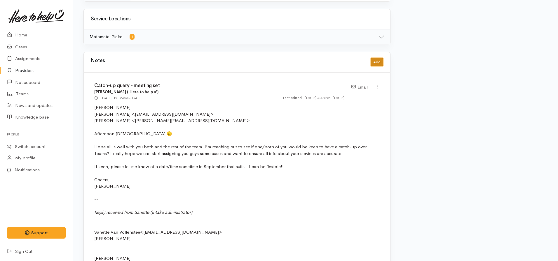
click at [375, 62] on button "Add" at bounding box center [376, 62] width 13 height 8
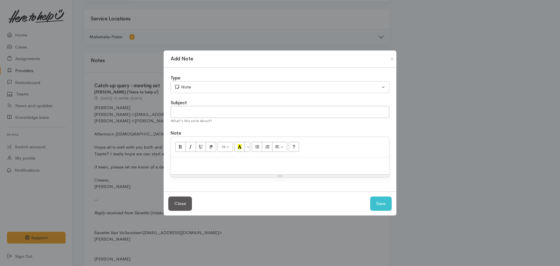
click at [203, 113] on div "Subject What's this note about?" at bounding box center [280, 111] width 219 height 24
click at [203, 115] on input "text" at bounding box center [280, 112] width 219 height 12
type input "Provider meeting/update"
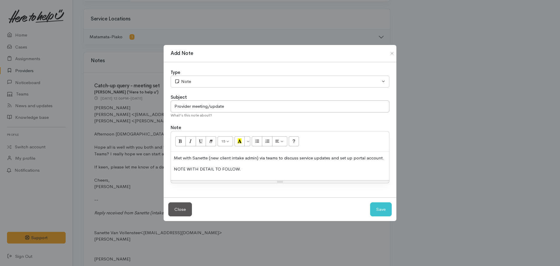
click at [278, 159] on p "Met with Sanette (new client intake admin) via teams to discuss service updates…" at bounding box center [280, 158] width 212 height 7
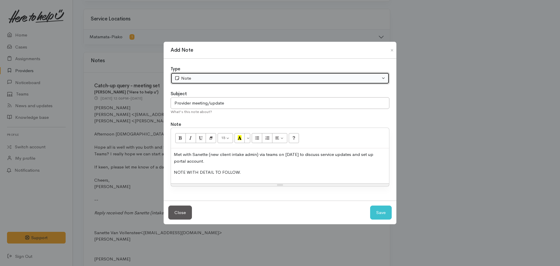
click at [193, 75] on div "Note" at bounding box center [277, 78] width 206 height 7
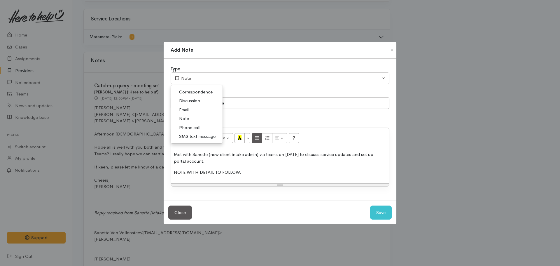
drag, startPoint x: 200, startPoint y: 93, endPoint x: 260, endPoint y: 133, distance: 72.0
click at [201, 92] on span "Correspondence" at bounding box center [196, 92] width 34 height 7
select select "6"
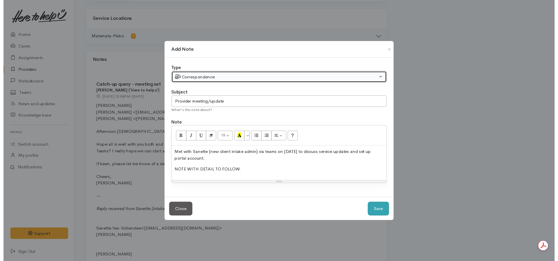
scroll to position [0, 0]
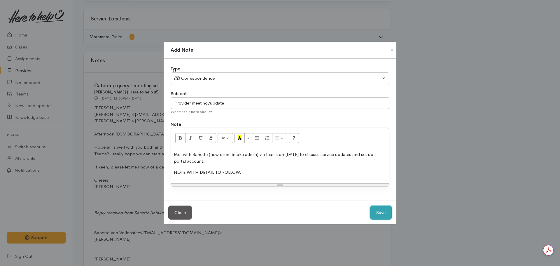
click at [383, 209] on button "Save" at bounding box center [381, 212] width 22 height 14
select select "1"
